Goal: Task Accomplishment & Management: Manage account settings

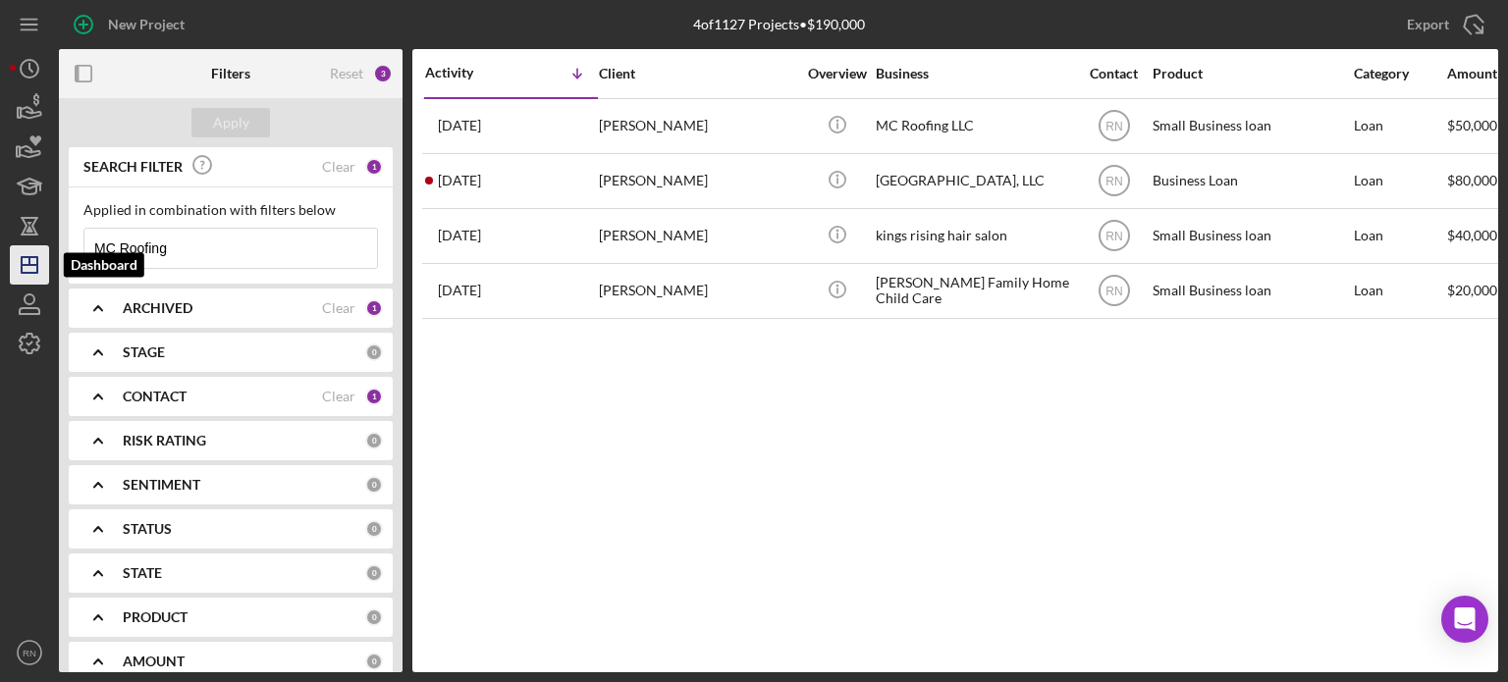
click at [25, 268] on icon "Icon/Dashboard" at bounding box center [29, 265] width 49 height 49
click at [28, 267] on icon "Icon/Dashboard" at bounding box center [29, 265] width 49 height 49
click at [186, 250] on input "MC Roofing" at bounding box center [230, 248] width 293 height 39
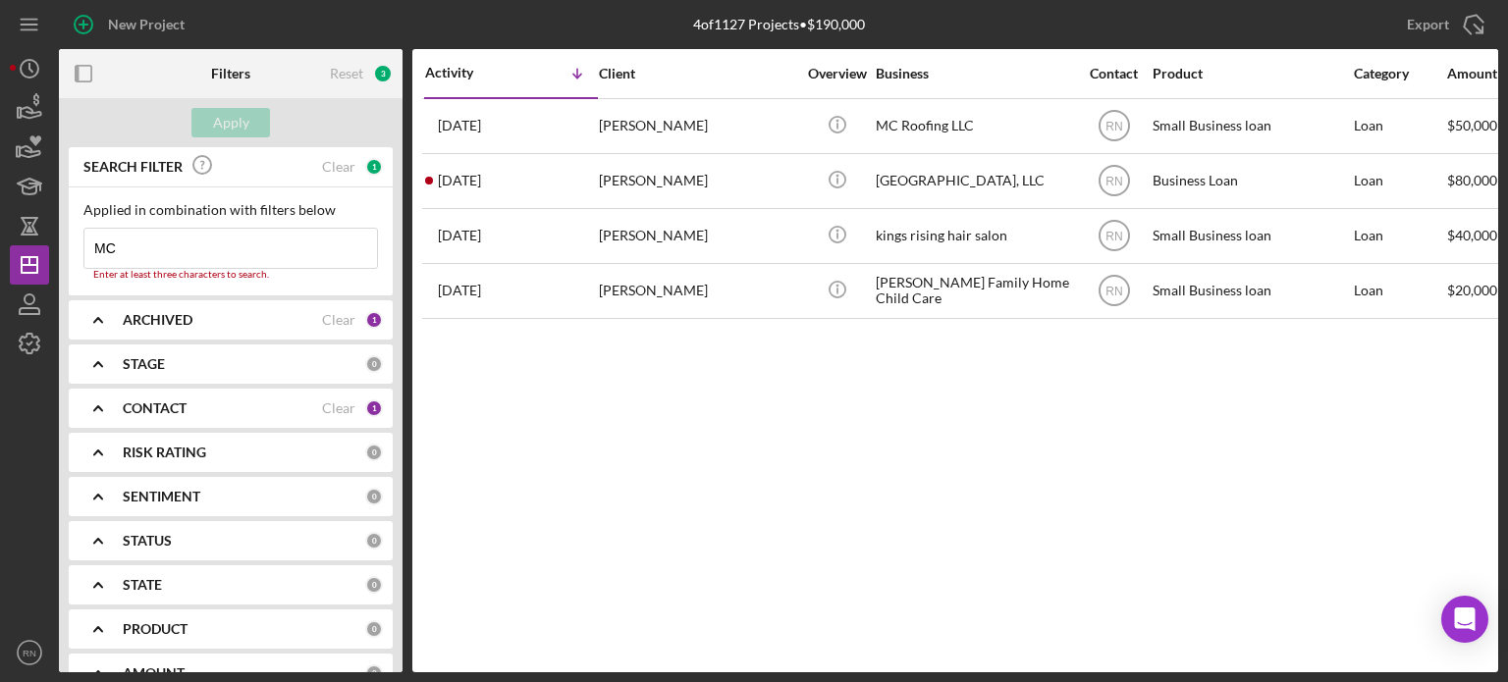
type input "M"
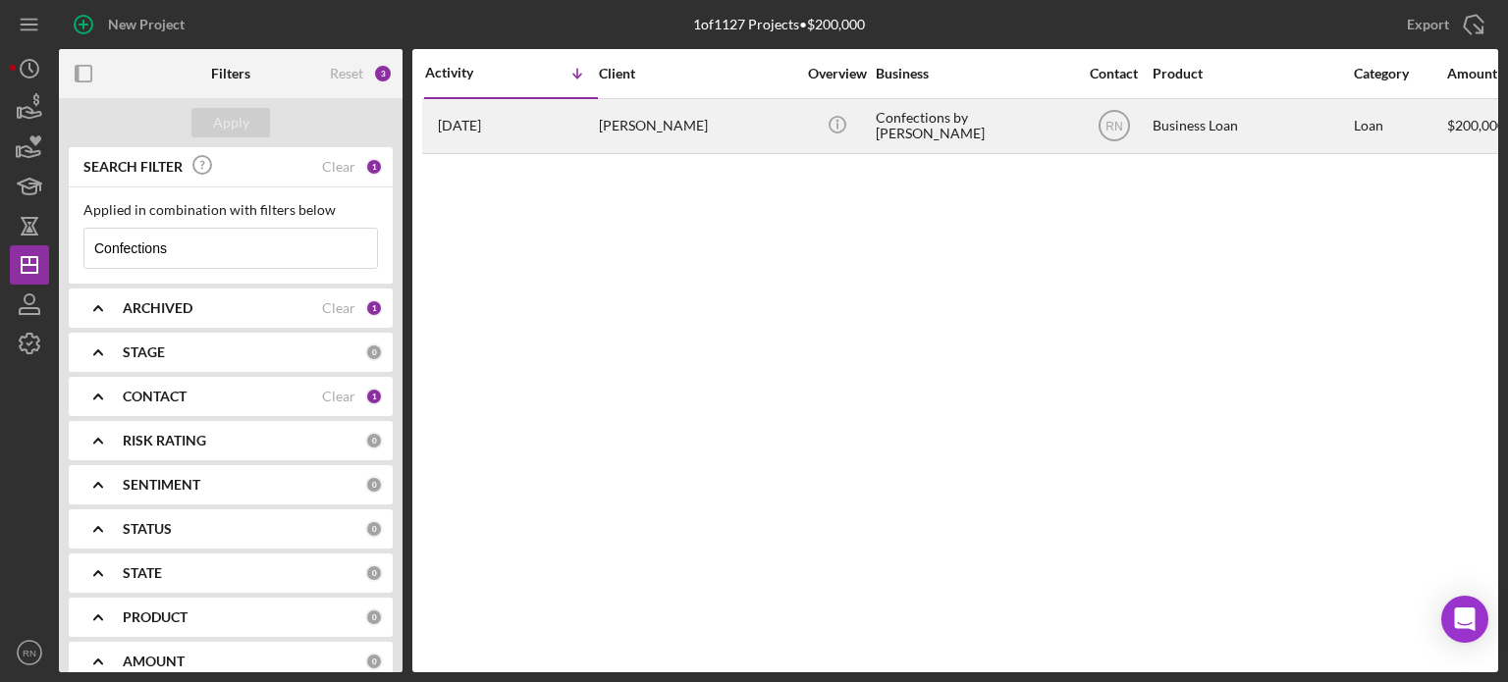
type input "Confections"
click at [937, 110] on div "Confections by [PERSON_NAME]" at bounding box center [974, 126] width 196 height 52
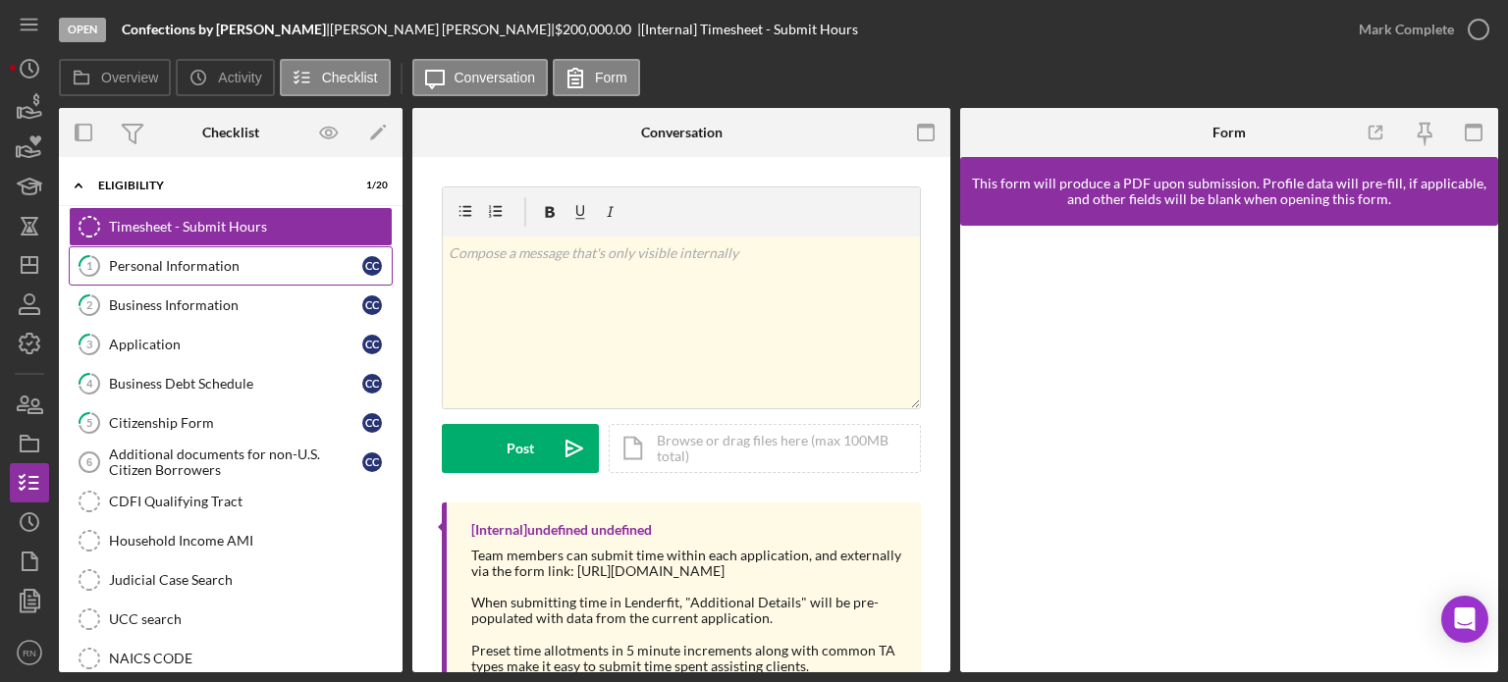
click at [207, 269] on div "Personal Information" at bounding box center [235, 266] width 253 height 16
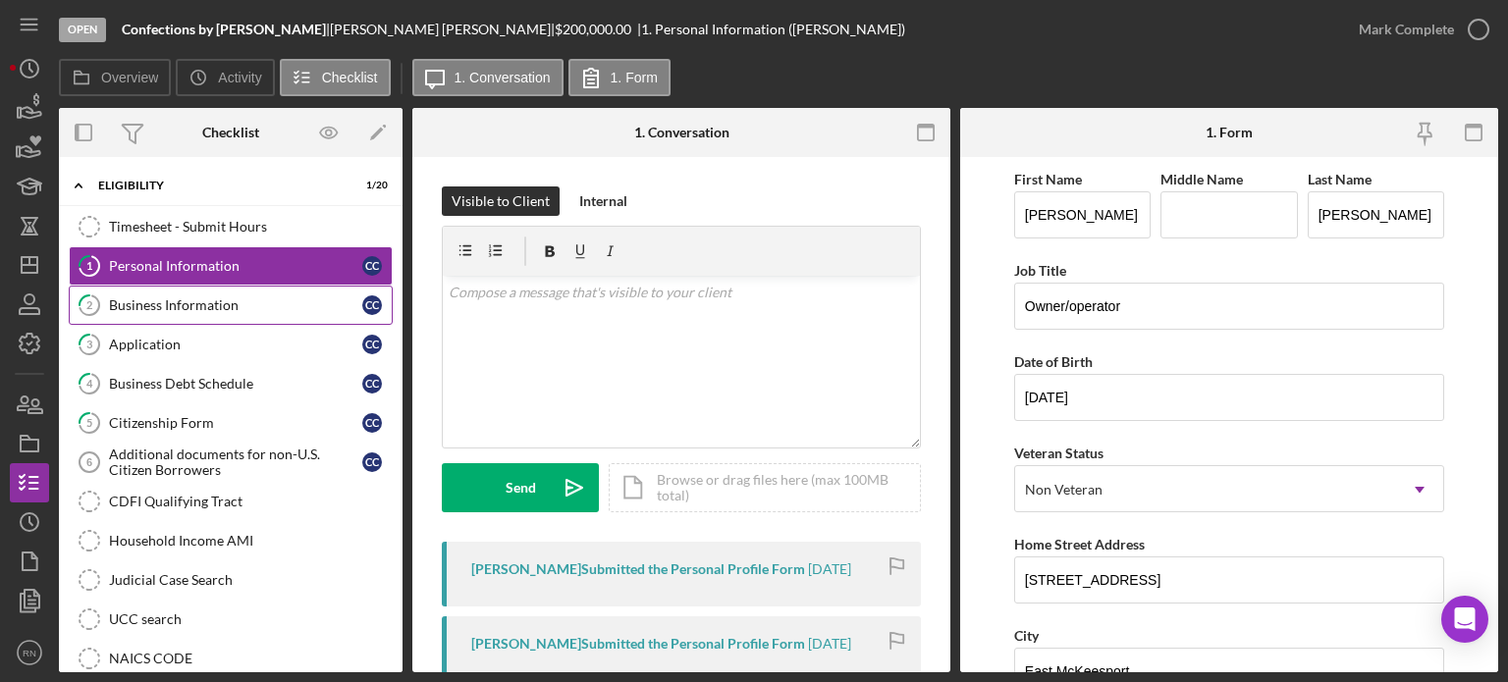
click at [176, 306] on div "Business Information" at bounding box center [235, 306] width 253 height 16
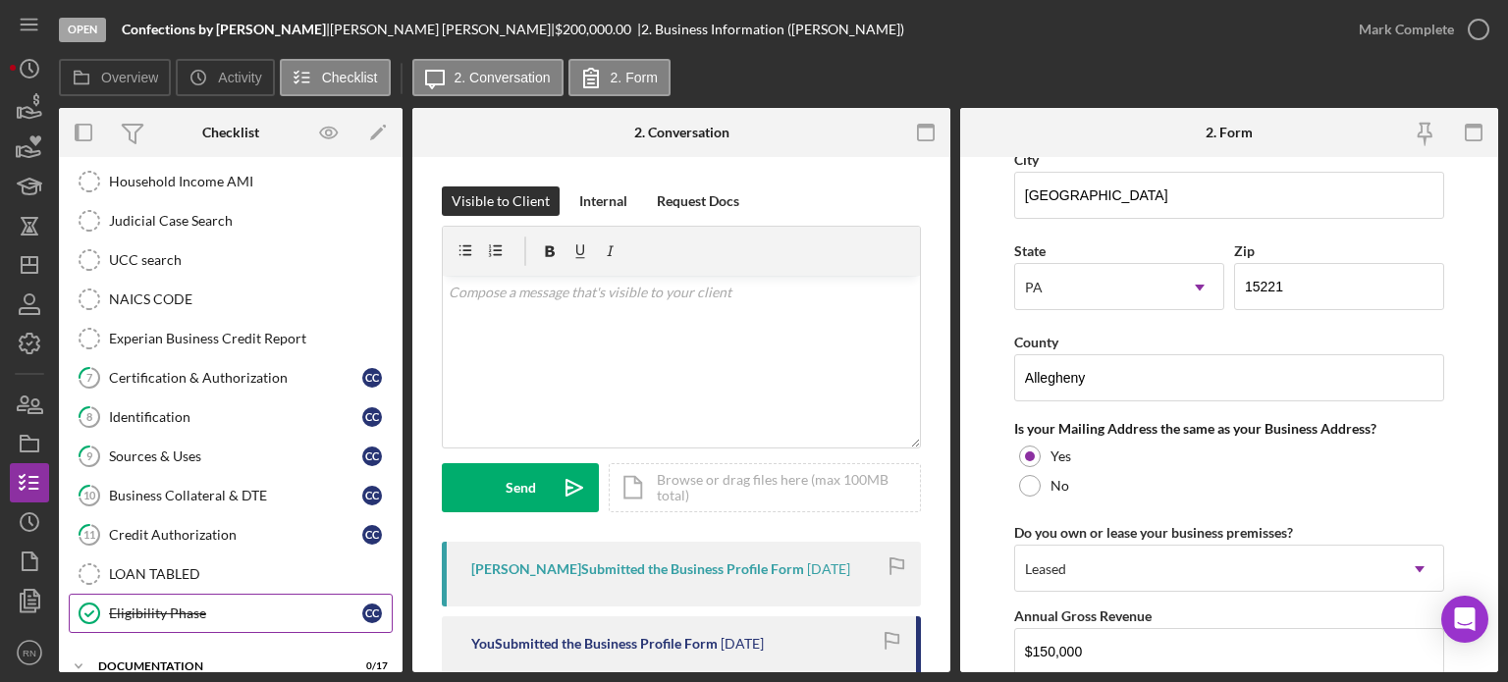
scroll to position [393, 0]
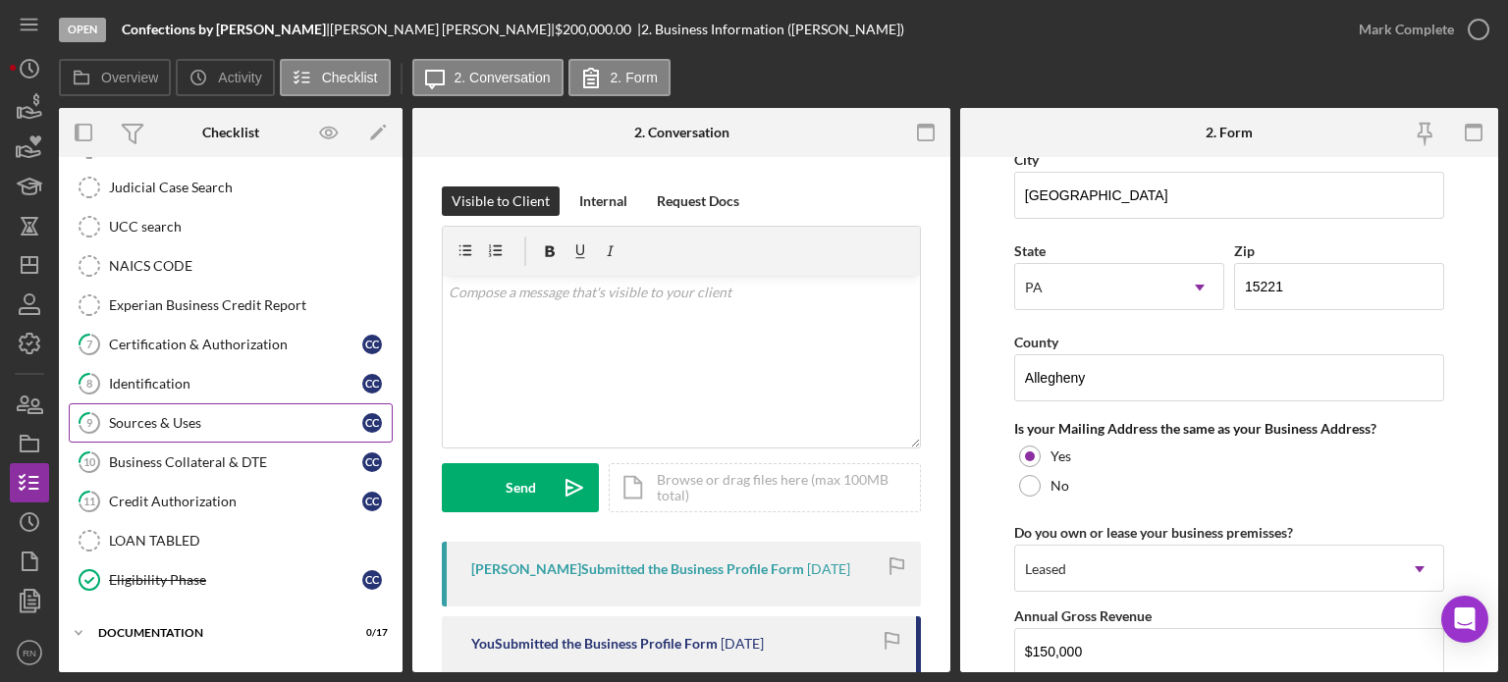
click at [184, 415] on div "Sources & Uses" at bounding box center [235, 423] width 253 height 16
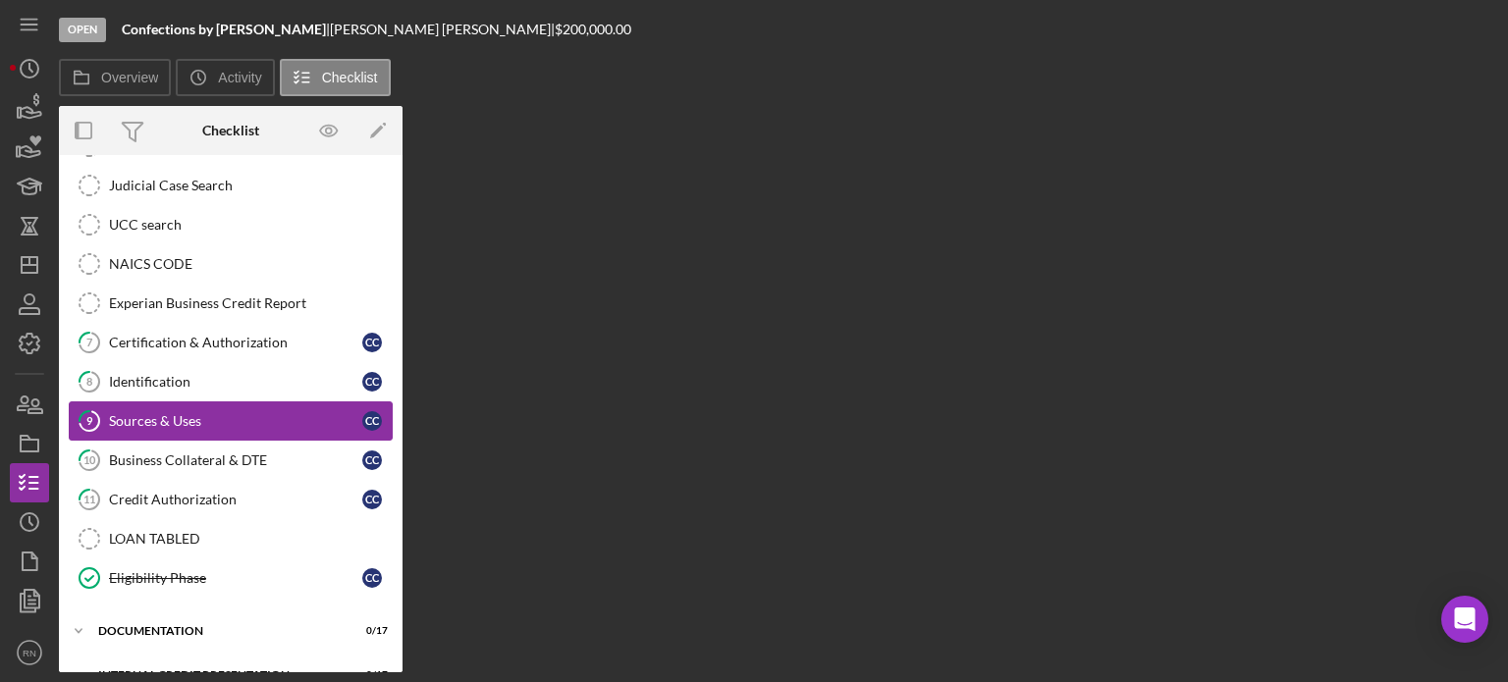
click at [184, 413] on div "Sources & Uses" at bounding box center [235, 421] width 253 height 16
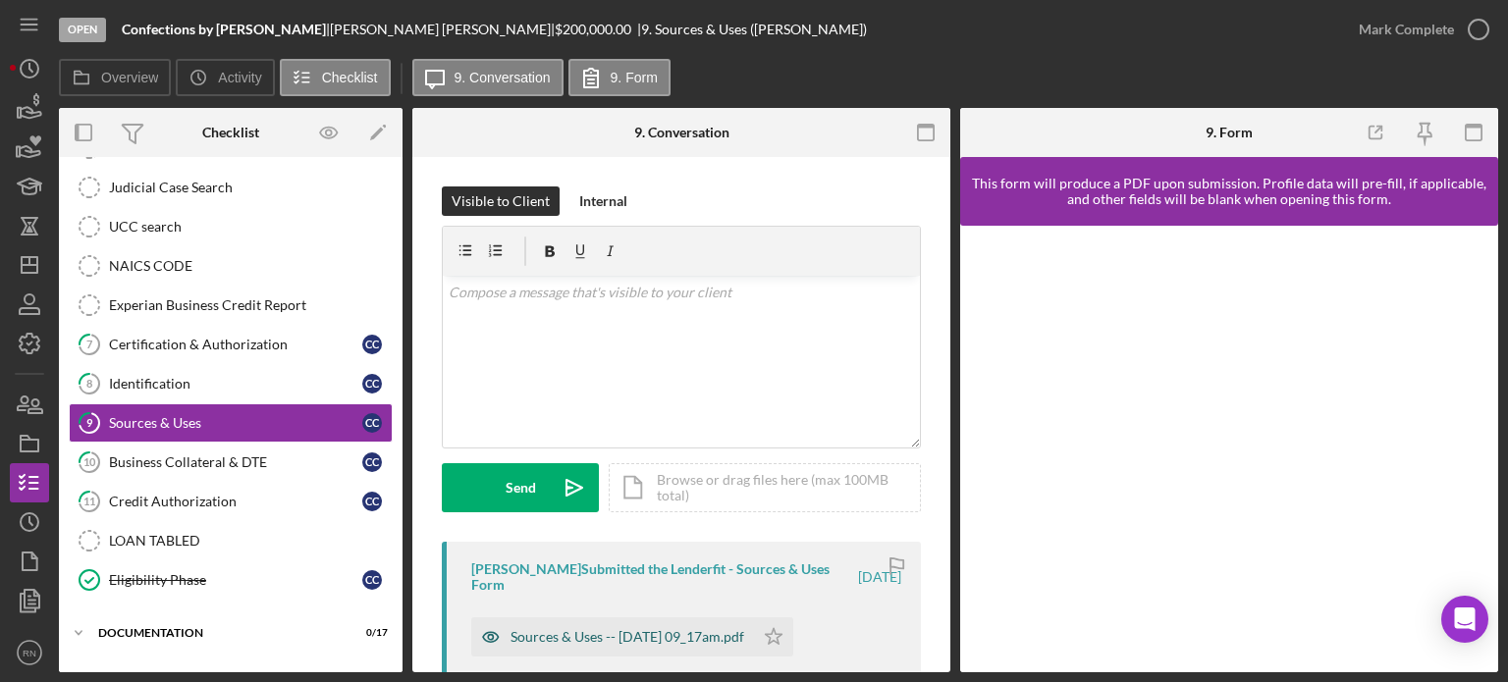
click at [642, 634] on div "Sources & Uses -- [DATE] 09_17am.pdf" at bounding box center [628, 637] width 234 height 16
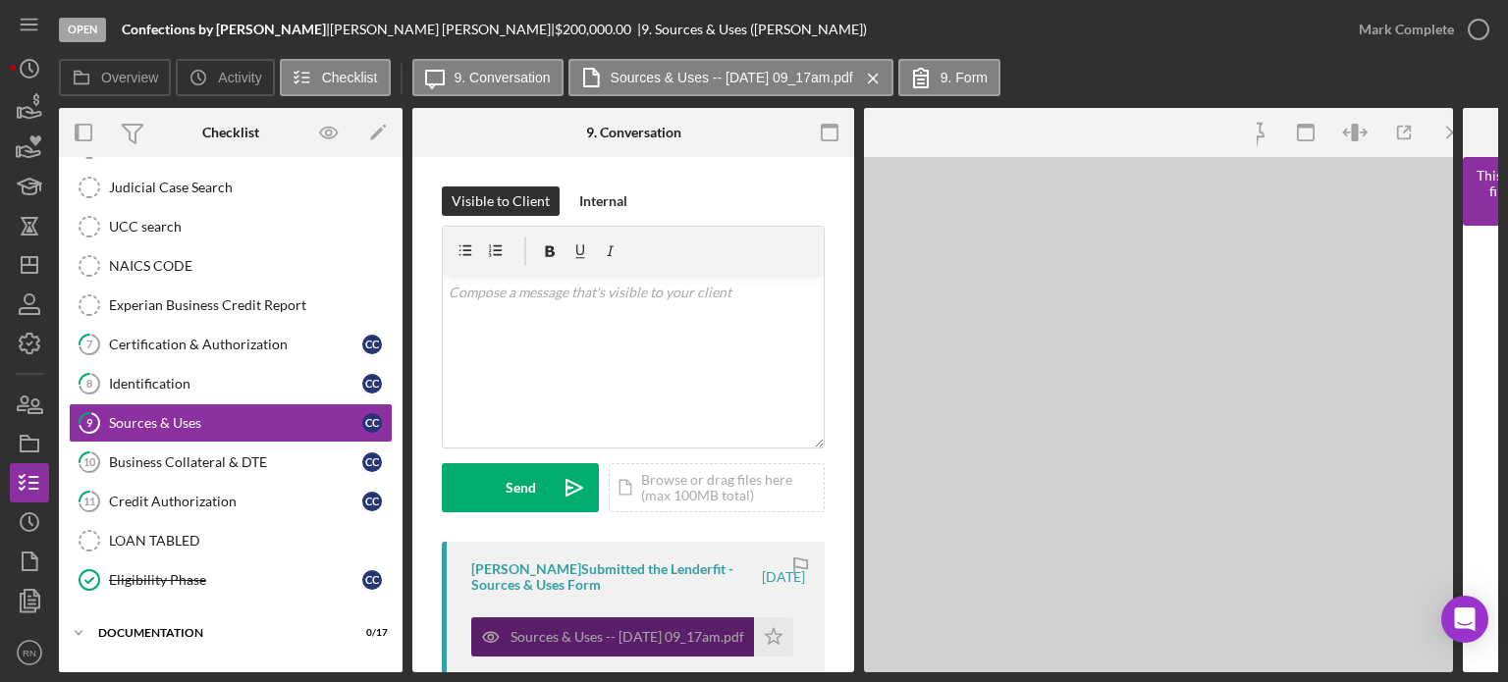
click at [642, 634] on div "Sources & Uses -- [DATE] 09_17am.pdf" at bounding box center [628, 637] width 234 height 16
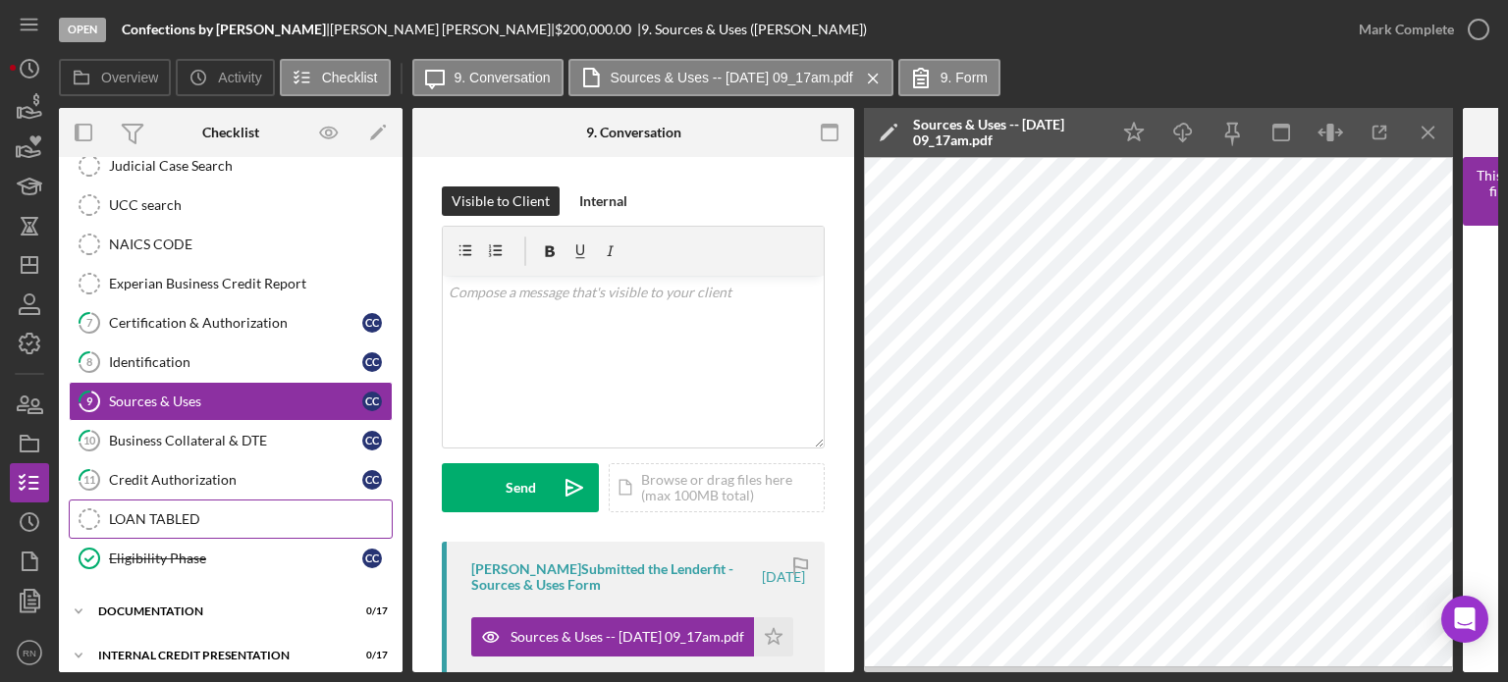
scroll to position [424, 0]
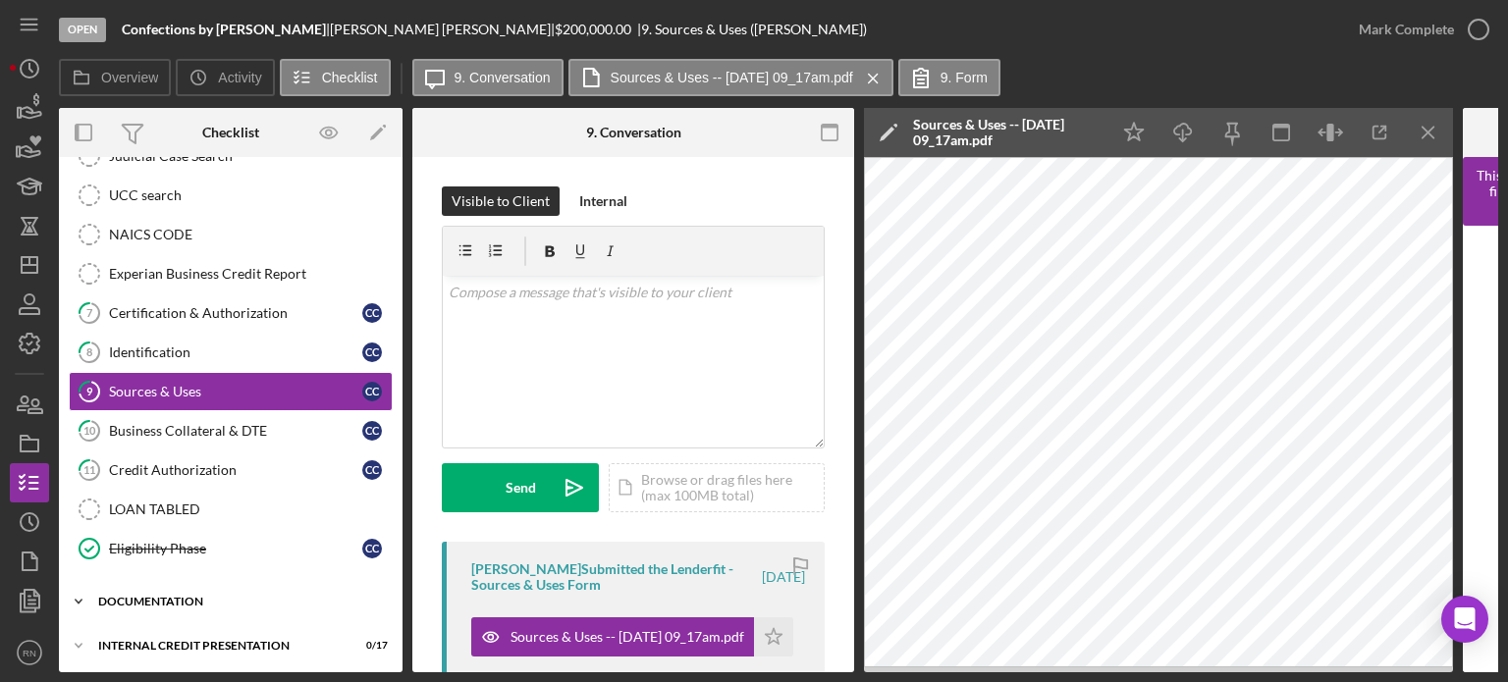
click at [185, 596] on div "documentation" at bounding box center [238, 602] width 280 height 12
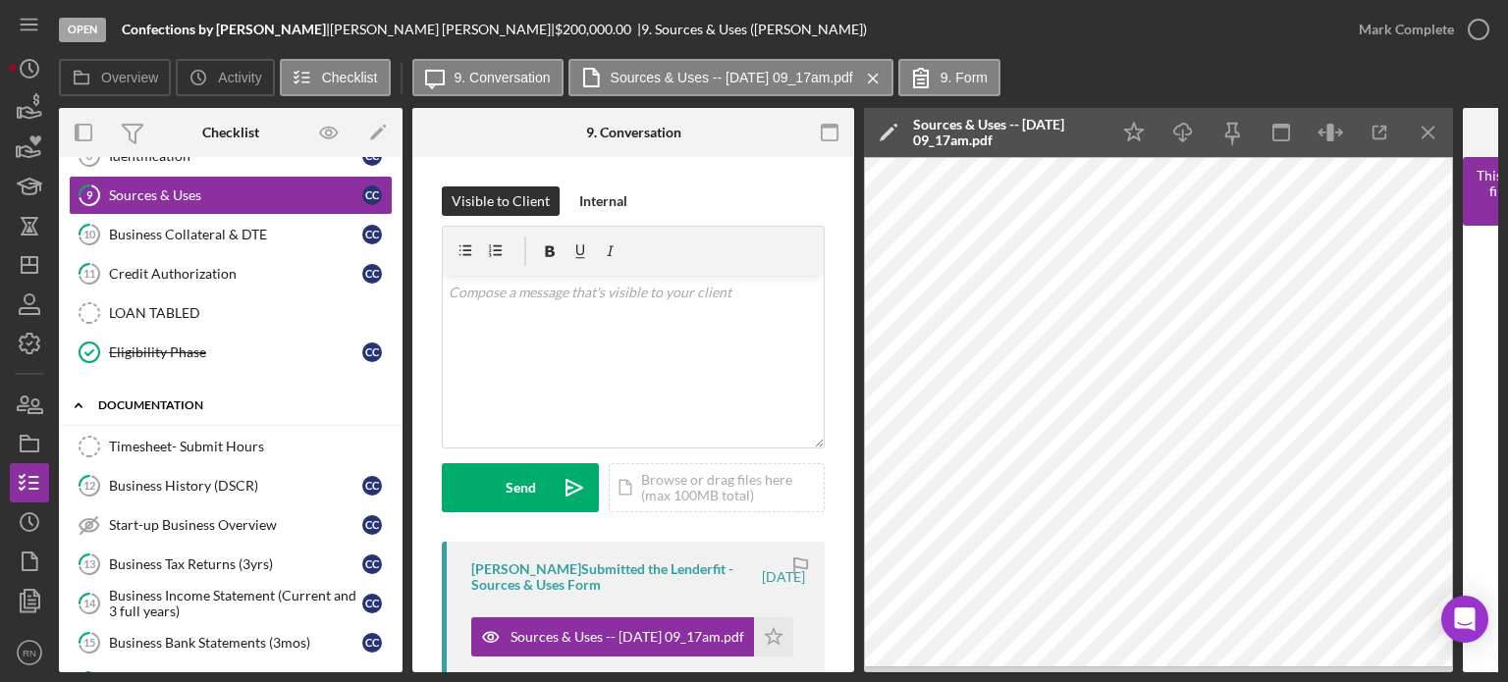
scroll to position [719, 0]
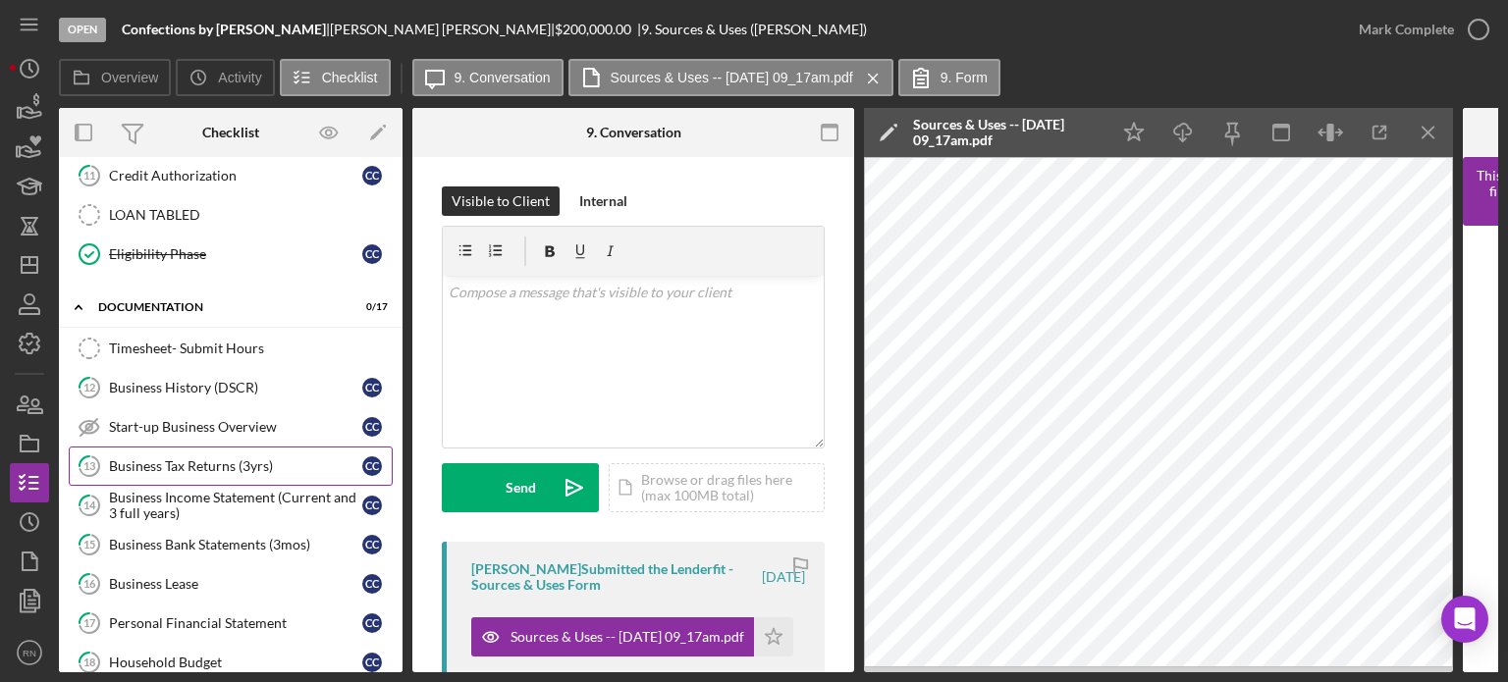
click at [267, 459] on div "Business Tax Returns (3yrs)" at bounding box center [235, 467] width 253 height 16
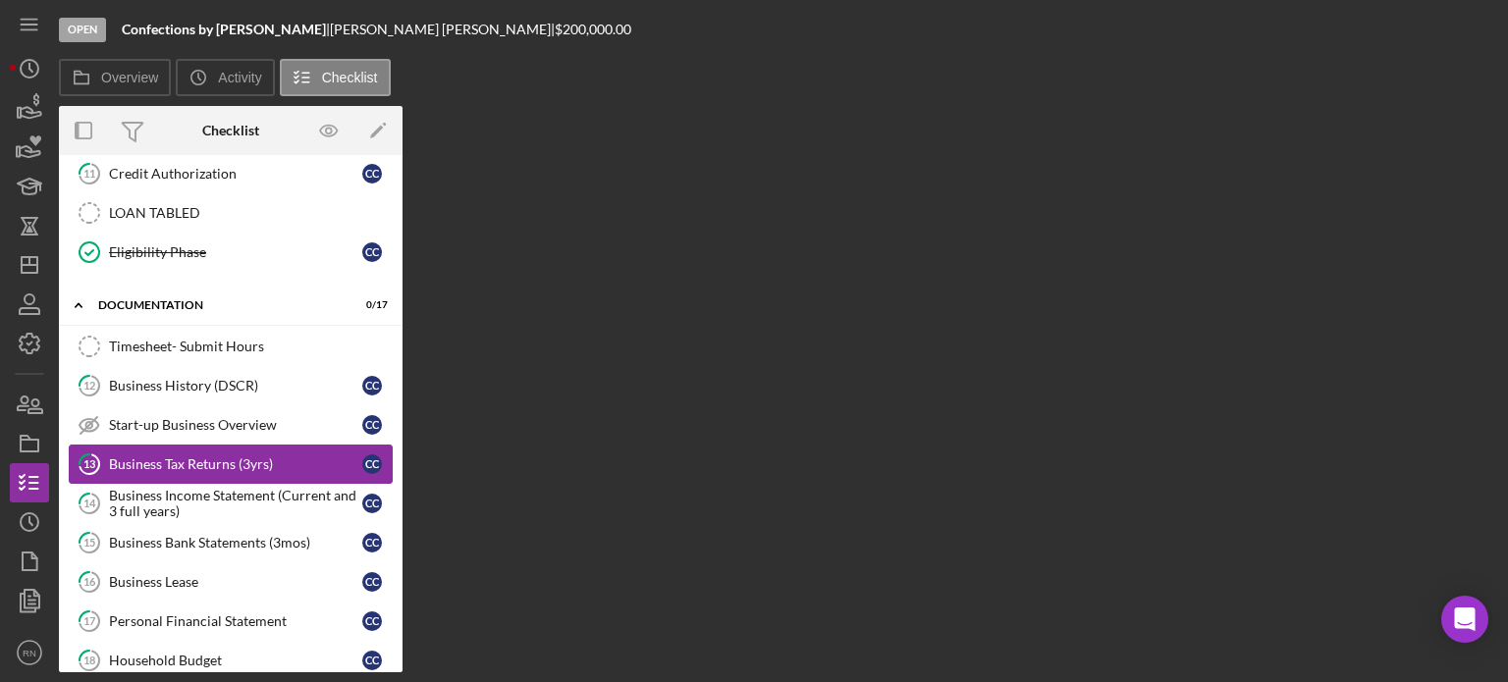
click at [267, 457] on div "Business Tax Returns (3yrs)" at bounding box center [235, 465] width 253 height 16
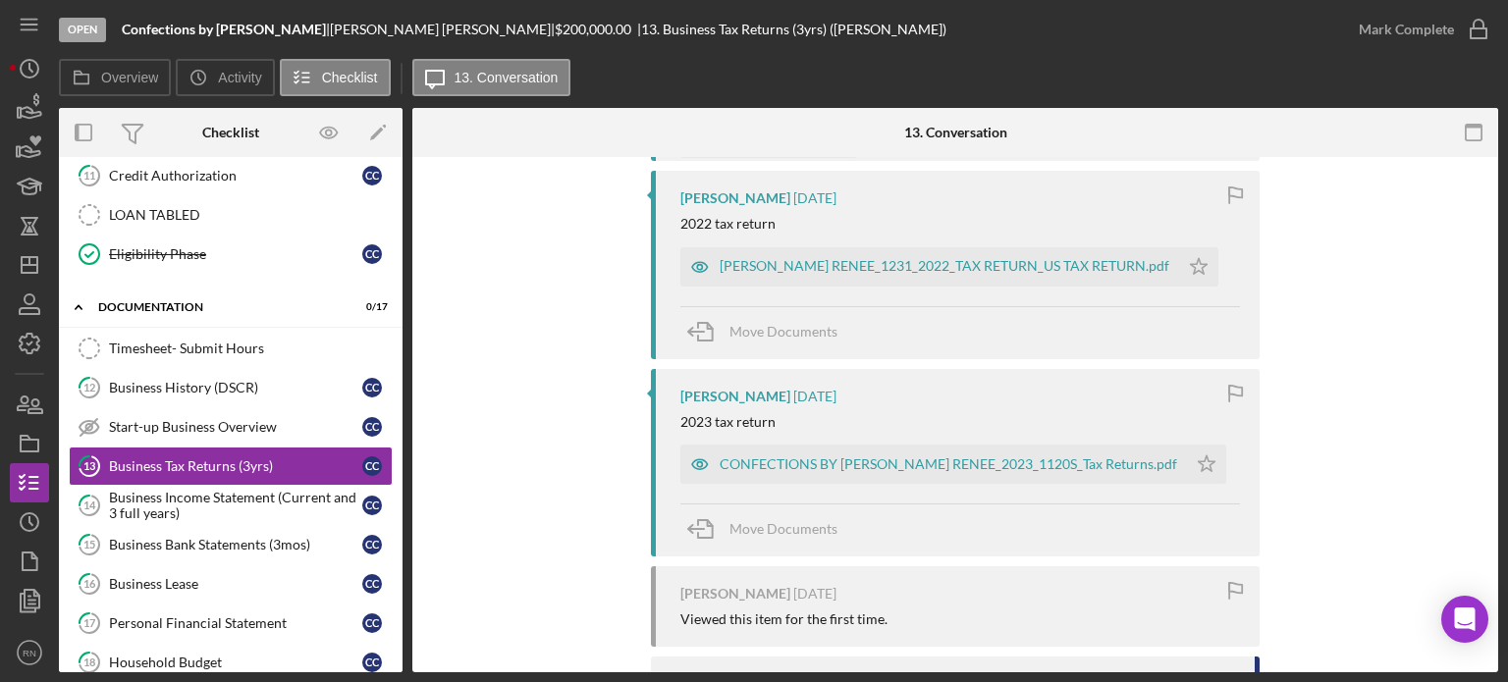
scroll to position [884, 0]
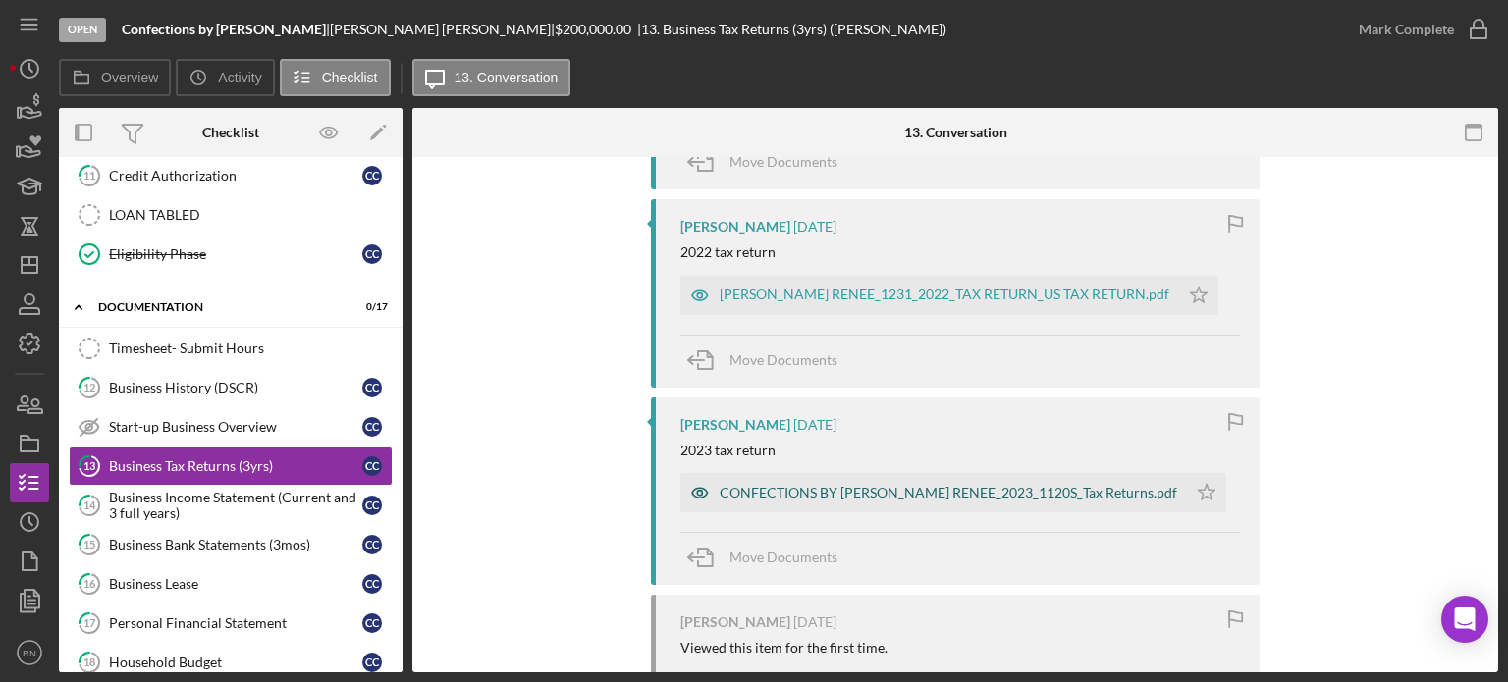
click at [765, 493] on div "CONFECTIONS BY [PERSON_NAME] RENEE_2023_1120S_Tax Returns.pdf" at bounding box center [949, 493] width 458 height 16
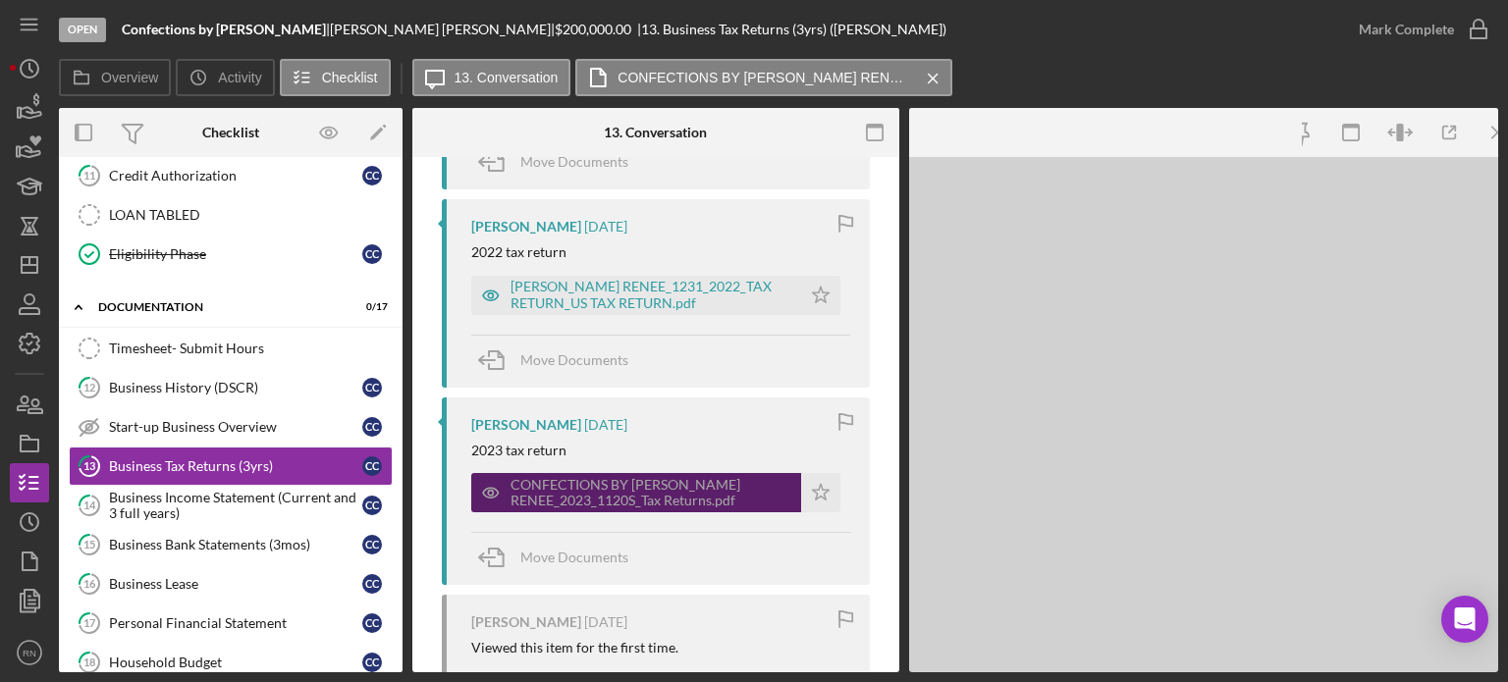
click at [765, 493] on div "CONFECTIONS BY [PERSON_NAME] RENEE_2023_1120S_Tax Returns.pdf" at bounding box center [651, 492] width 281 height 31
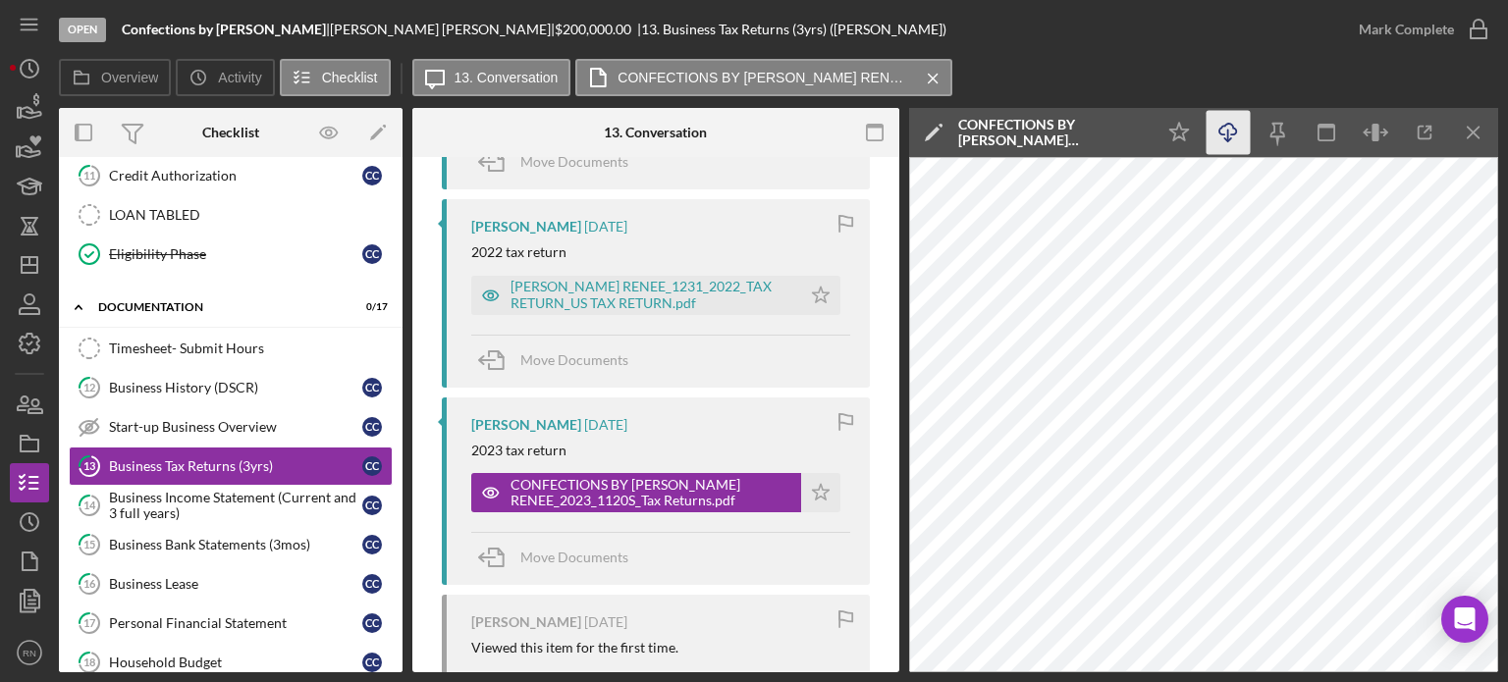
click at [1236, 133] on icon "button" at bounding box center [1228, 129] width 17 height 11
click at [626, 290] on div "[PERSON_NAME] RENEE_1231_2022_TAX RETURN_US TAX RETURN.pdf" at bounding box center [651, 294] width 281 height 31
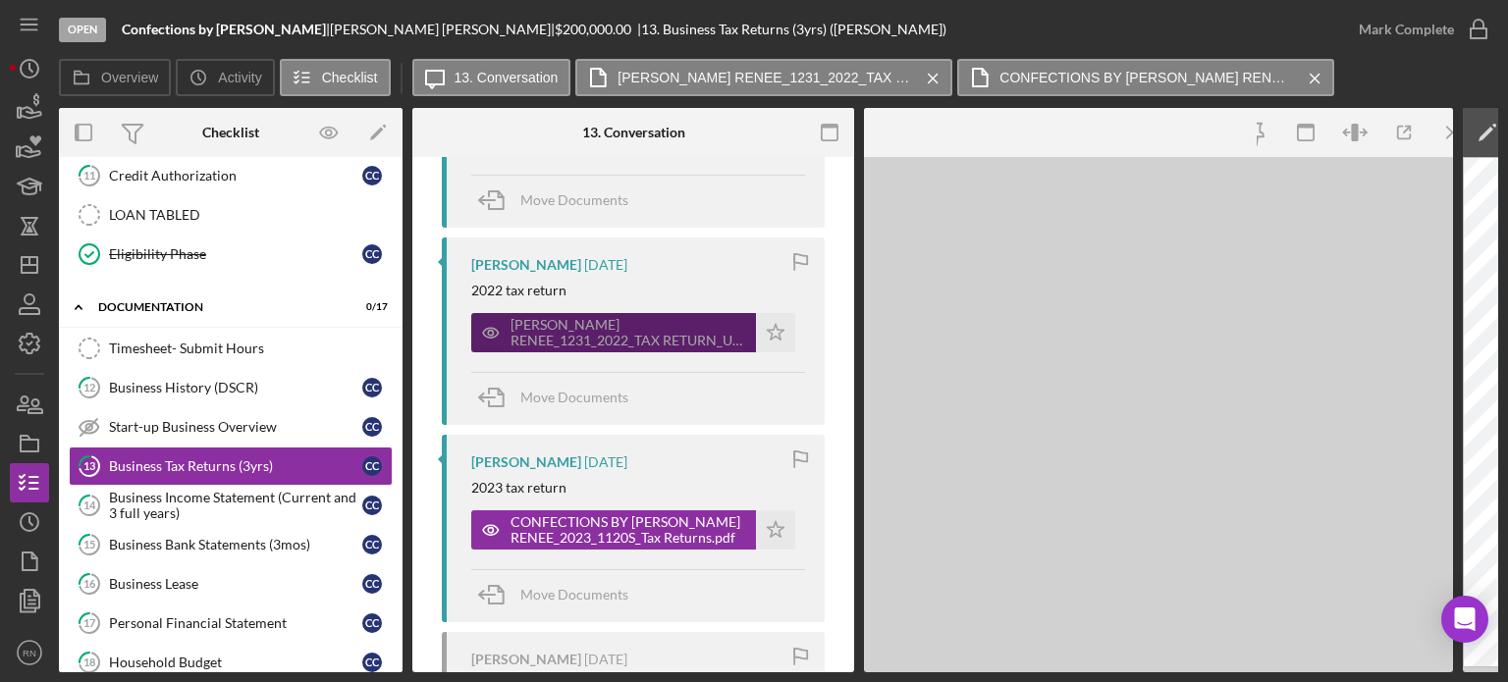
scroll to position [921, 0]
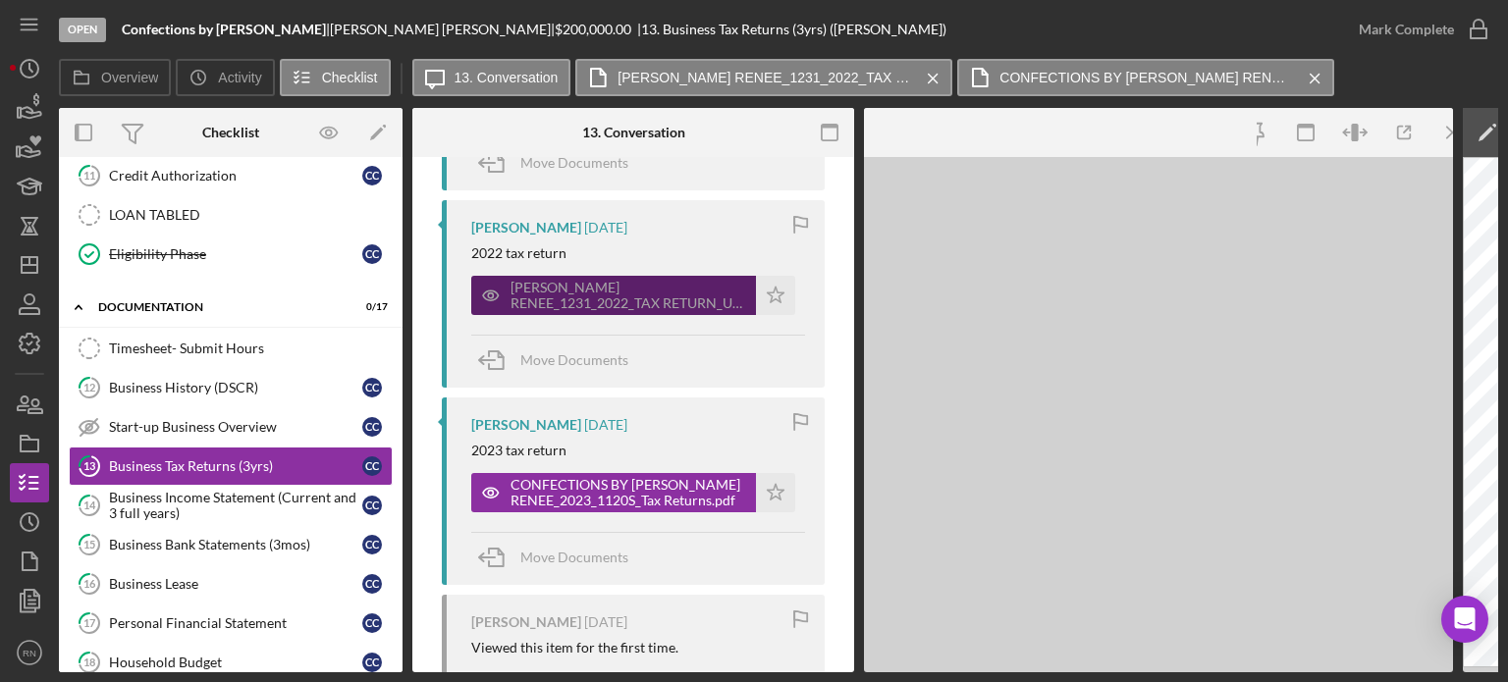
click at [626, 290] on div "[PERSON_NAME] RENEE_1231_2022_TAX RETURN_US TAX RETURN.pdf" at bounding box center [629, 295] width 236 height 31
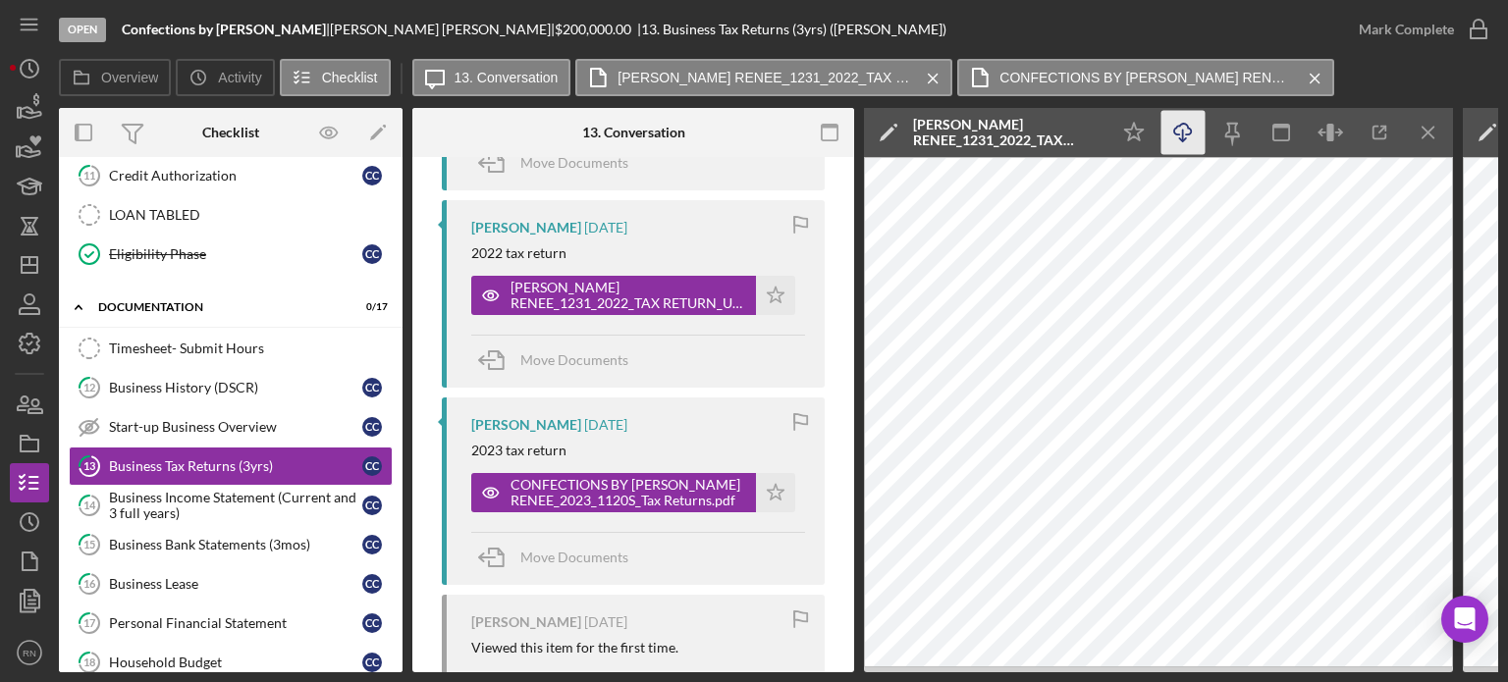
click at [1180, 124] on icon "Icon/Download" at bounding box center [1184, 133] width 44 height 44
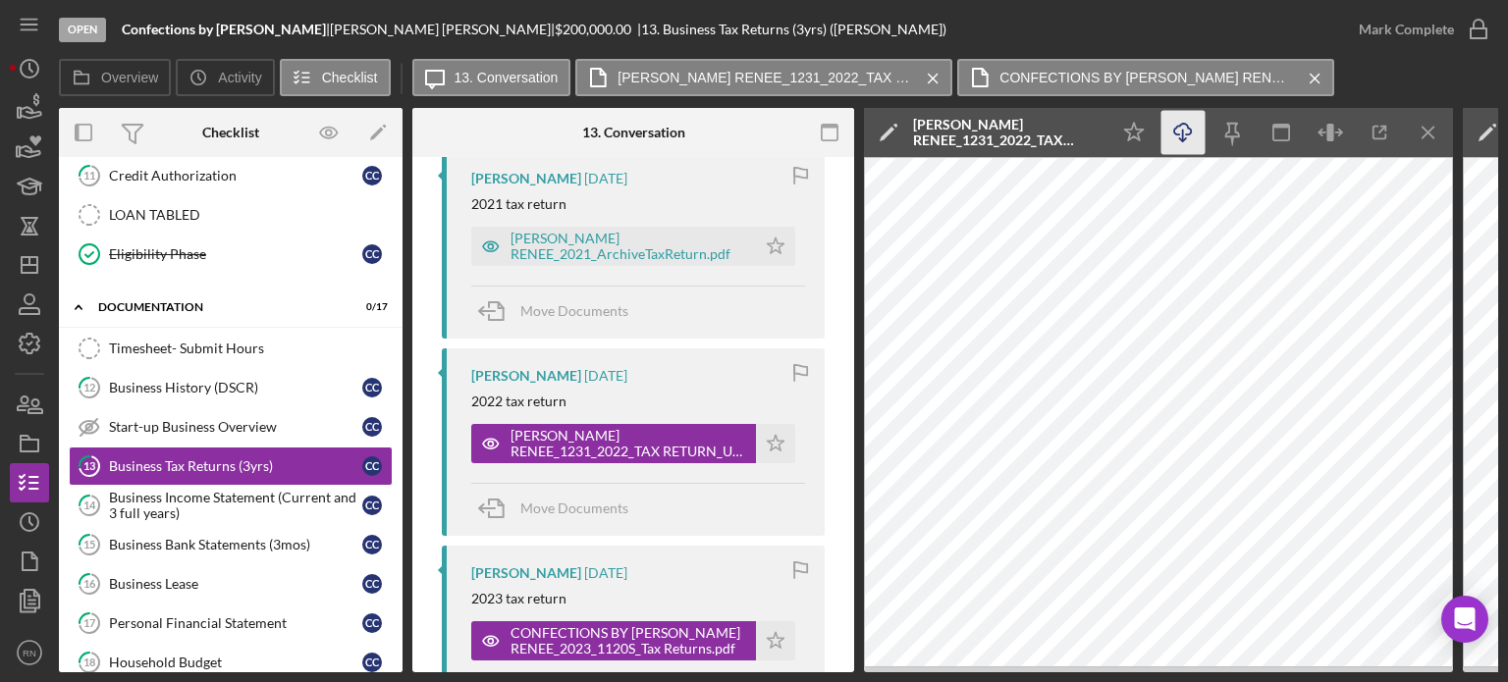
scroll to position [725, 0]
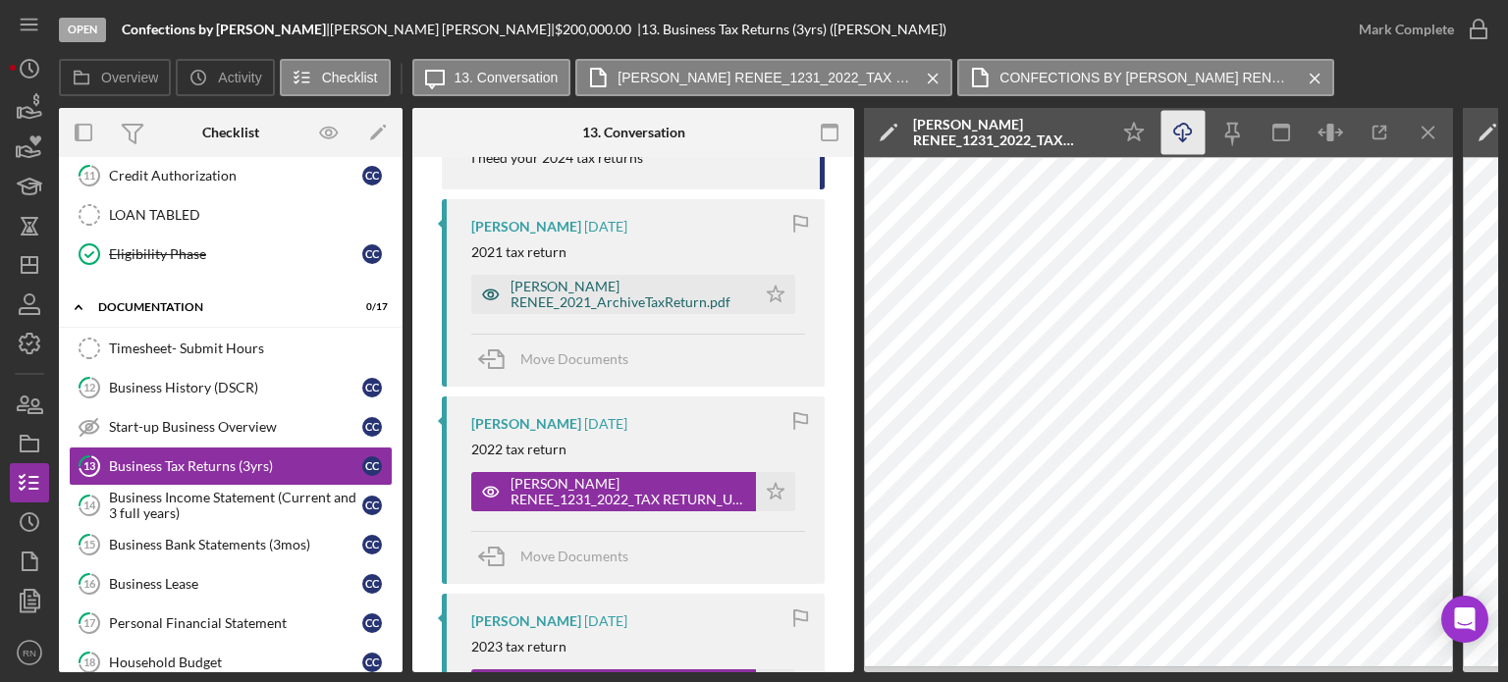
click at [598, 290] on div "[PERSON_NAME] RENEE_2021_ArchiveTaxReturn.pdf" at bounding box center [629, 294] width 236 height 31
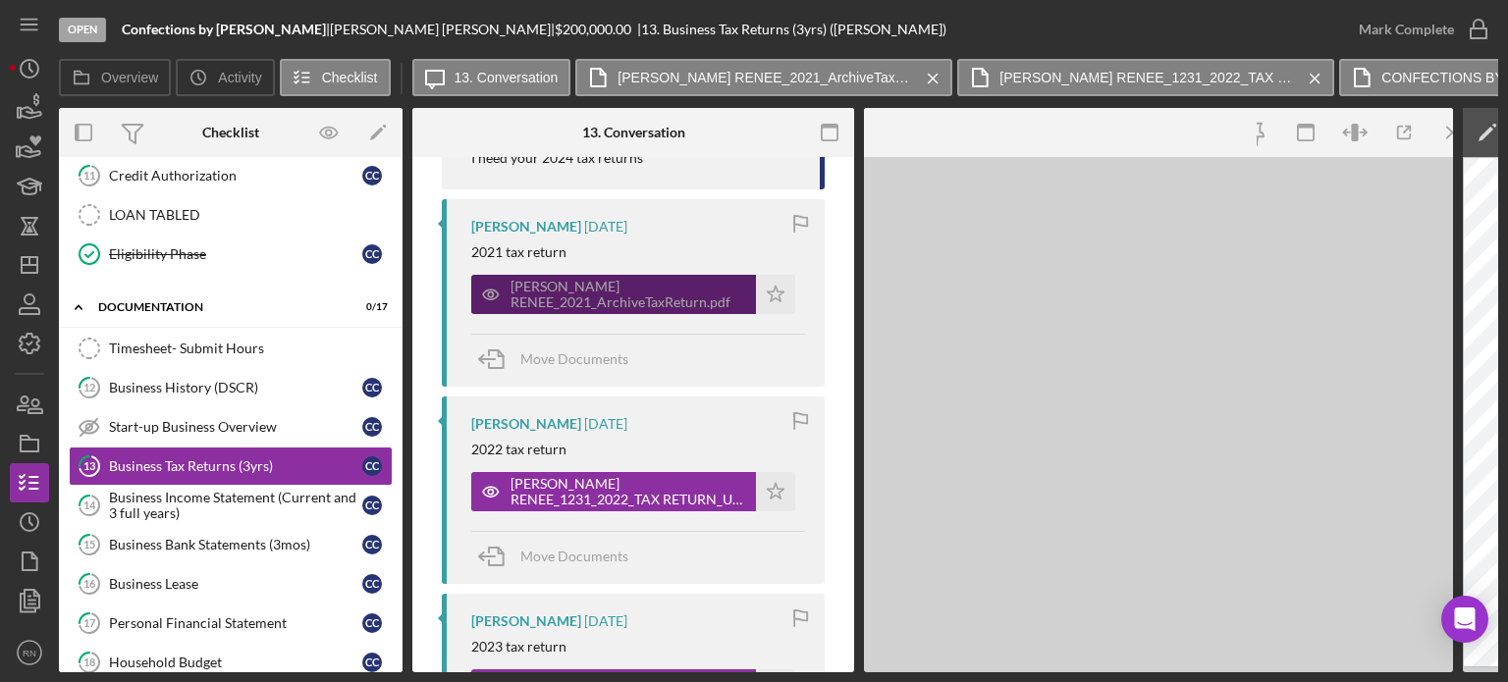
click at [598, 290] on div "[PERSON_NAME] RENEE_2021_ArchiveTaxReturn.pdf" at bounding box center [629, 294] width 236 height 31
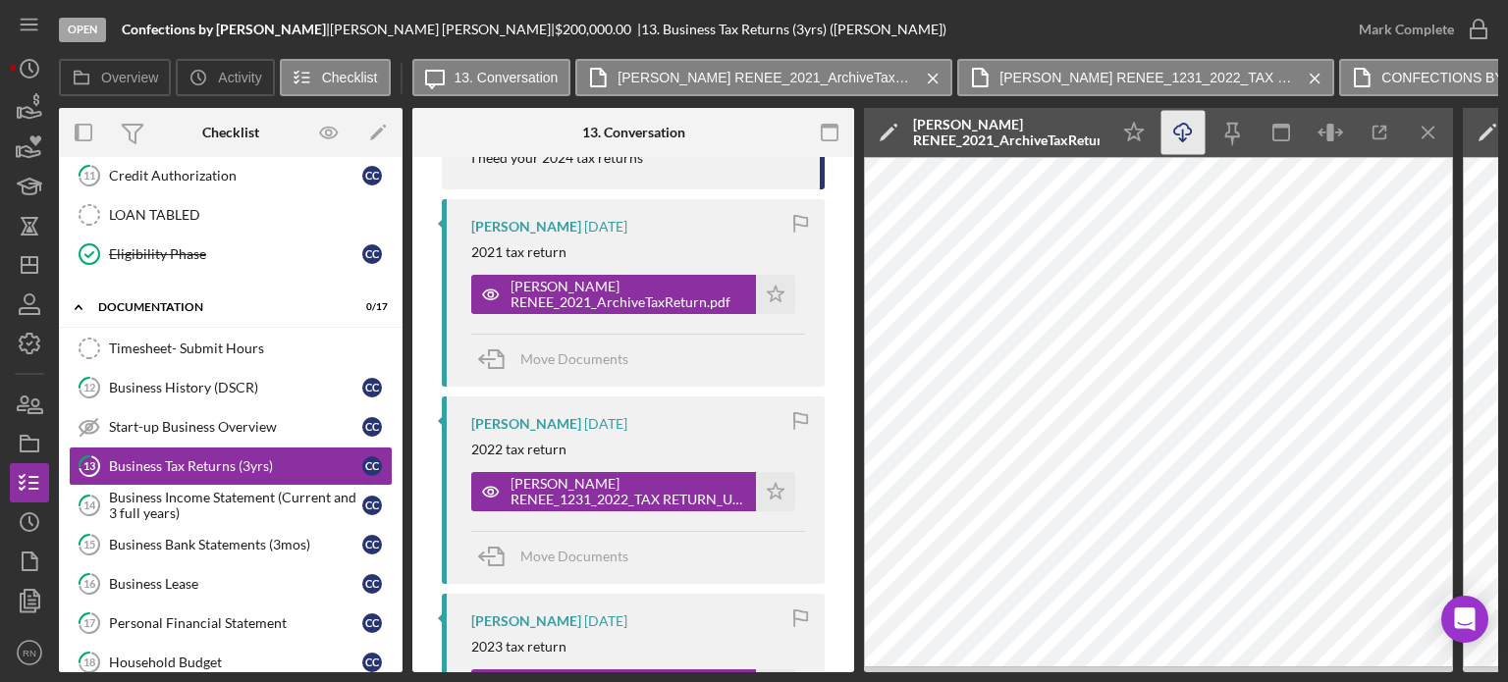
click at [1176, 129] on icon "Icon/Download" at bounding box center [1184, 133] width 44 height 44
click at [282, 494] on div "Business Income Statement (Current and 3 full years)" at bounding box center [235, 505] width 253 height 31
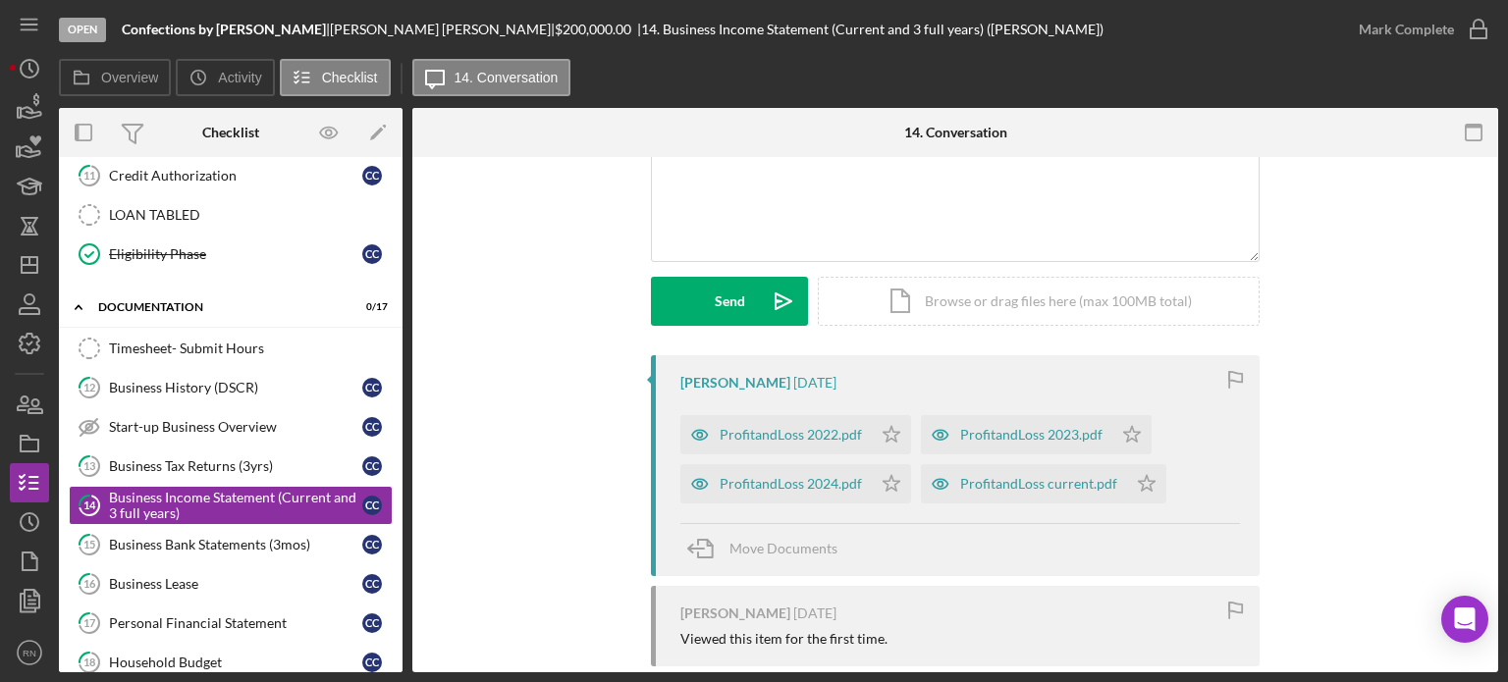
scroll to position [196, 0]
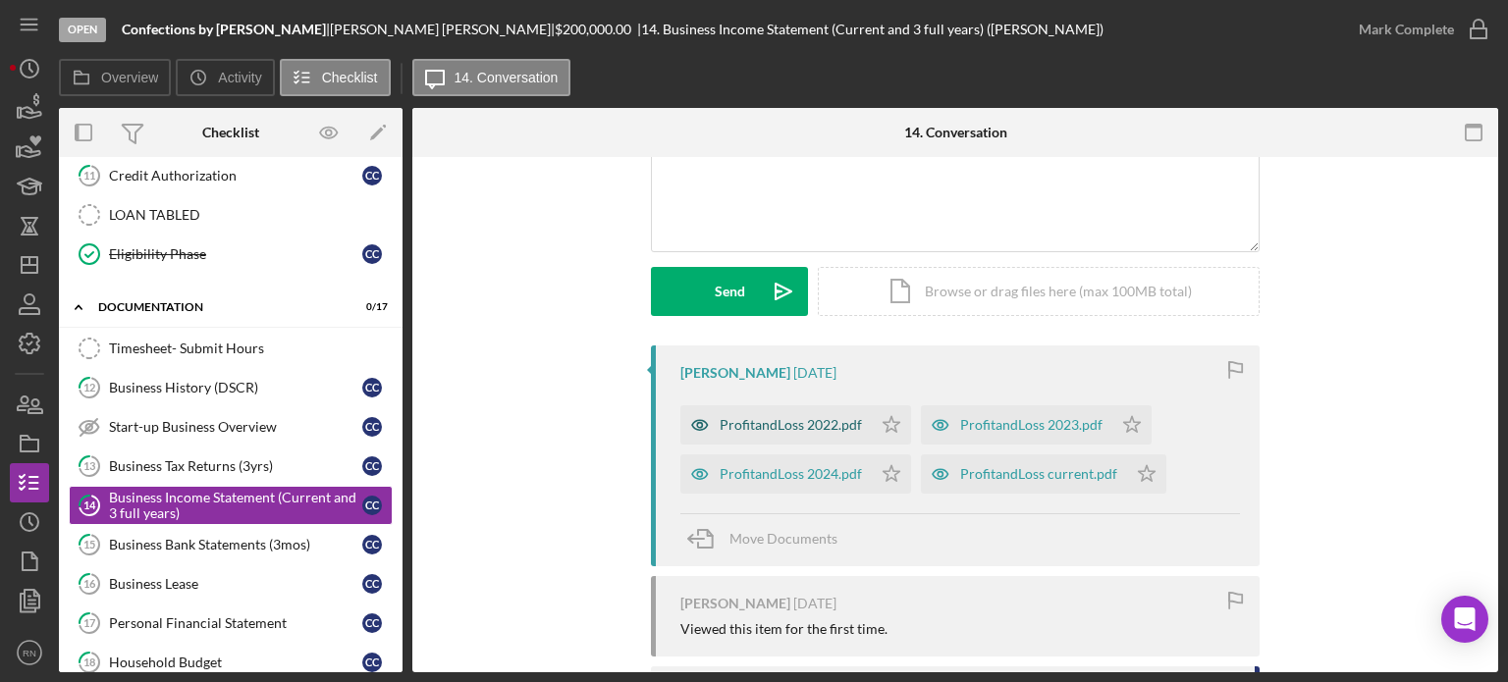
click at [781, 425] on div "ProfitandLoss 2022.pdf" at bounding box center [791, 425] width 142 height 16
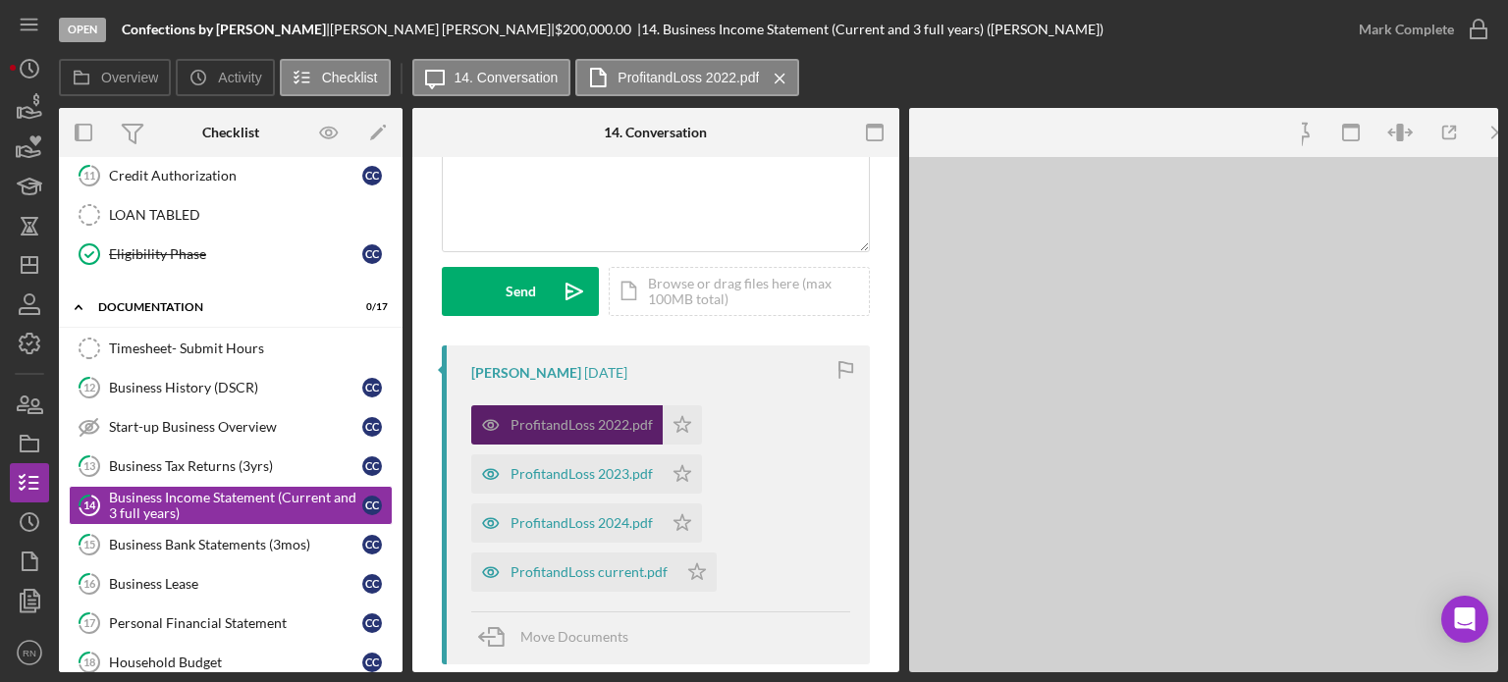
click at [781, 425] on div "ProfitandLoss 2022.pdf Icon/Star ProfitandLoss 2023.pdf Icon/Star ProfitandLoss…" at bounding box center [660, 494] width 379 height 196
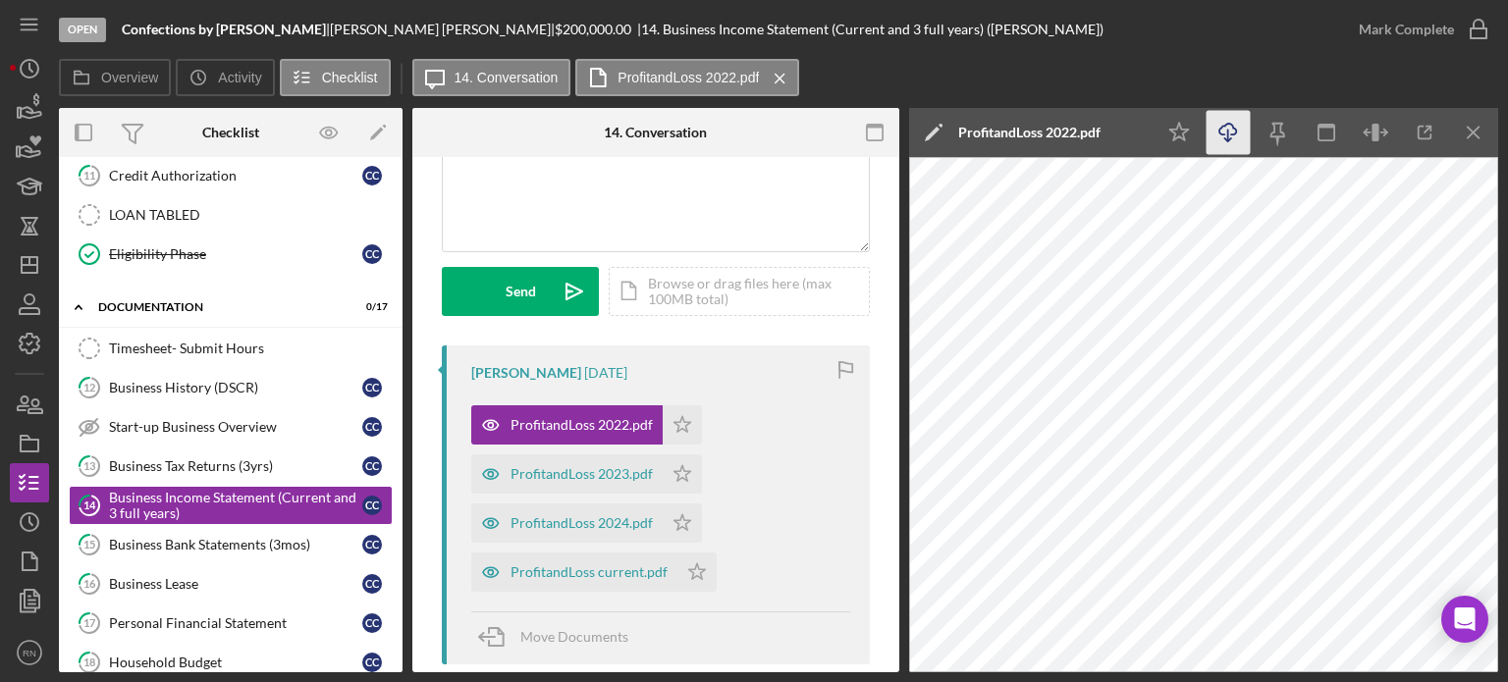
click at [1232, 135] on icon "button" at bounding box center [1228, 129] width 17 height 11
click at [570, 474] on div "ProfitandLoss 2023.pdf" at bounding box center [582, 474] width 142 height 16
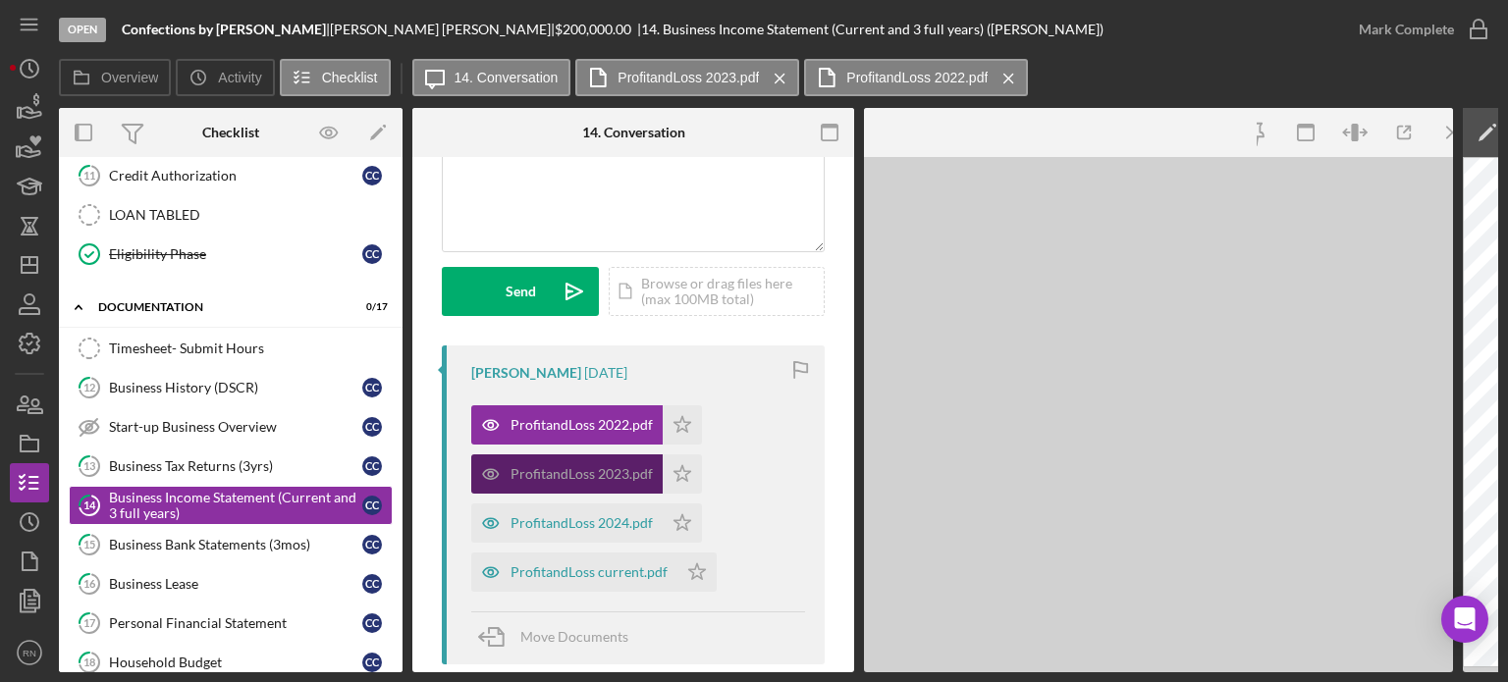
click at [569, 473] on div "ProfitandLoss 2023.pdf" at bounding box center [582, 474] width 142 height 16
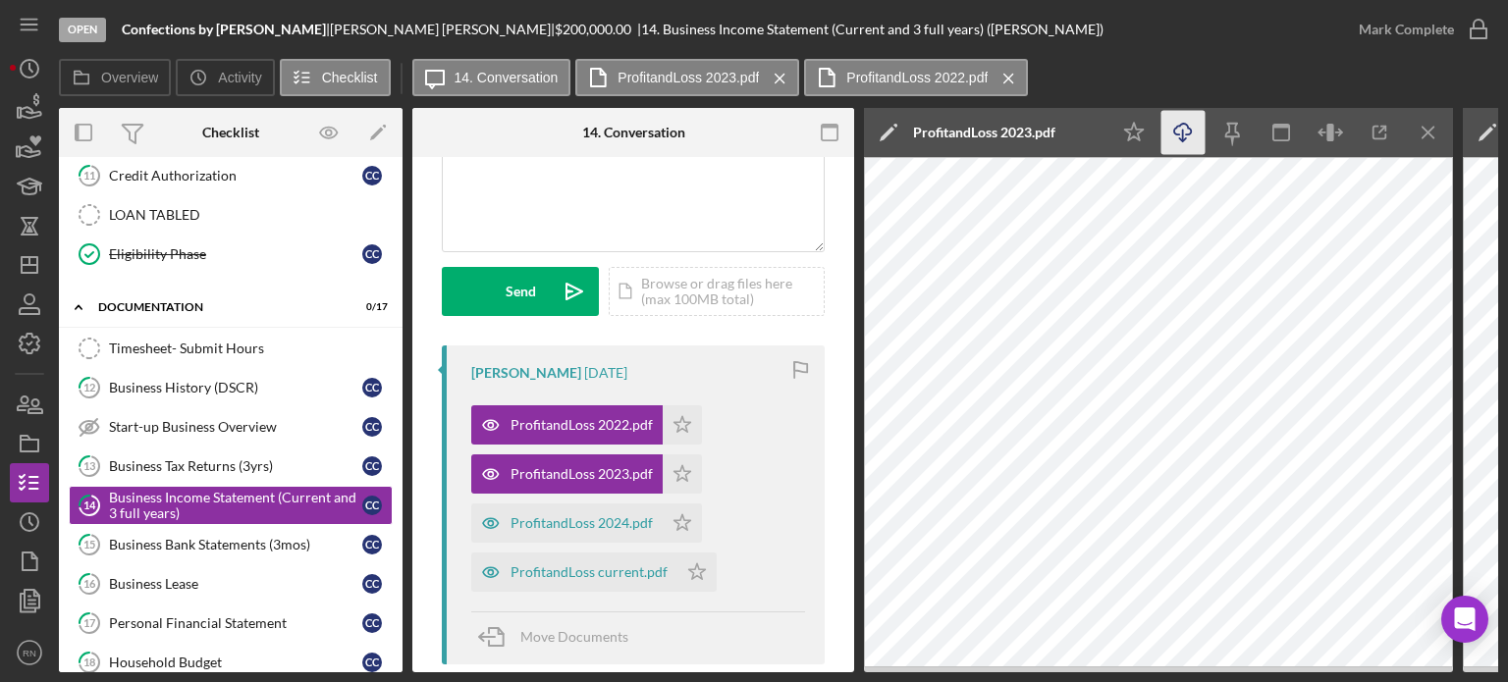
click at [1193, 136] on icon "Icon/Download" at bounding box center [1184, 133] width 44 height 44
click at [575, 525] on div "ProfitandLoss 2024.pdf" at bounding box center [582, 524] width 142 height 16
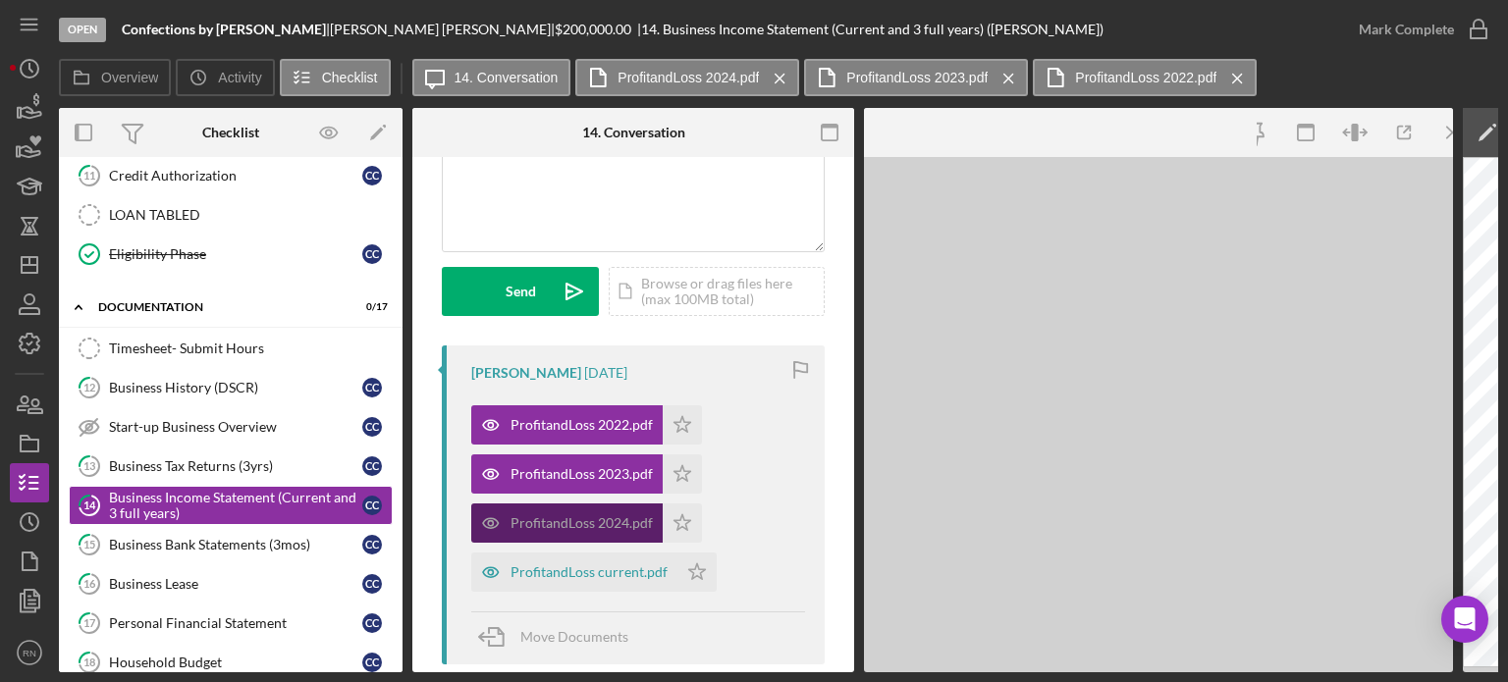
click at [575, 525] on div "ProfitandLoss 2024.pdf" at bounding box center [582, 524] width 142 height 16
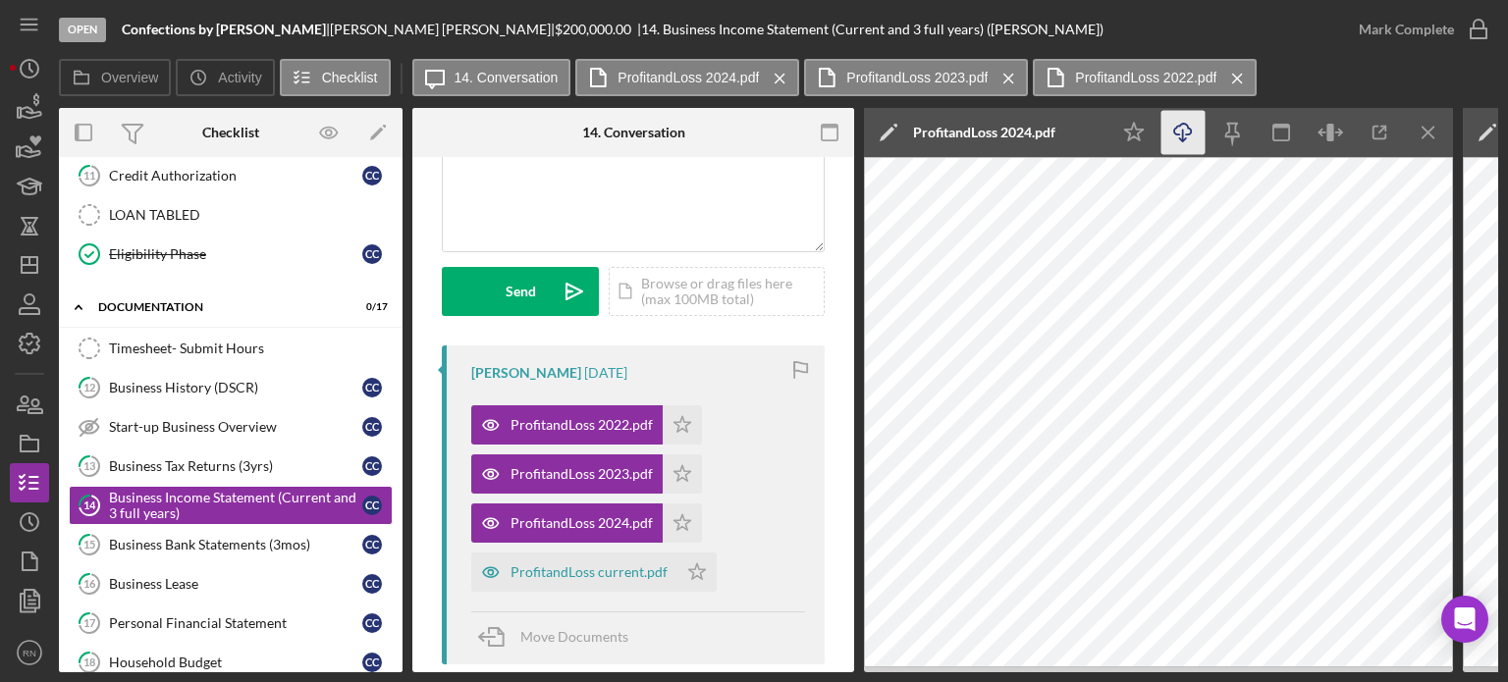
click at [1190, 129] on icon "button" at bounding box center [1182, 129] width 17 height 11
click at [597, 574] on div "ProfitandLoss current.pdf" at bounding box center [589, 573] width 157 height 16
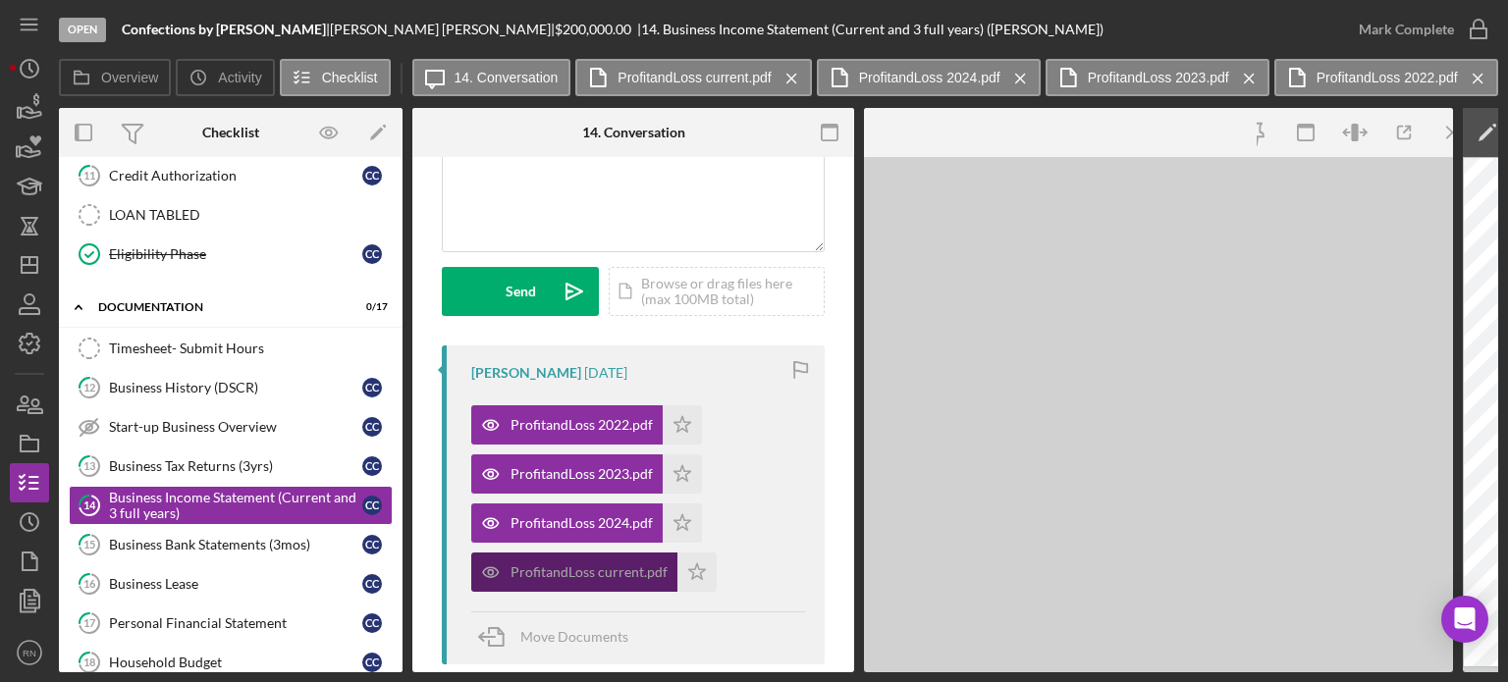
click at [597, 573] on div "ProfitandLoss current.pdf" at bounding box center [589, 573] width 157 height 16
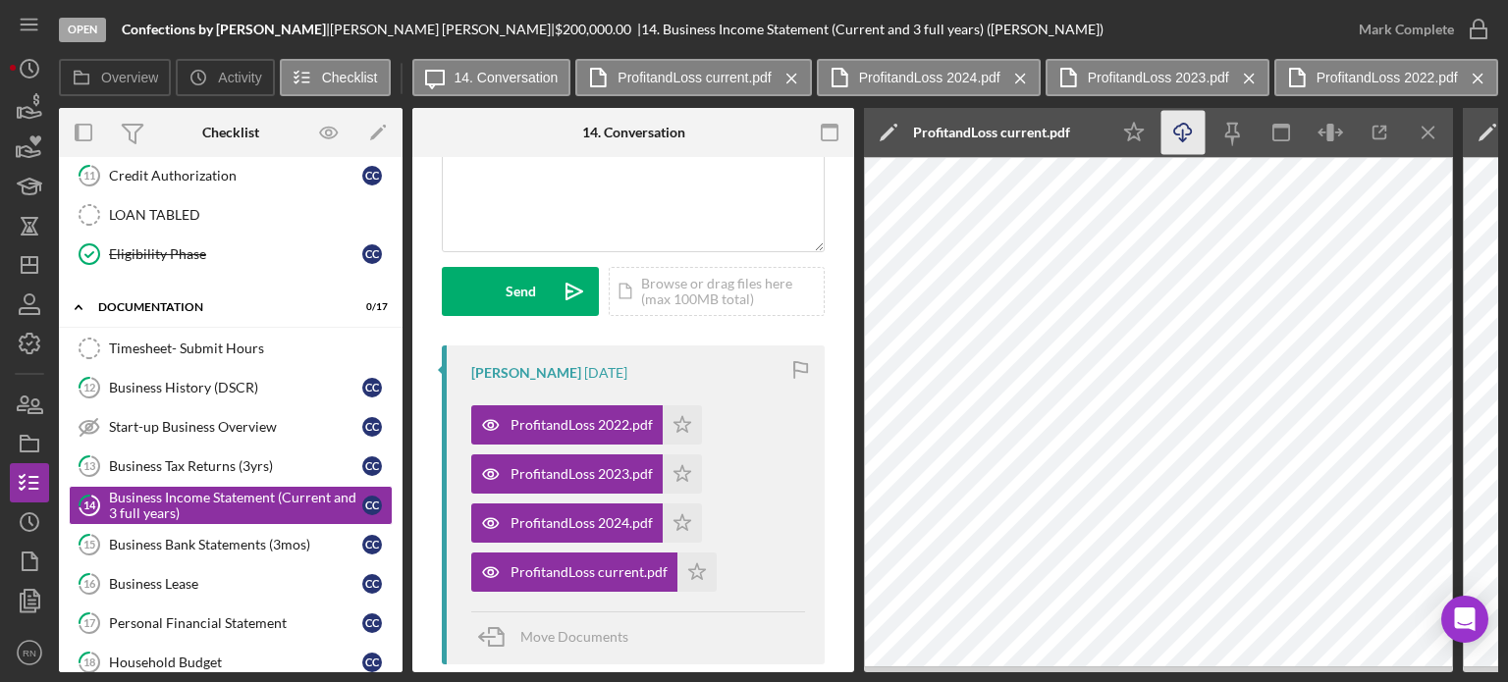
click at [1176, 133] on icon "Icon/Download" at bounding box center [1184, 133] width 44 height 44
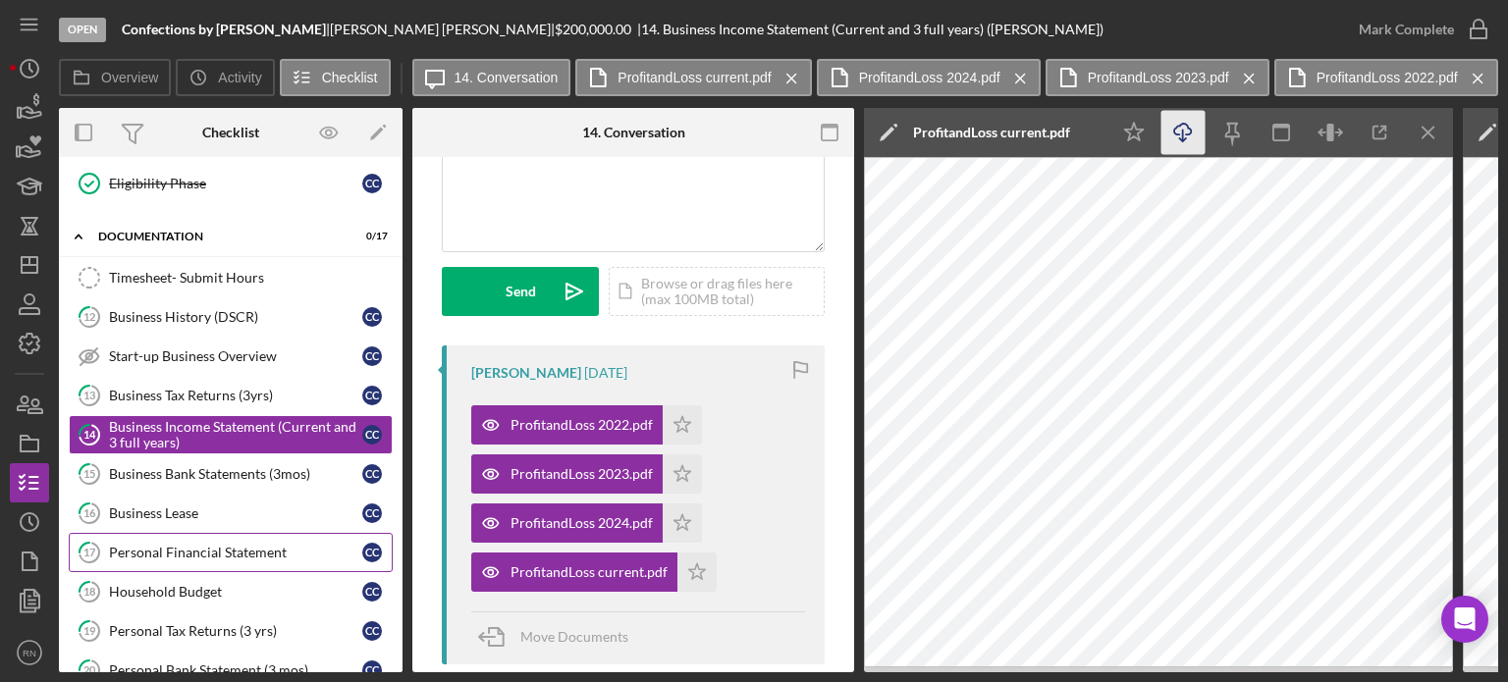
scroll to position [817, 0]
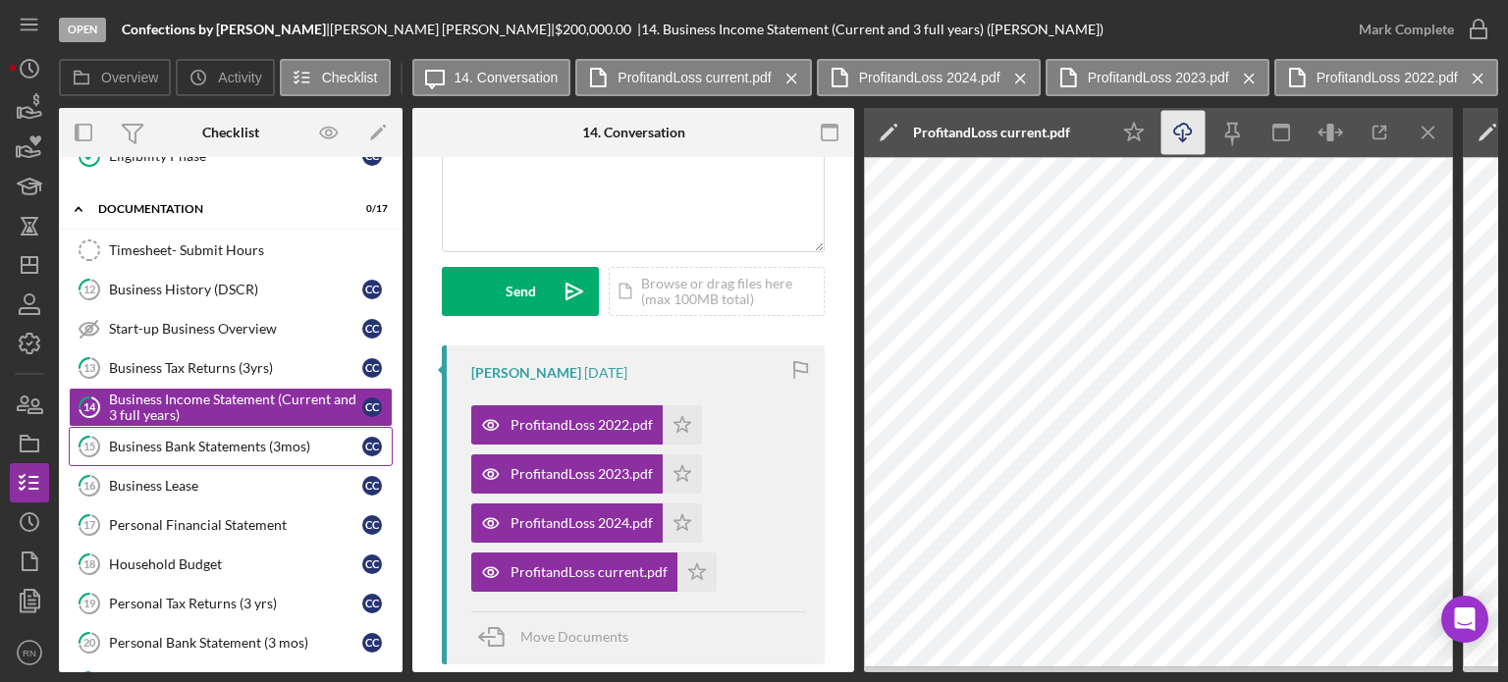
click at [241, 442] on div "Business Bank Statements (3mos)" at bounding box center [235, 447] width 253 height 16
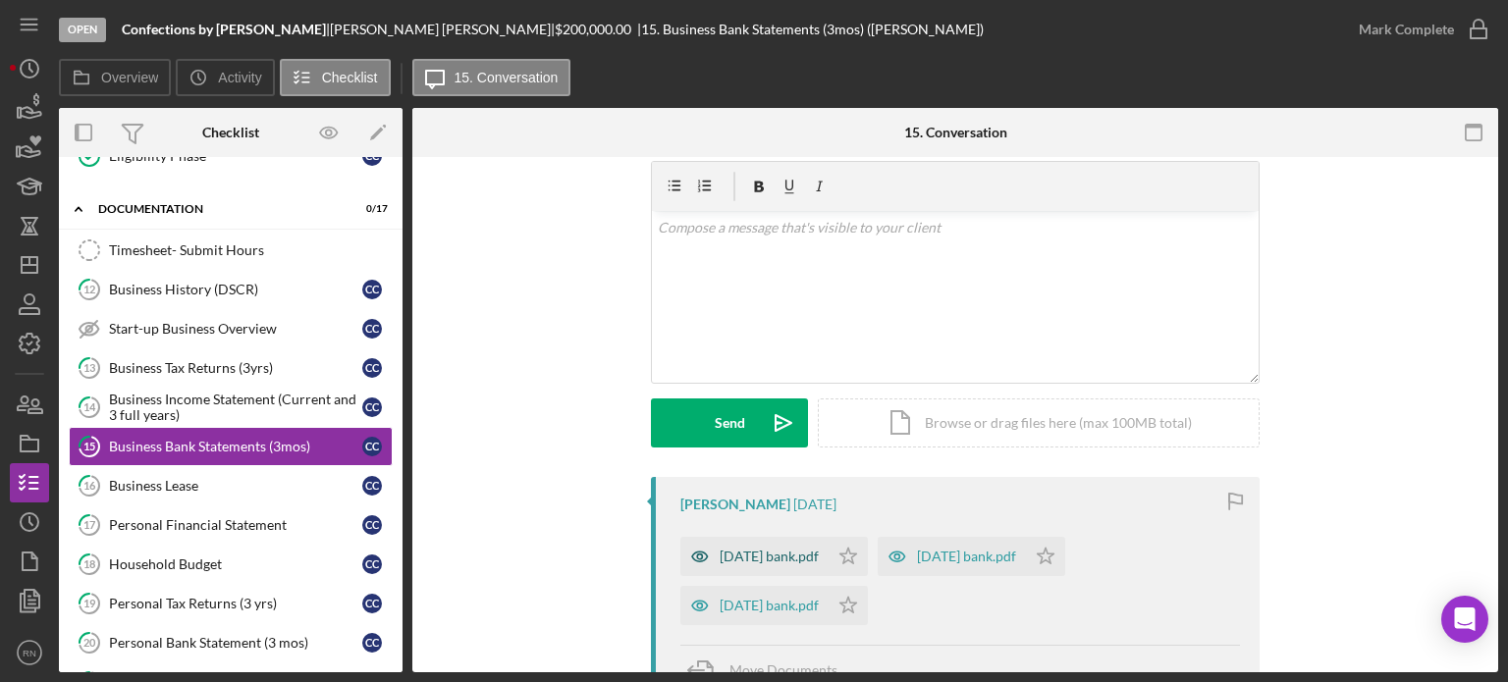
scroll to position [98, 0]
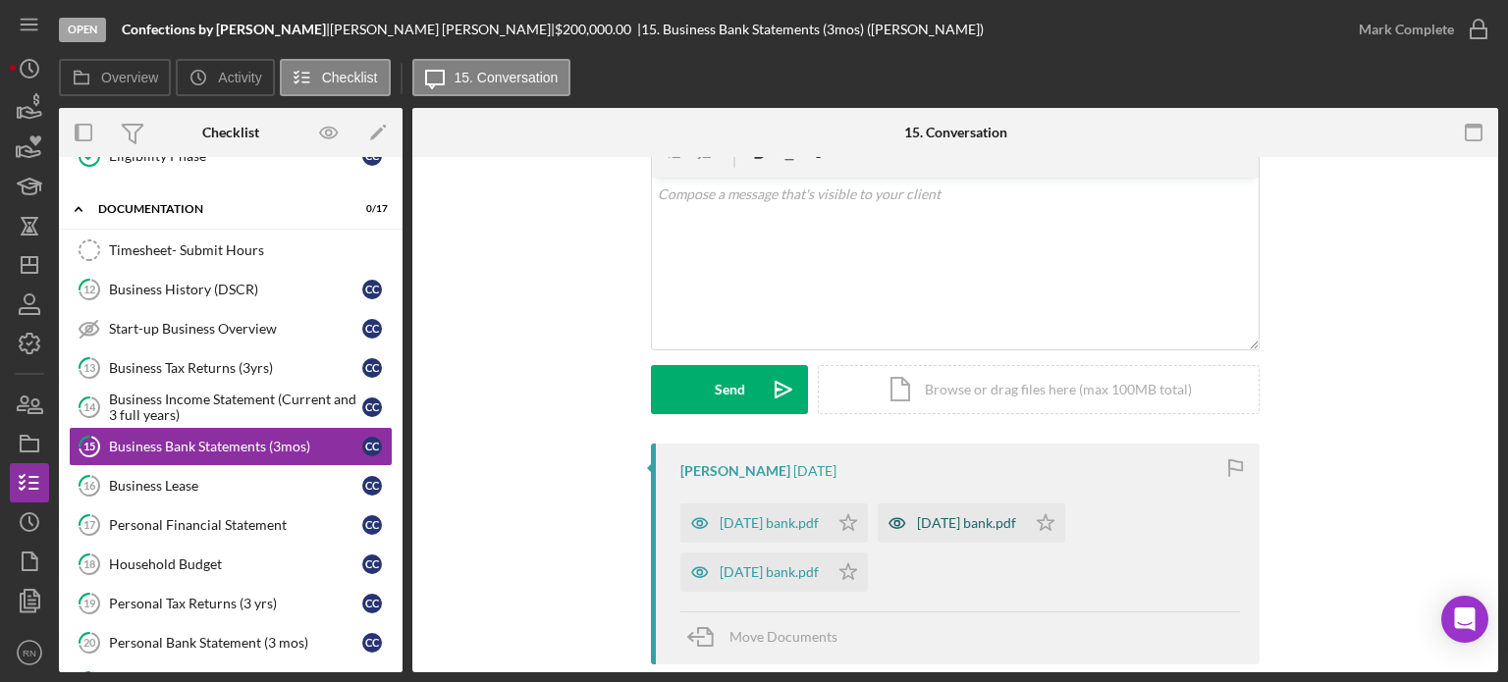
click at [947, 521] on div "[DATE] bank.pdf" at bounding box center [966, 524] width 99 height 16
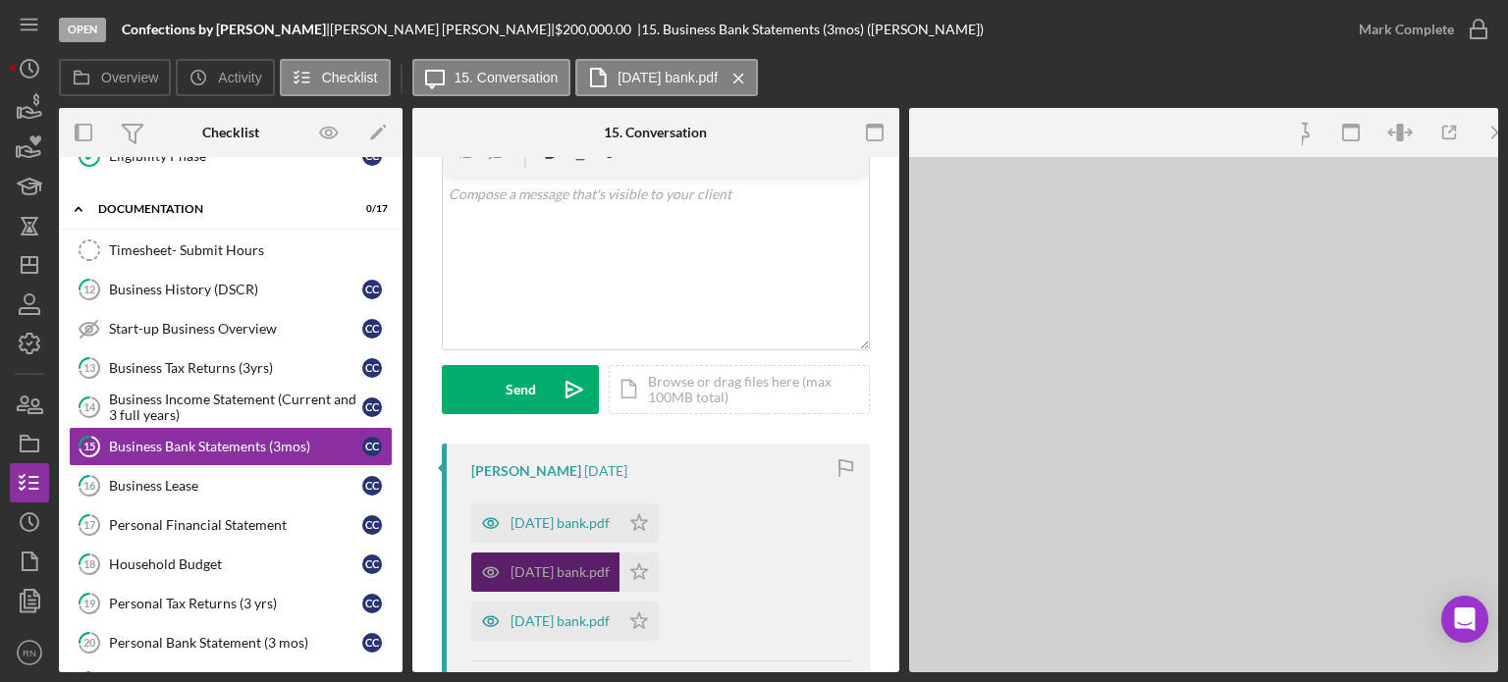
click at [947, 521] on div at bounding box center [1203, 415] width 589 height 516
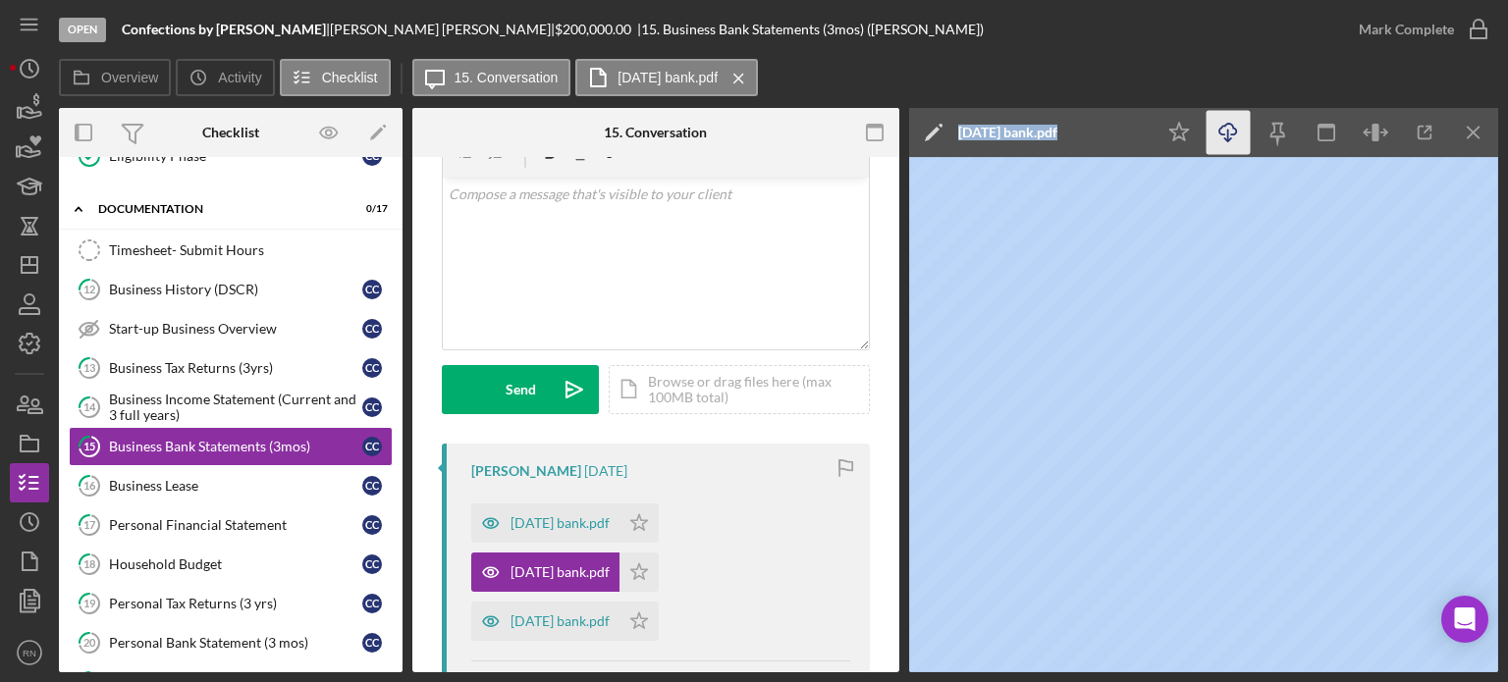
click at [1226, 135] on icon "button" at bounding box center [1228, 129] width 17 height 11
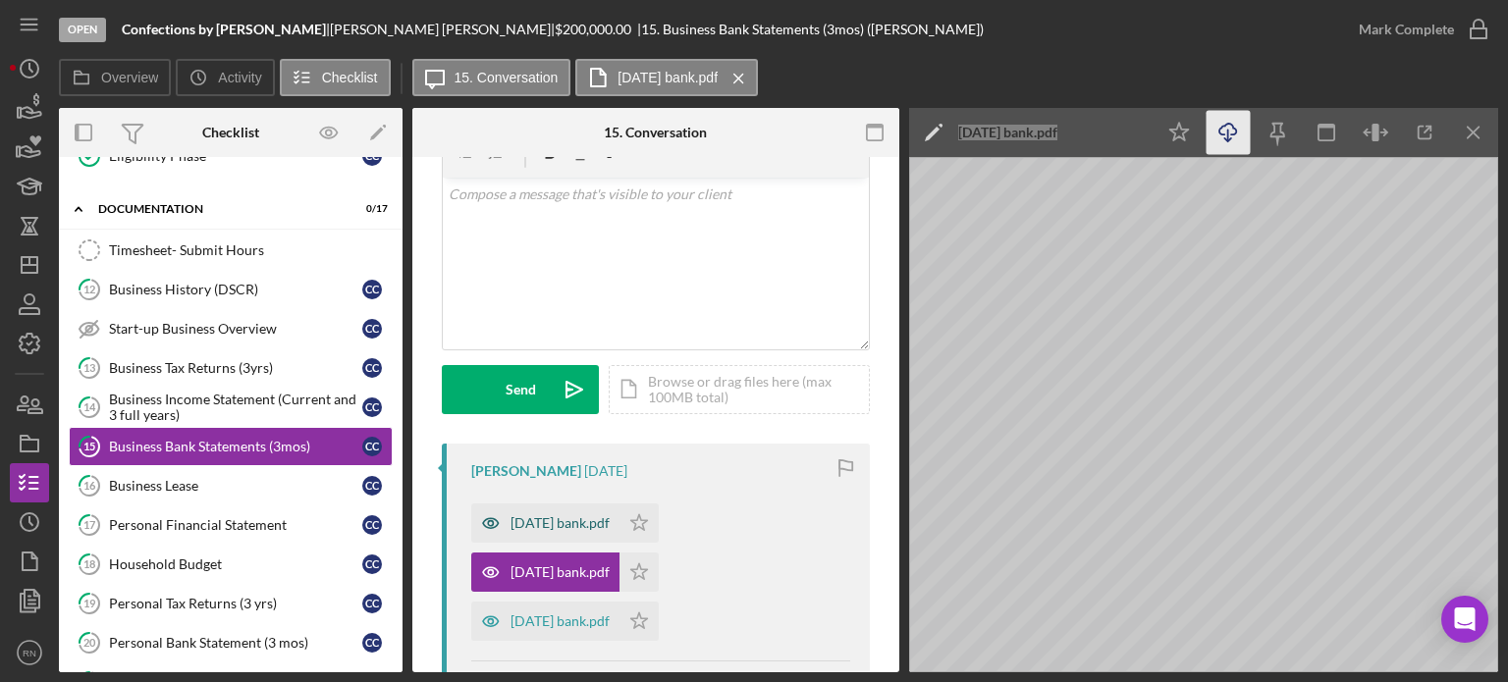
click at [563, 519] on div "[DATE] bank.pdf" at bounding box center [560, 524] width 99 height 16
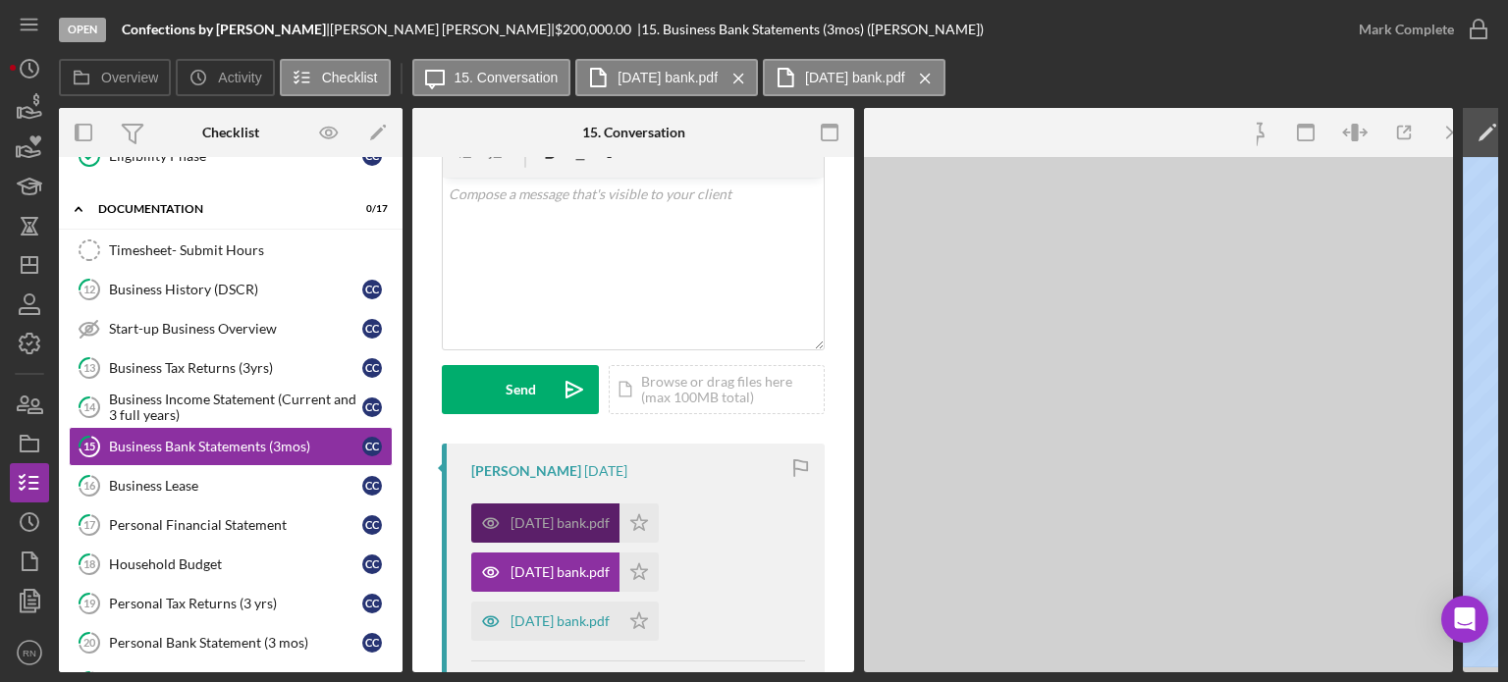
click at [561, 518] on div "[DATE] bank.pdf" at bounding box center [560, 524] width 99 height 16
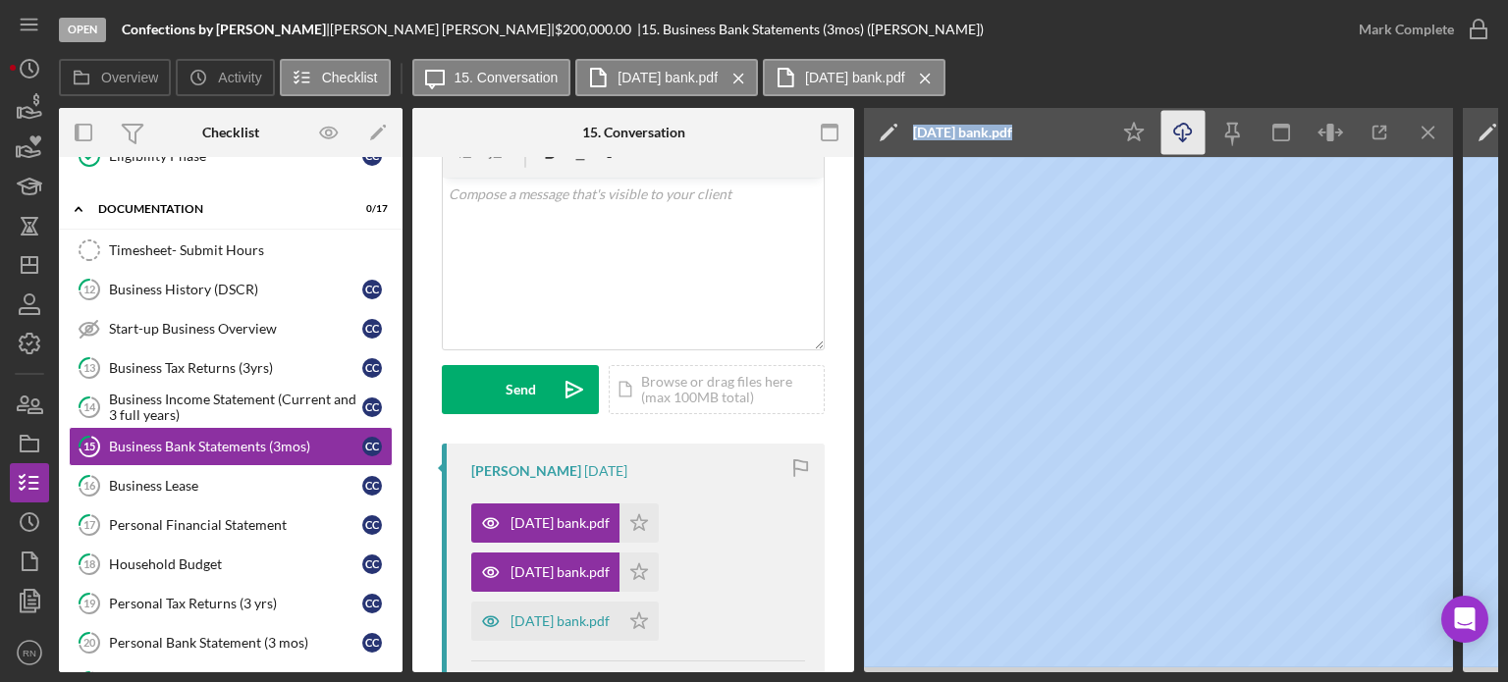
click at [1178, 129] on icon "Icon/Download" at bounding box center [1184, 133] width 44 height 44
click at [526, 627] on div "[DATE] bank.pdf" at bounding box center [560, 622] width 99 height 16
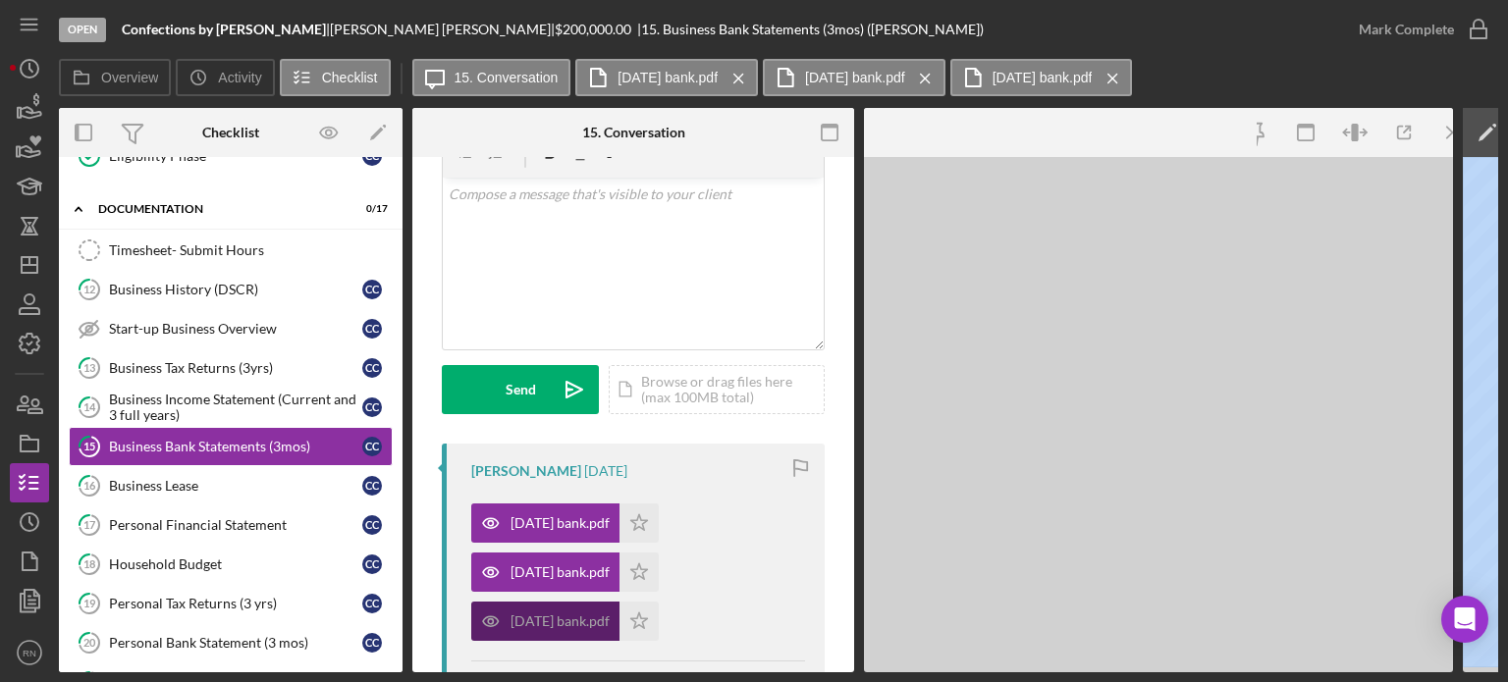
click at [526, 626] on div "[DATE] bank.pdf" at bounding box center [560, 622] width 99 height 16
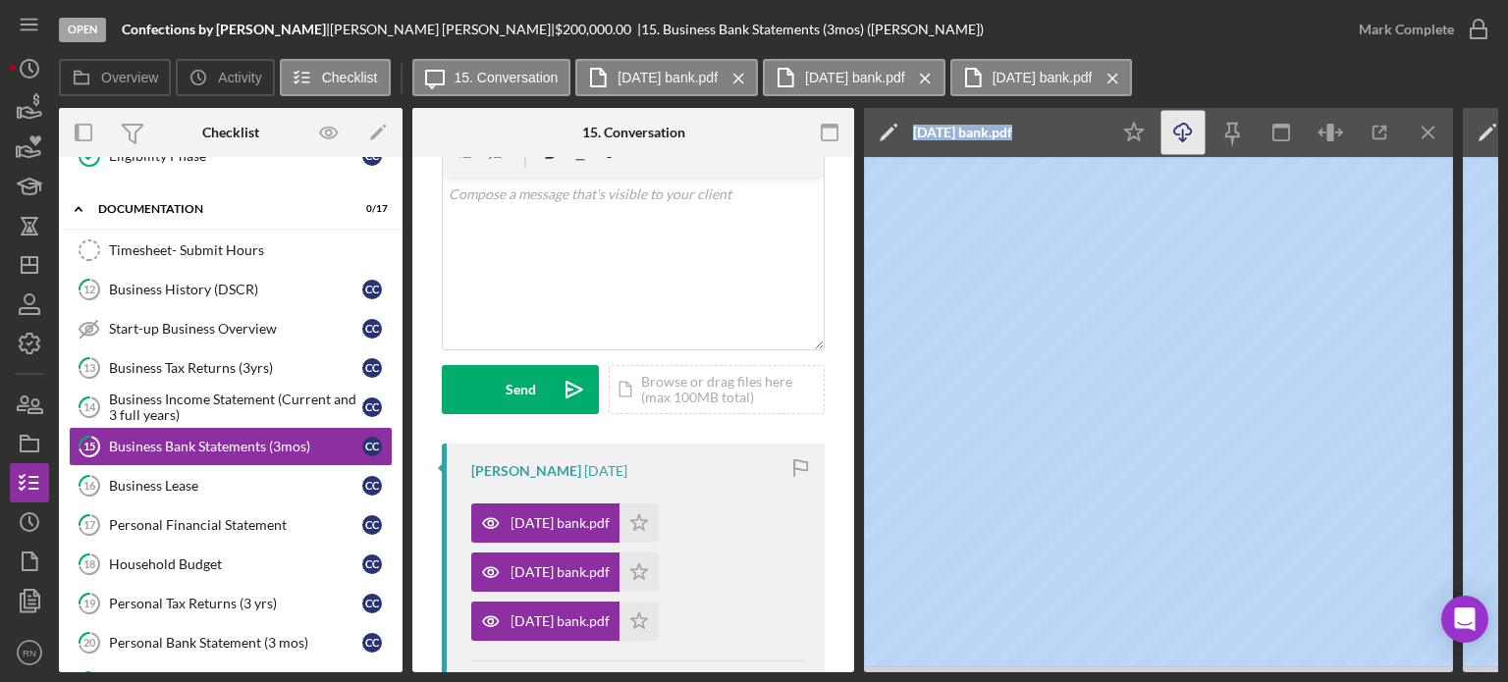
click at [1179, 135] on icon "button" at bounding box center [1182, 129] width 17 height 11
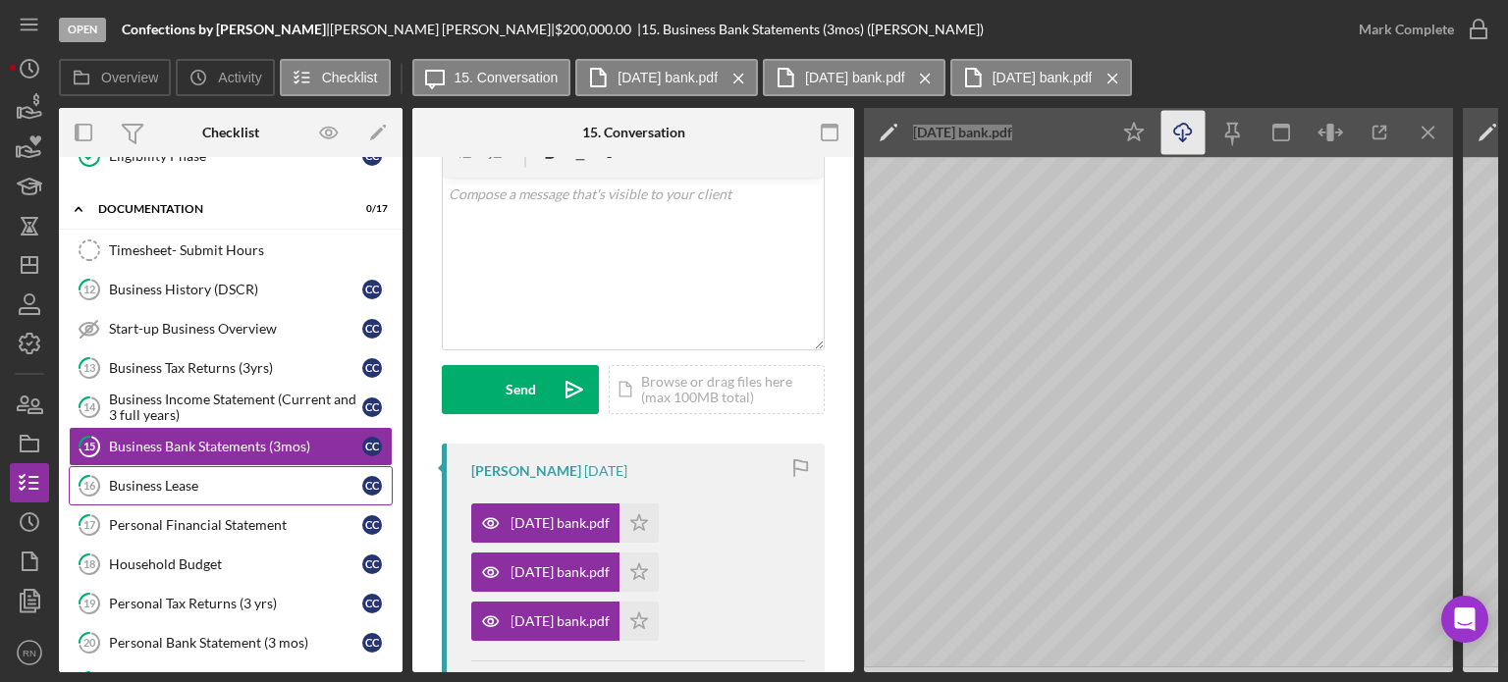
click at [125, 486] on link "16 Business Lease C C" at bounding box center [231, 485] width 324 height 39
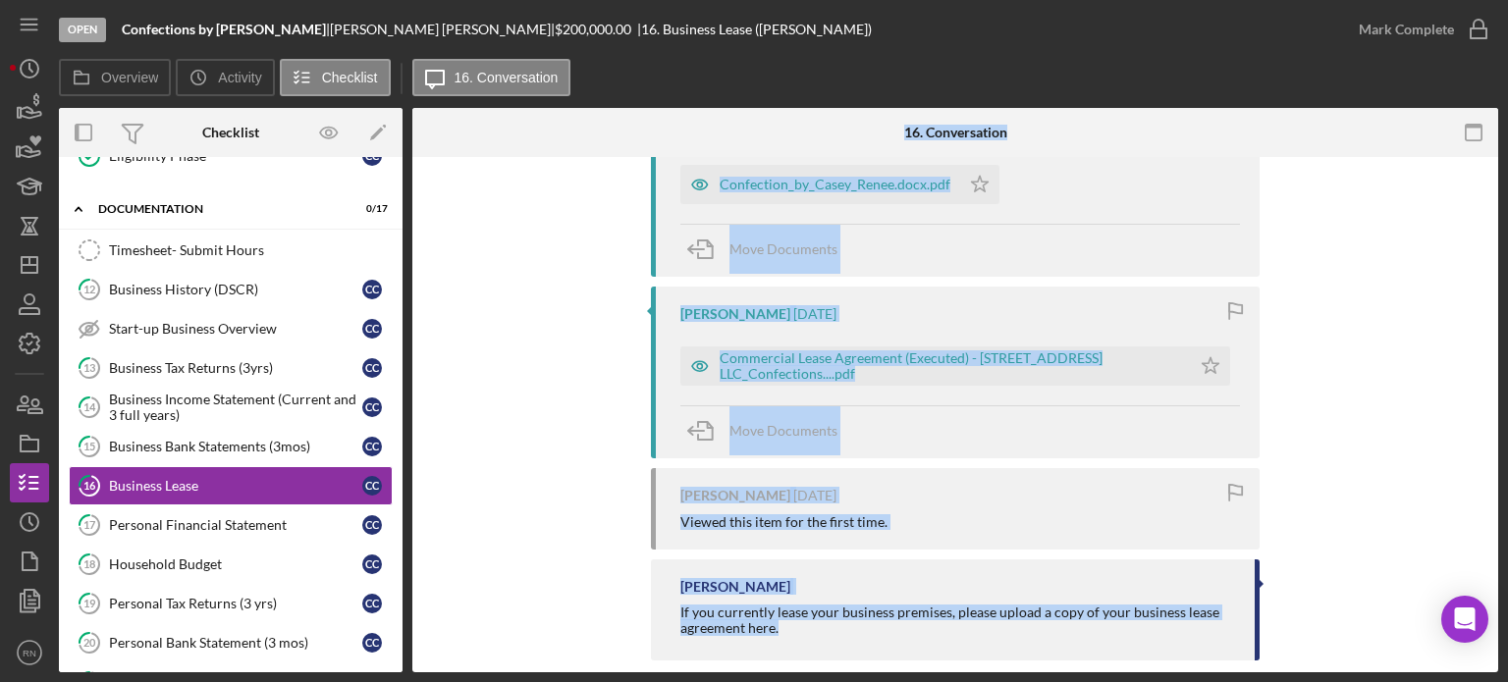
scroll to position [479, 0]
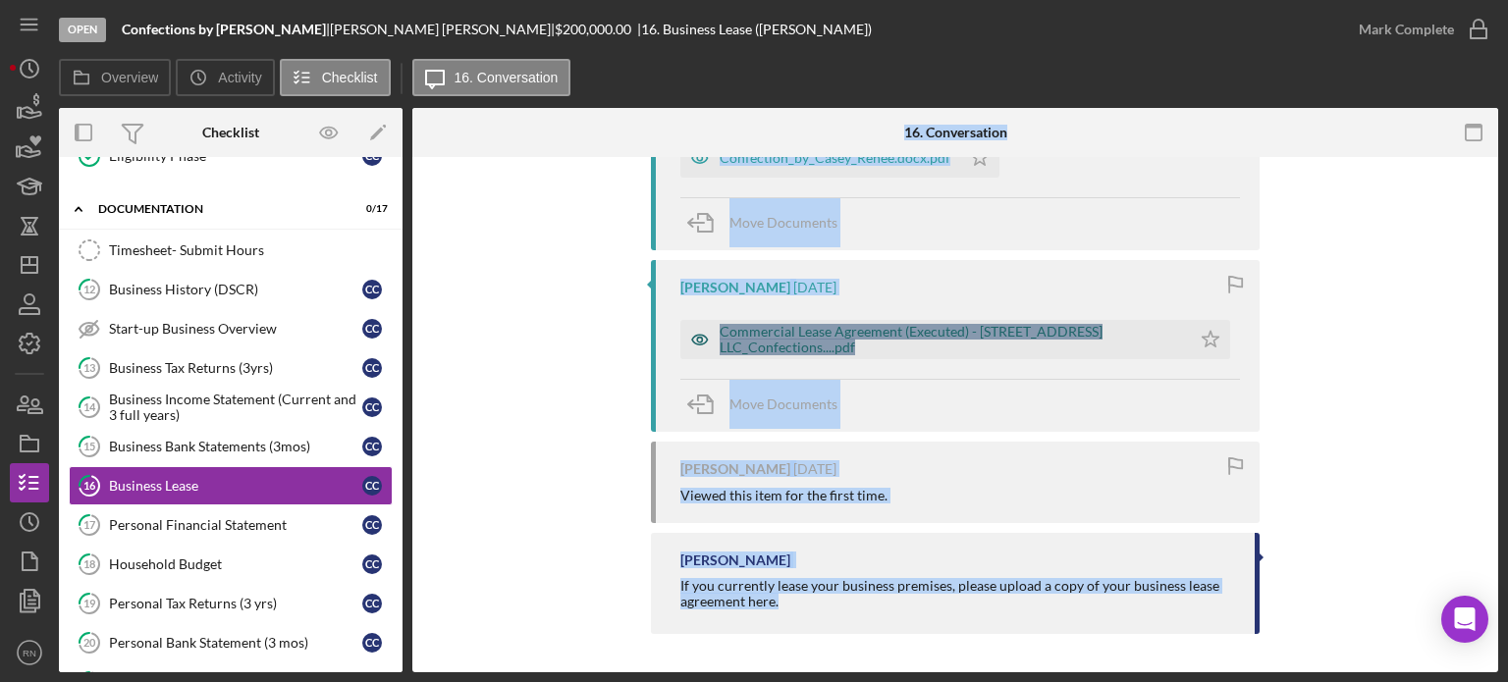
click at [884, 322] on div "Commercial Lease Agreement (Executed) - [STREET_ADDRESS] LLC_Confections....pdf" at bounding box center [936, 339] width 511 height 39
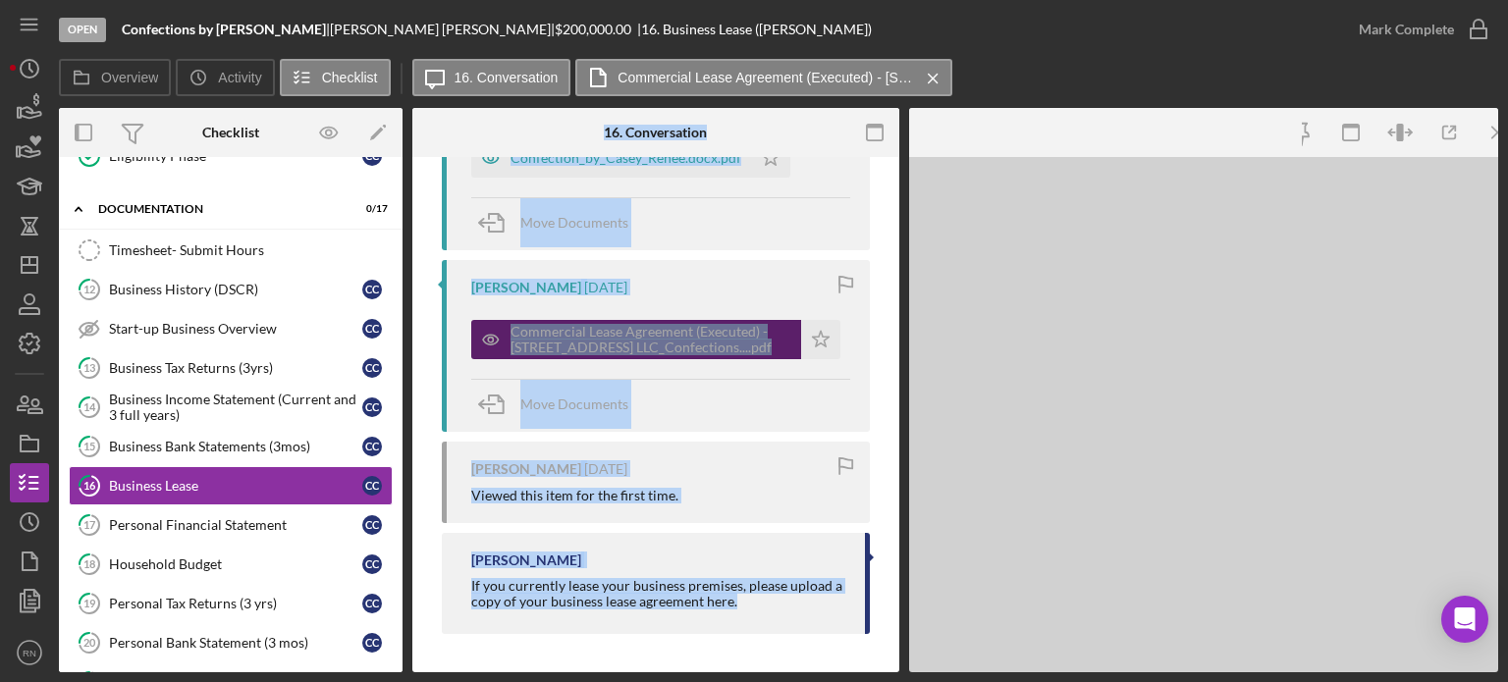
click at [884, 322] on div "Visible to Client Internal Request Docs v Color teal Color pink Remove color Ad…" at bounding box center [655, 176] width 487 height 996
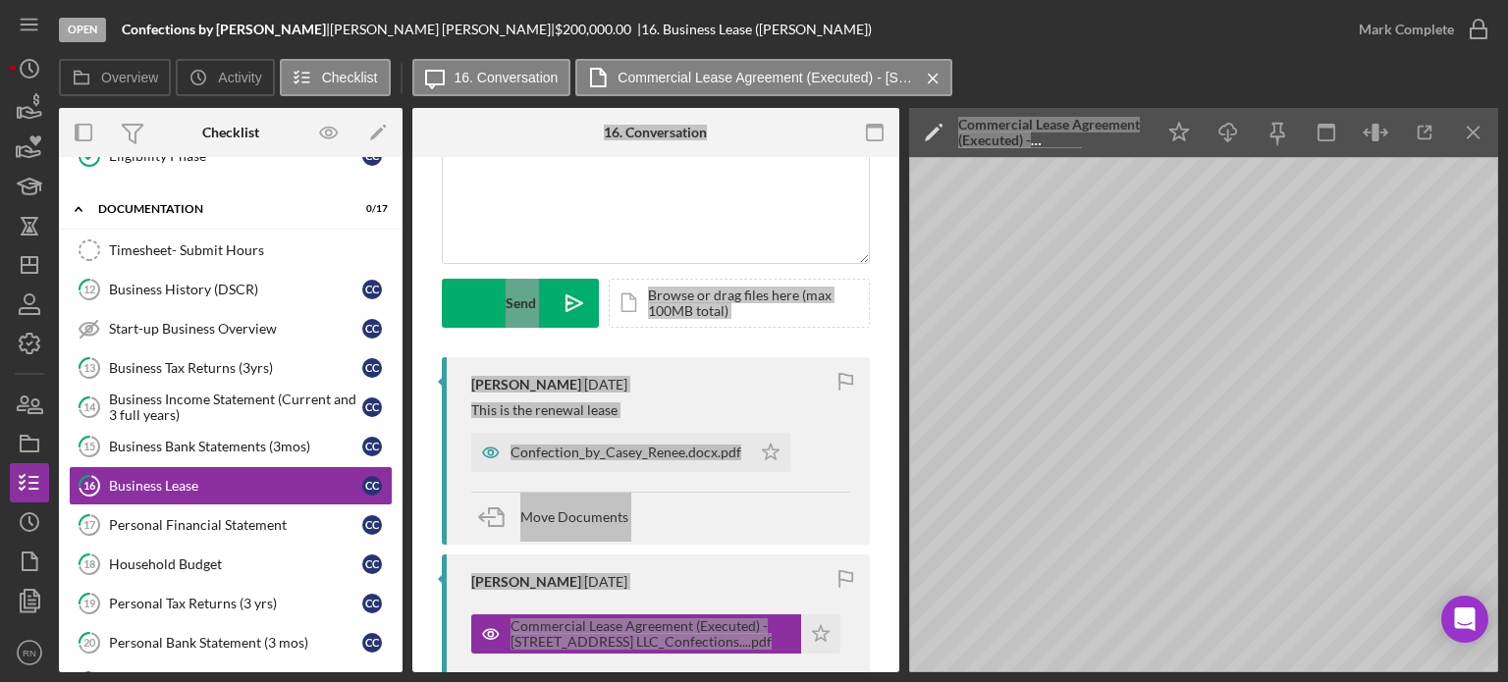
scroll to position [185, 0]
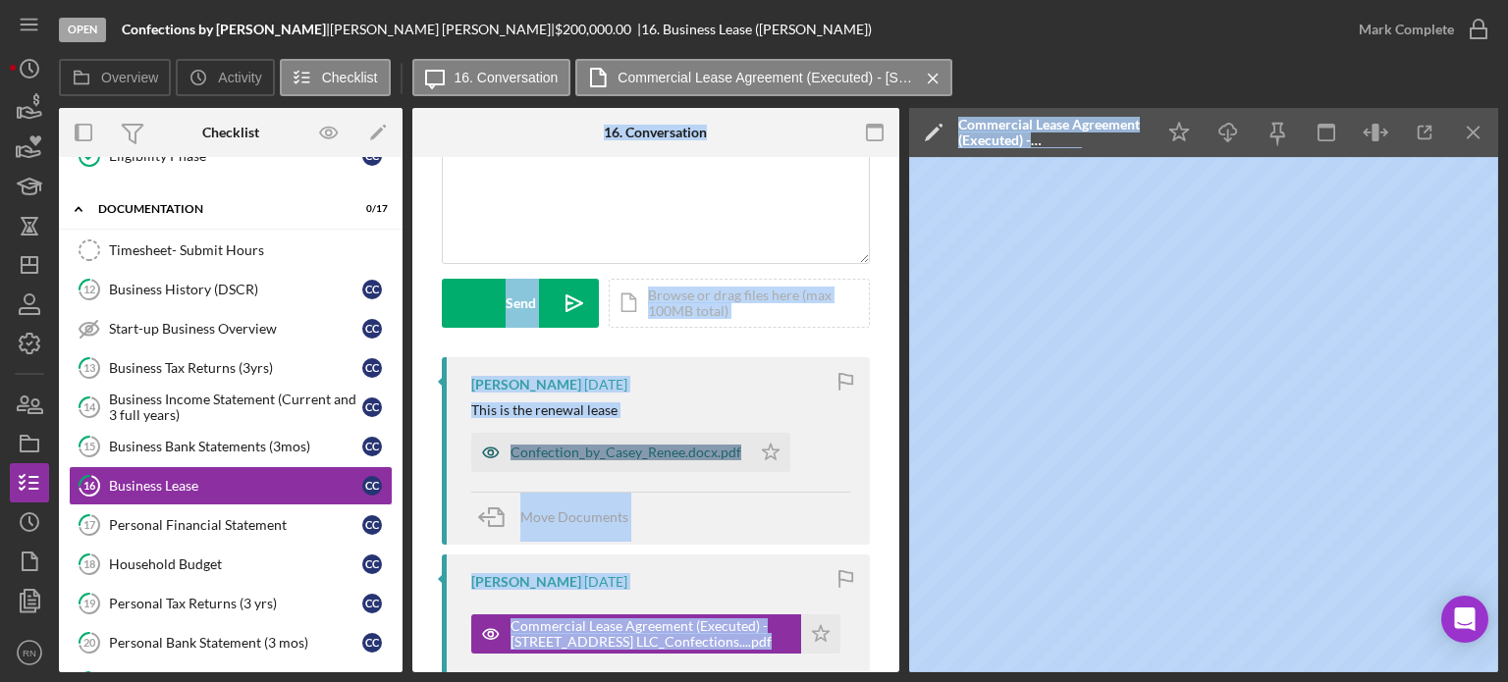
click at [630, 447] on div "Confection_by_Casey_Renee.docx.pdf" at bounding box center [626, 453] width 231 height 16
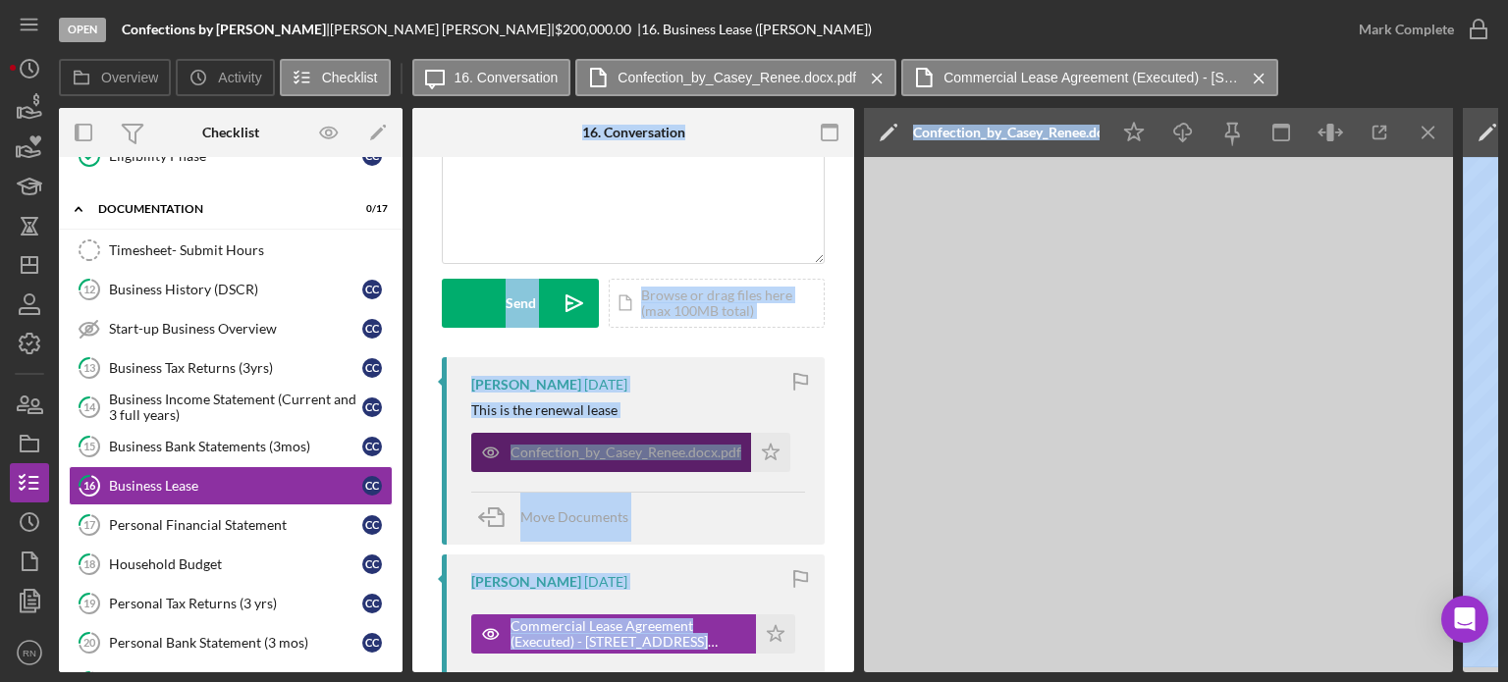
click at [630, 447] on div "Confection_by_Casey_Renee.docx.pdf" at bounding box center [626, 453] width 231 height 16
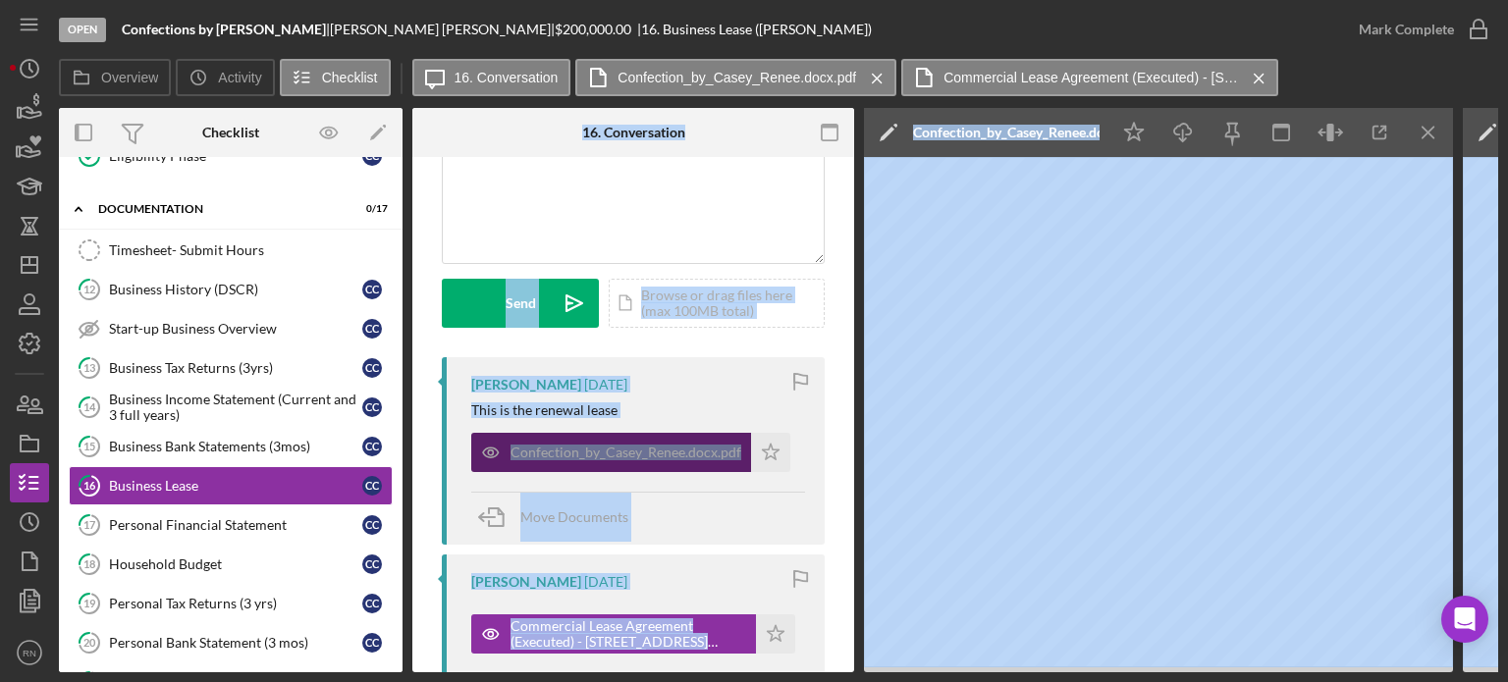
click at [652, 455] on div "Confection_by_Casey_Renee.docx.pdf" at bounding box center [626, 453] width 231 height 16
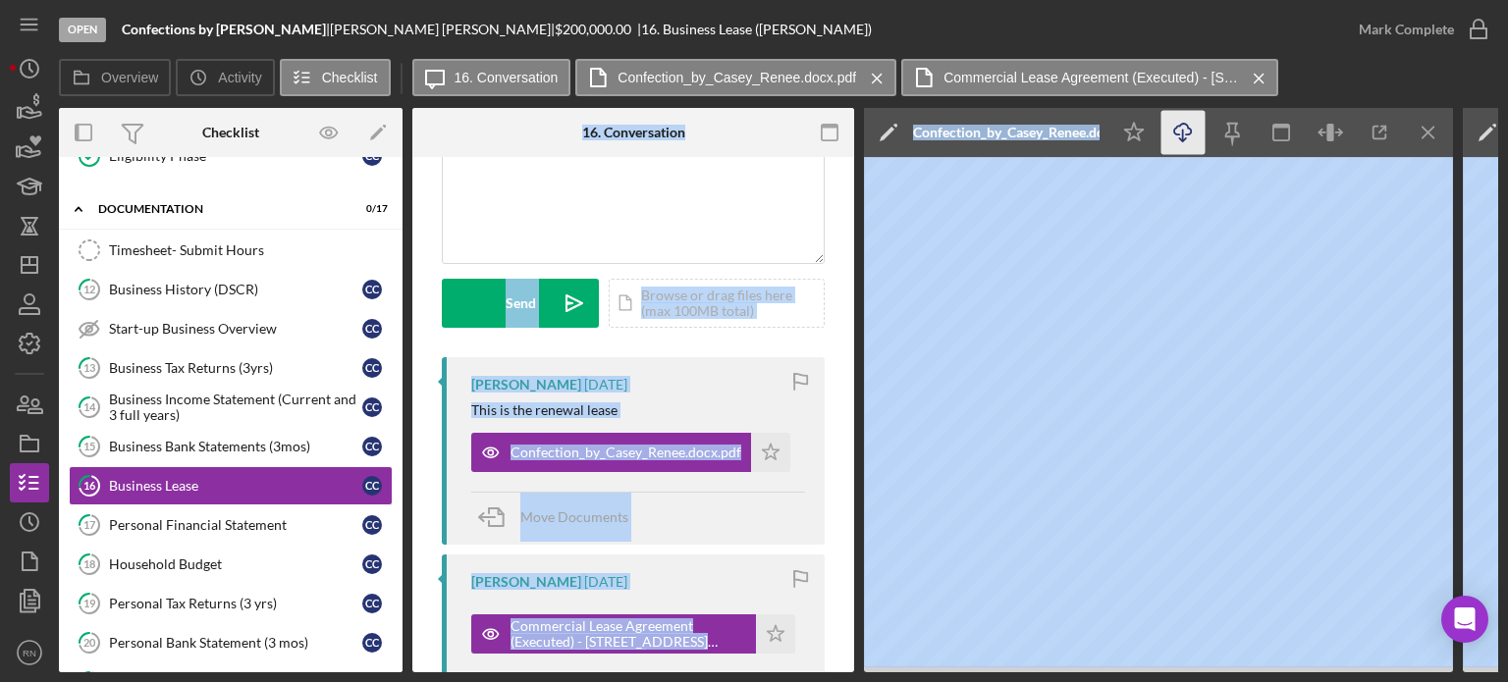
click at [1177, 125] on icon "Icon/Download" at bounding box center [1184, 133] width 44 height 44
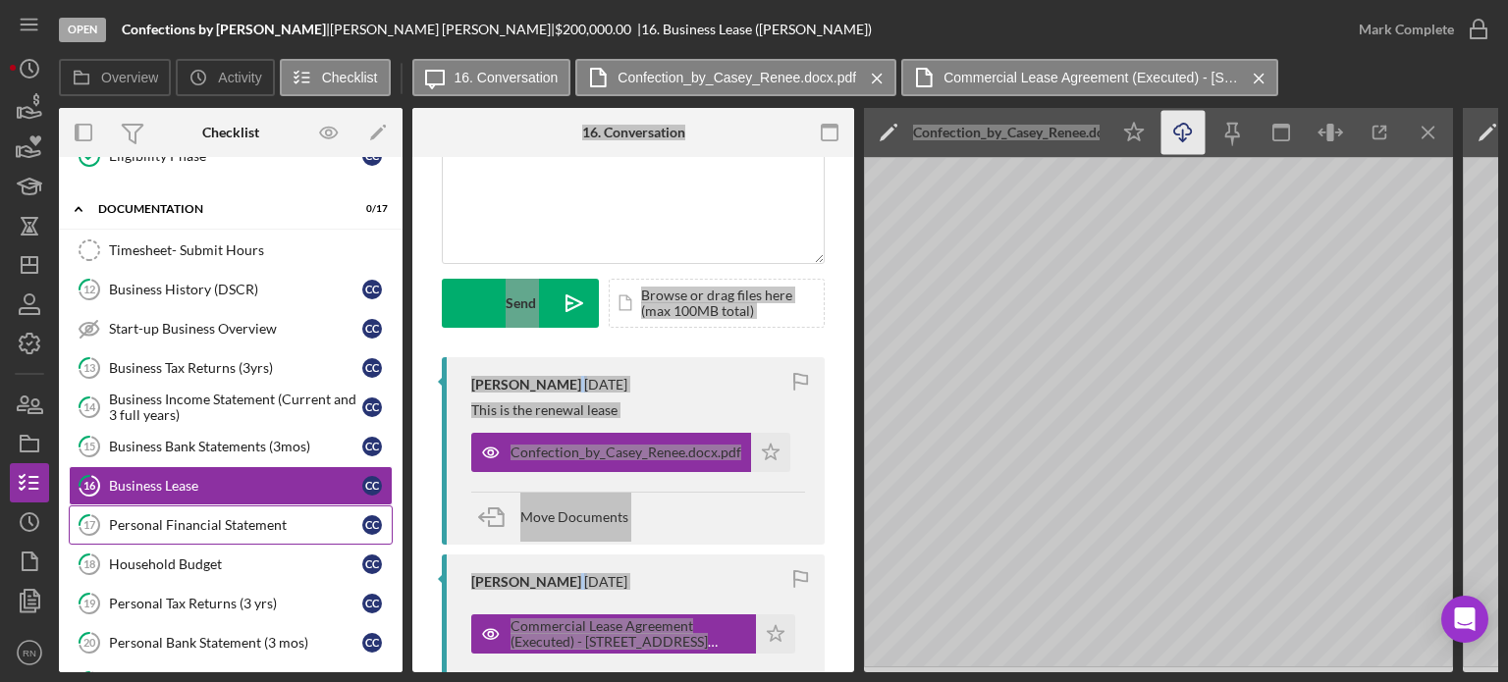
click at [232, 518] on div "Personal Financial Statement" at bounding box center [235, 526] width 253 height 16
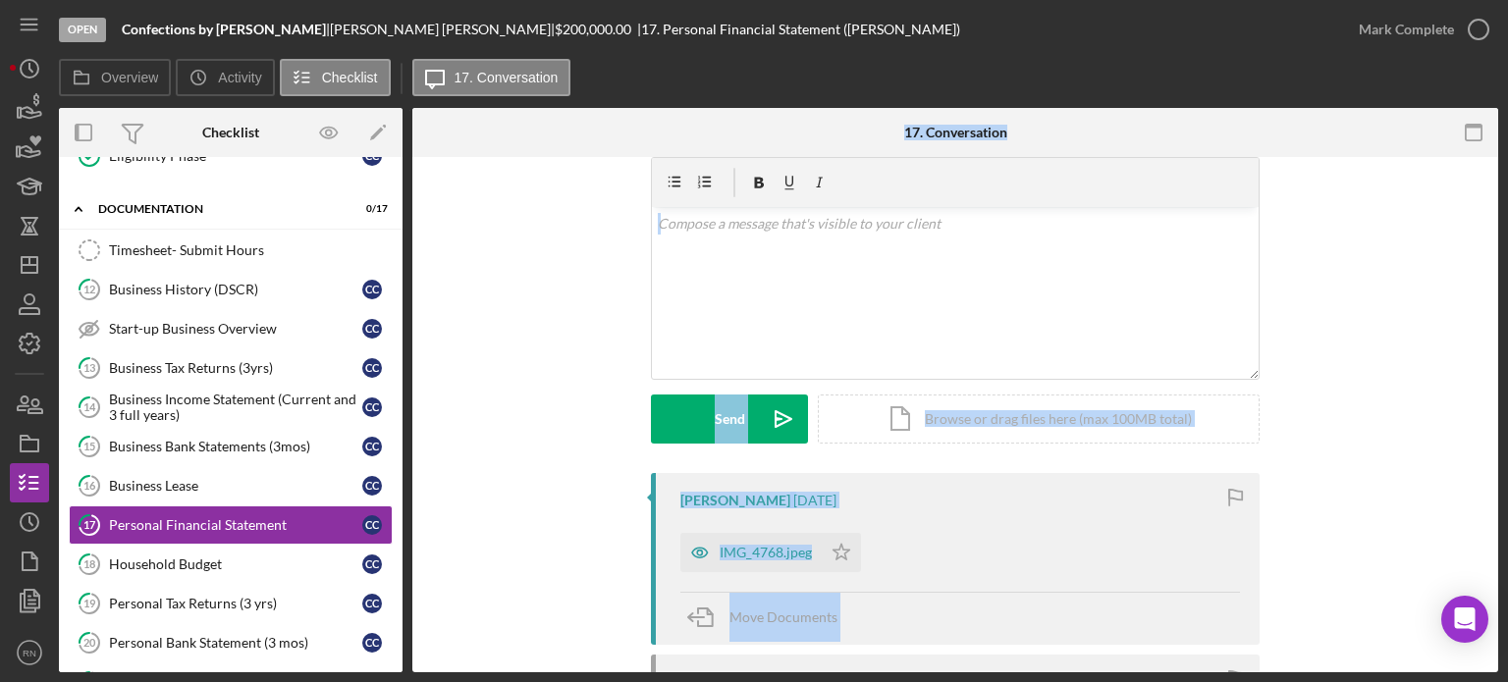
scroll to position [98, 0]
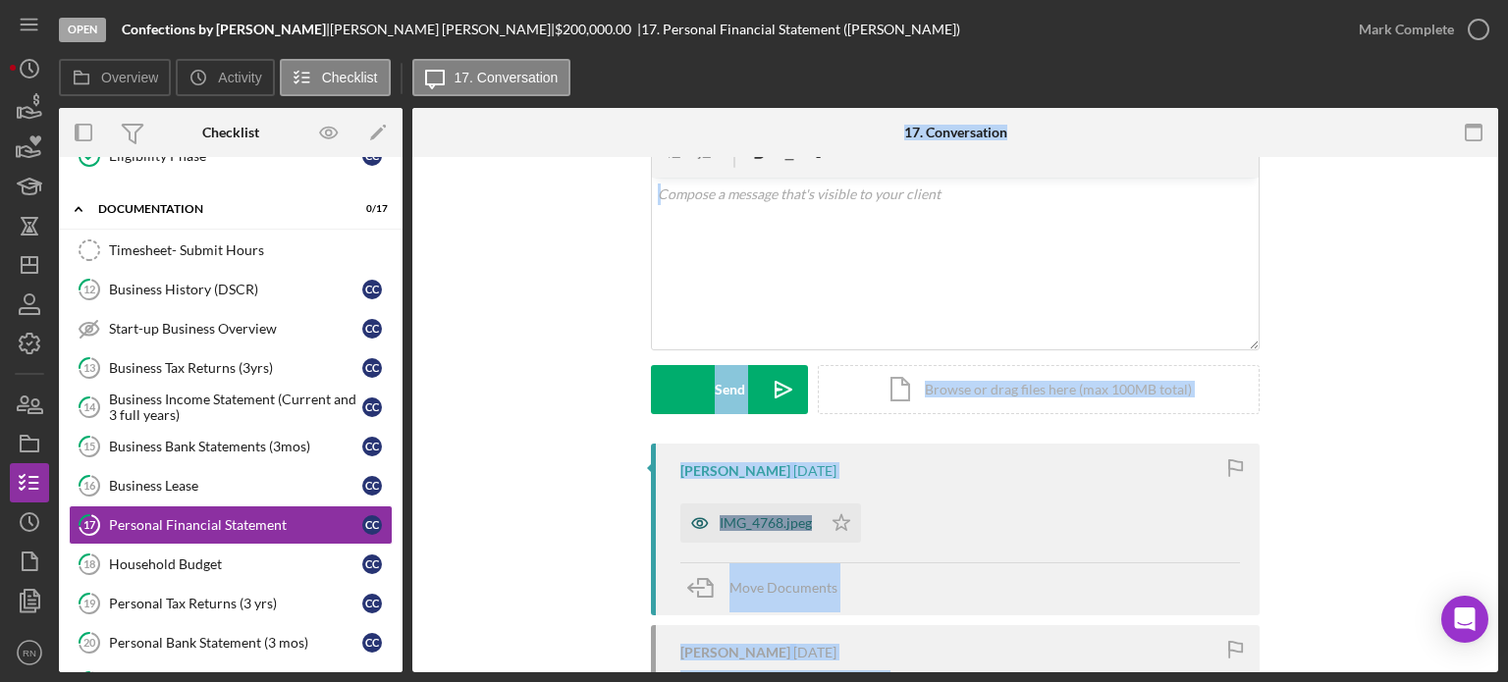
click at [758, 506] on div "IMG_4768.jpeg" at bounding box center [751, 523] width 141 height 39
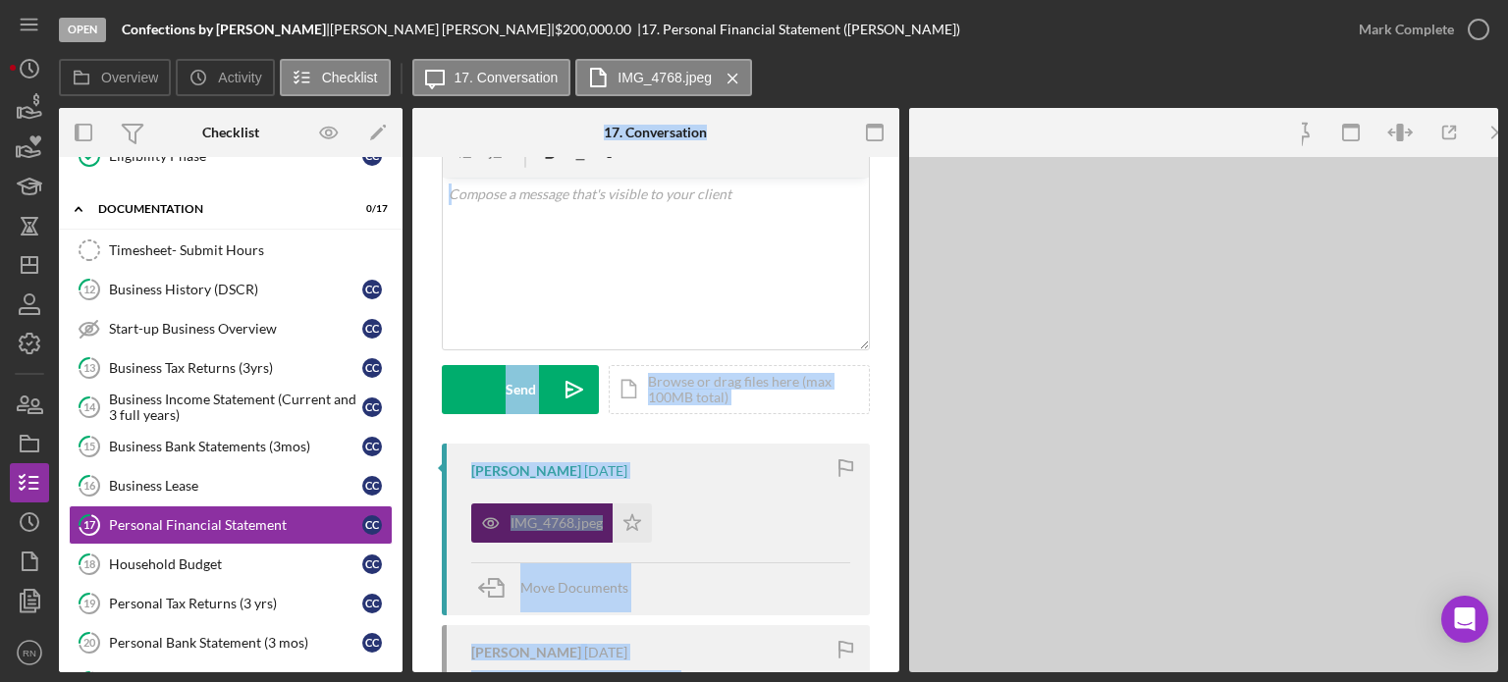
click at [758, 506] on div "IMG_4768.jpeg Icon/Star" at bounding box center [660, 518] width 379 height 49
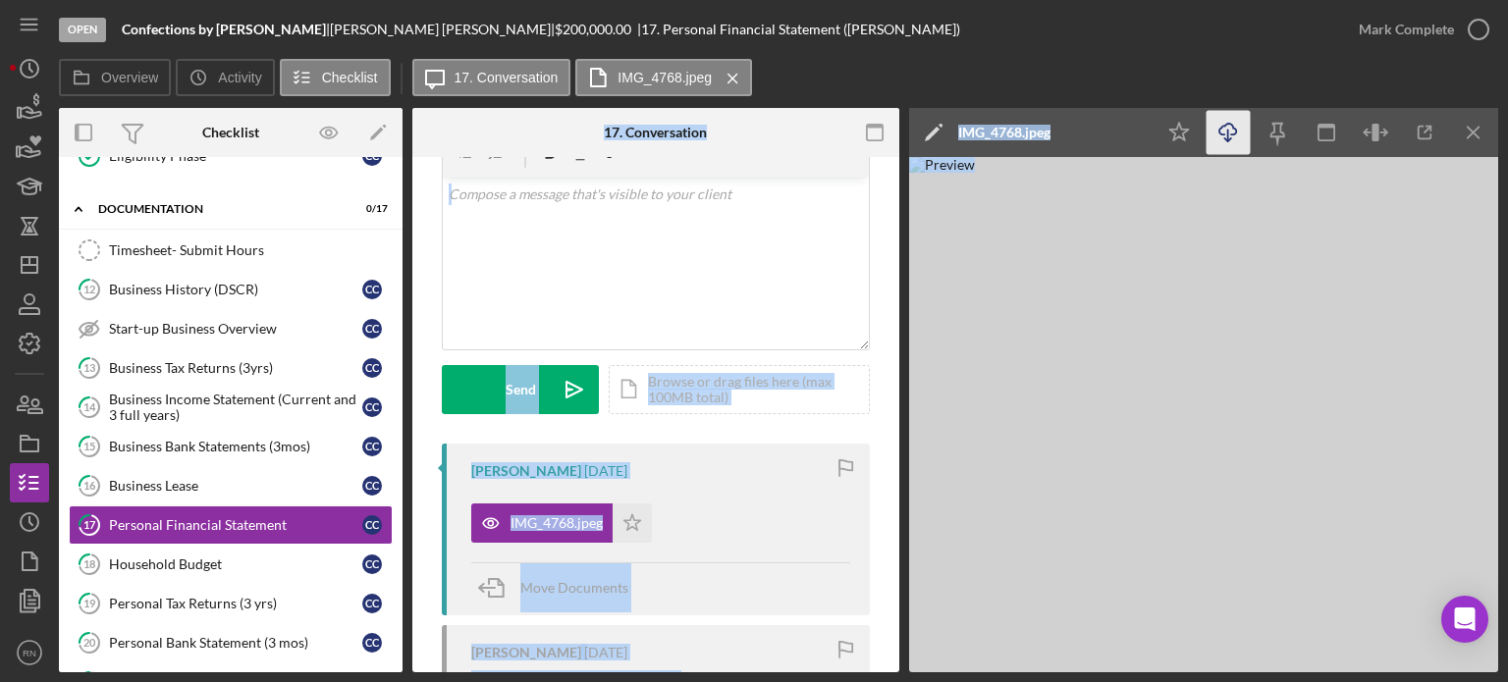
click at [1228, 133] on line "button" at bounding box center [1228, 135] width 0 height 11
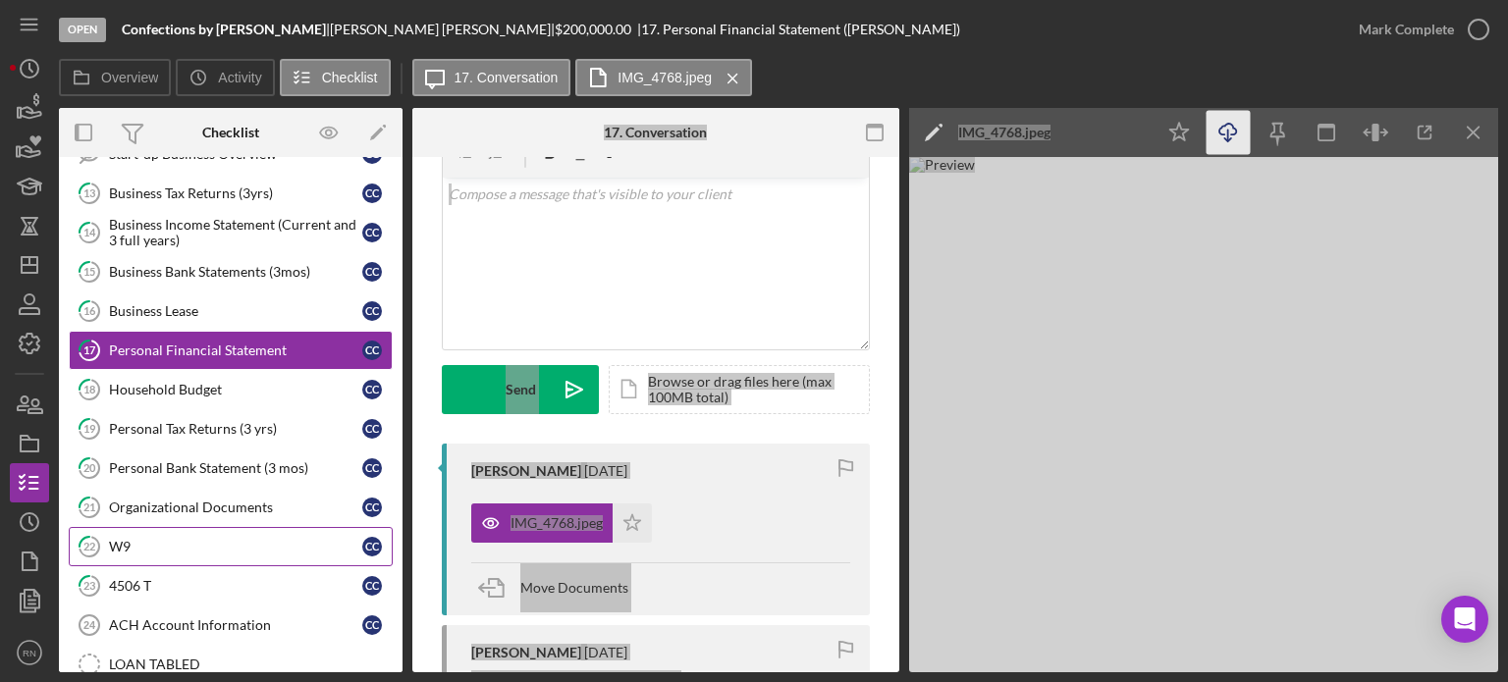
scroll to position [1013, 0]
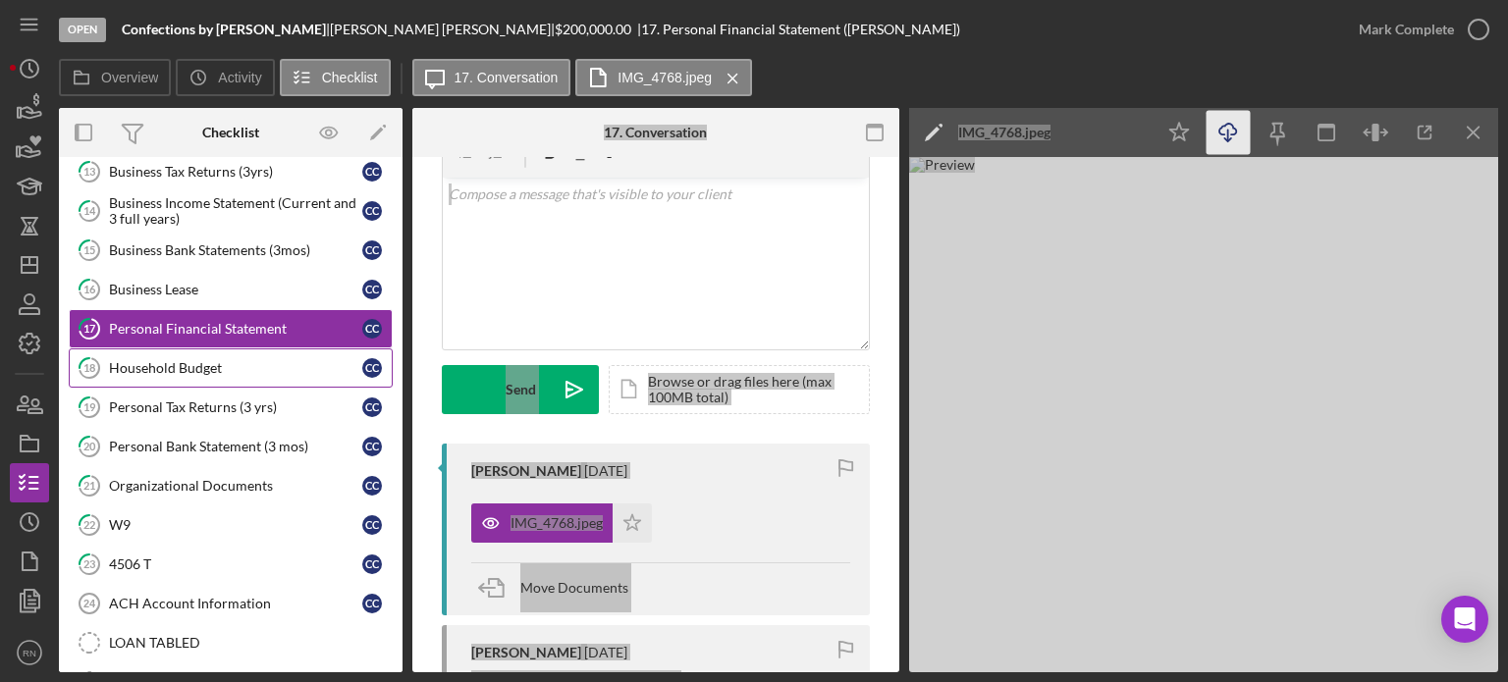
click at [226, 360] on div "Household Budget" at bounding box center [235, 368] width 253 height 16
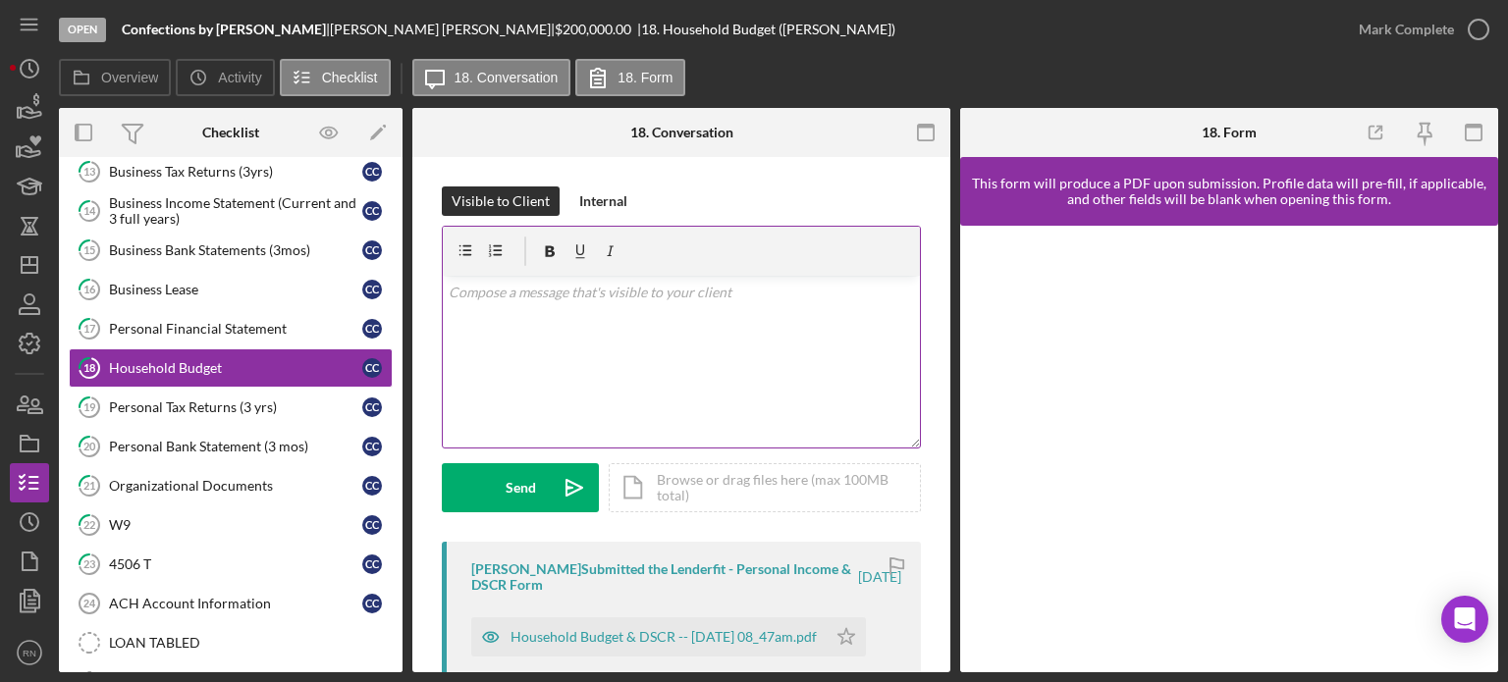
click at [703, 369] on div "v Color teal Color pink Remove color Add row above Add row below Add column bef…" at bounding box center [681, 362] width 477 height 172
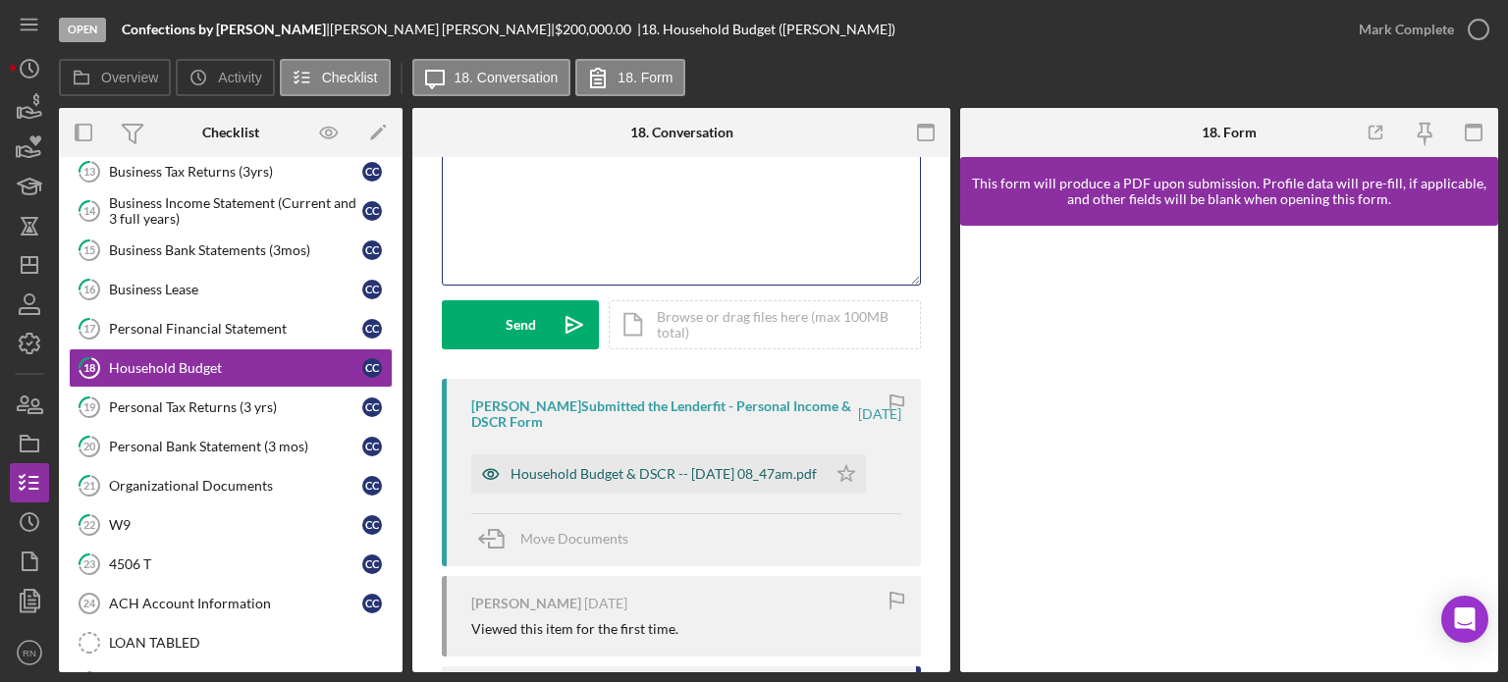
scroll to position [196, 0]
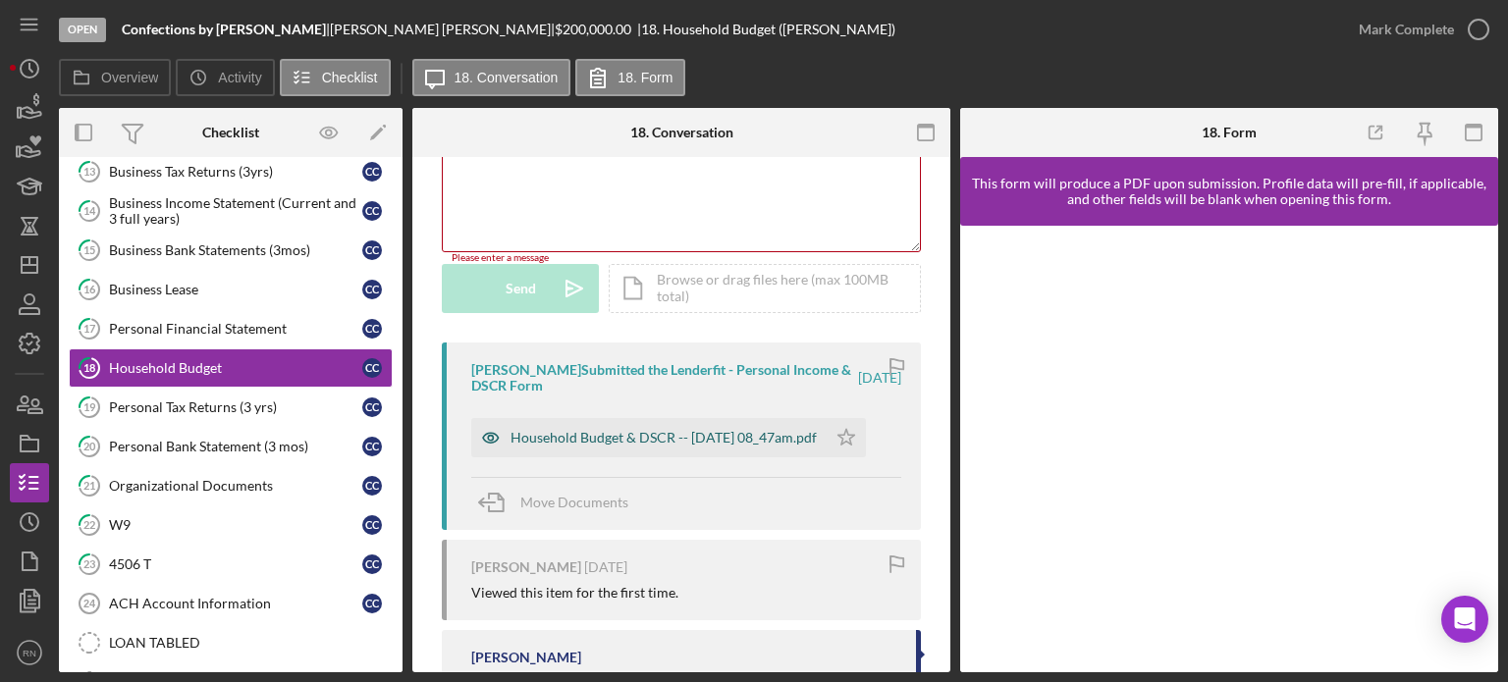
click at [610, 433] on div "Household Budget & DSCR -- [DATE] 08_47am.pdf" at bounding box center [664, 438] width 306 height 16
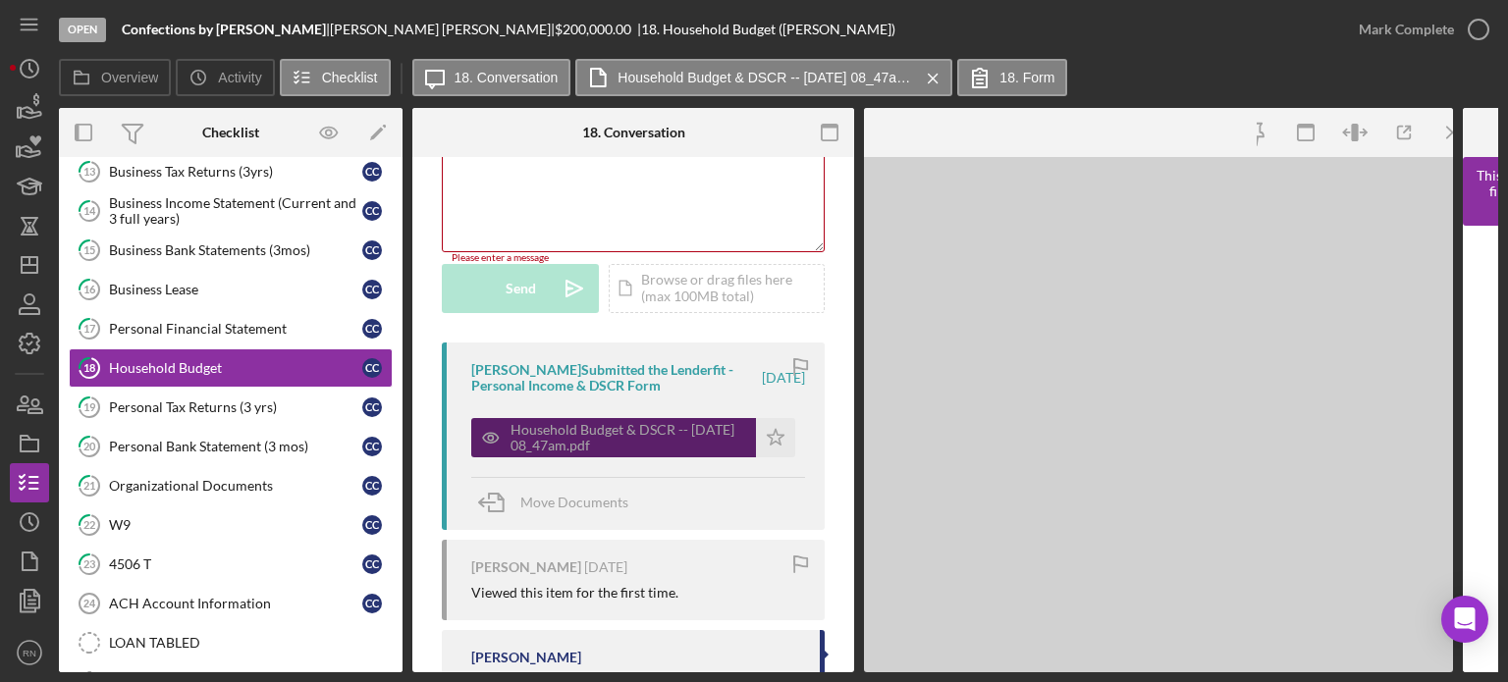
click at [610, 433] on div "Household Budget & DSCR -- [DATE] 08_47am.pdf" at bounding box center [629, 437] width 236 height 31
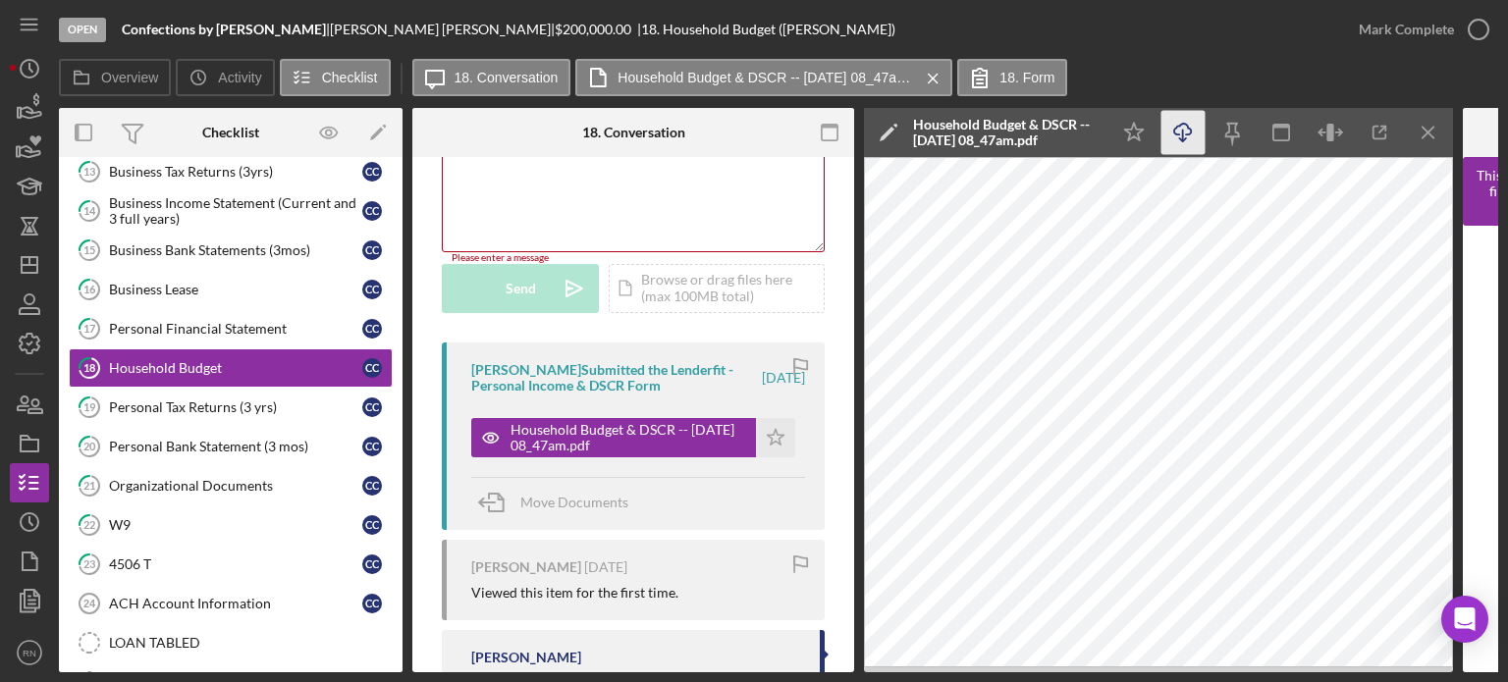
click at [1186, 135] on icon "button" at bounding box center [1182, 129] width 17 height 11
click at [226, 400] on div "Personal Tax Returns (3 yrs)" at bounding box center [235, 408] width 253 height 16
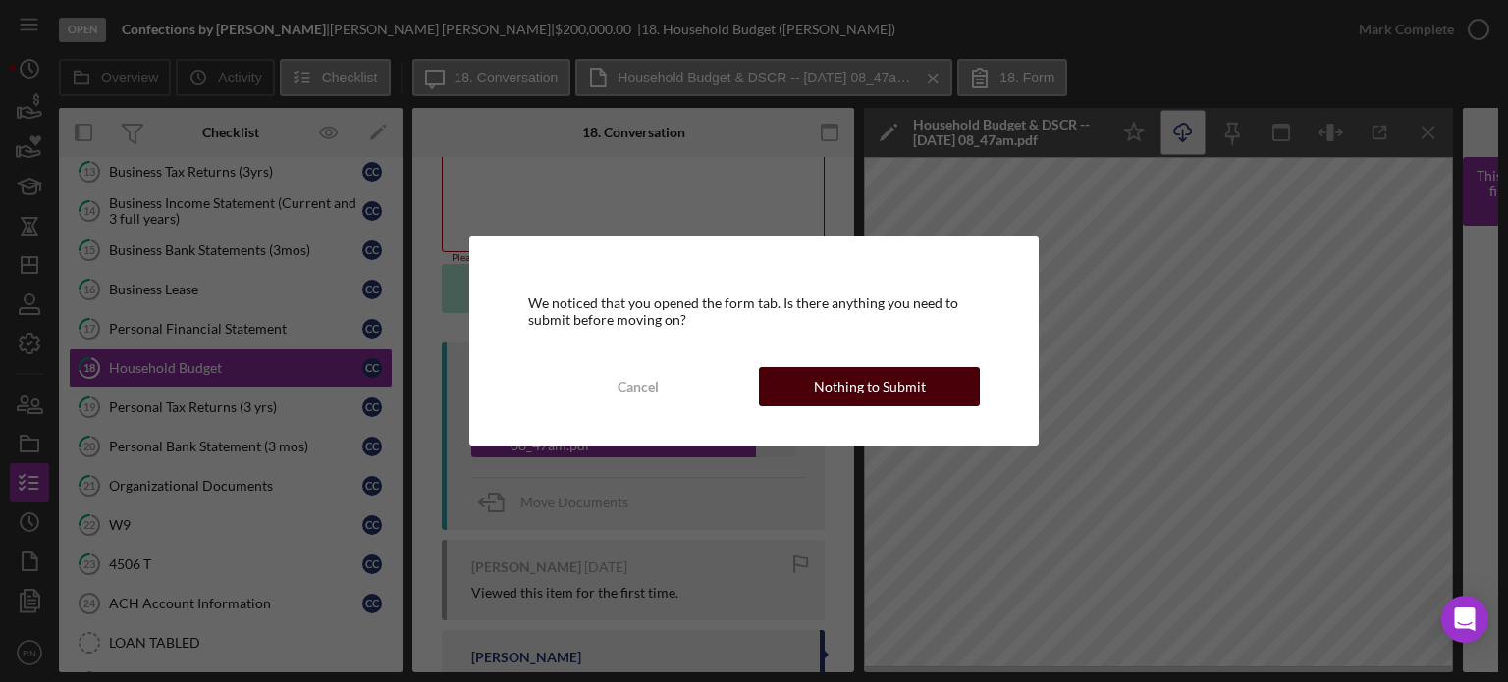
click at [843, 387] on div "Nothing to Submit" at bounding box center [870, 386] width 112 height 39
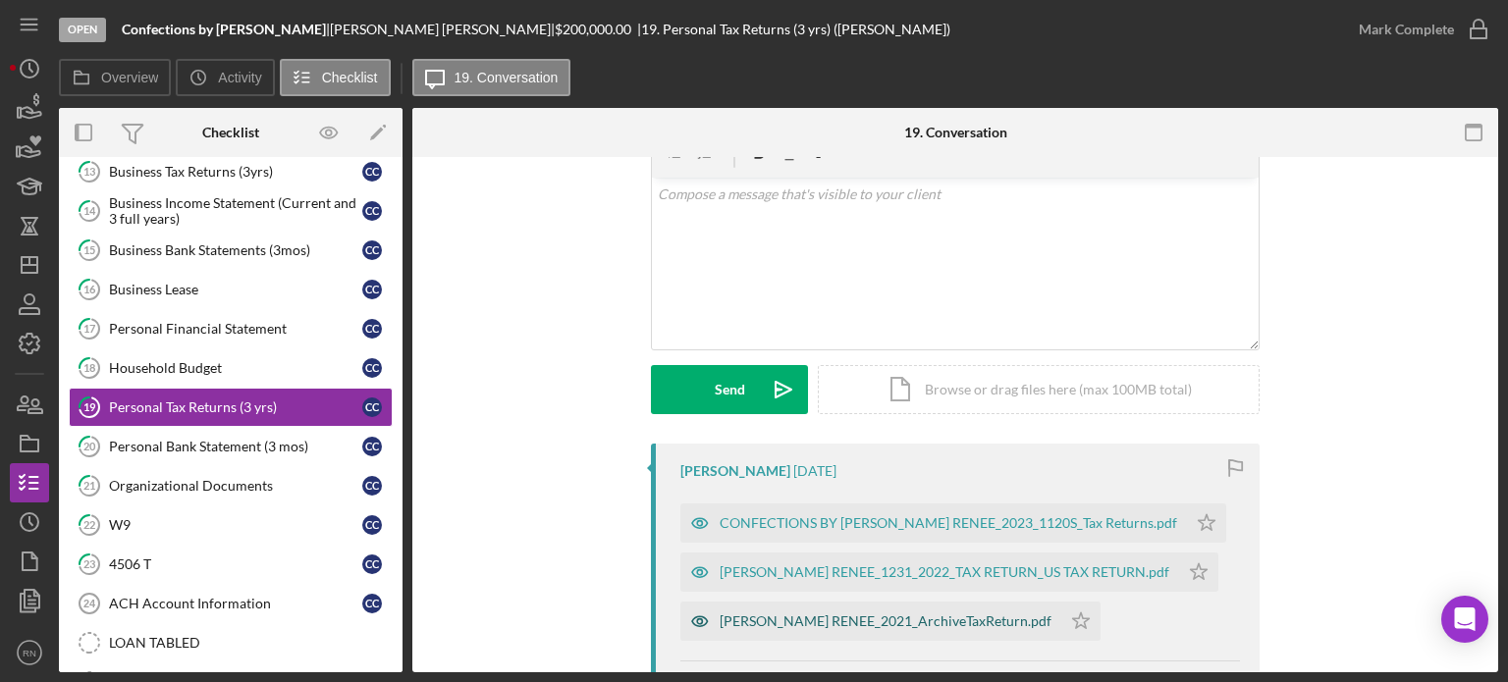
scroll to position [196, 0]
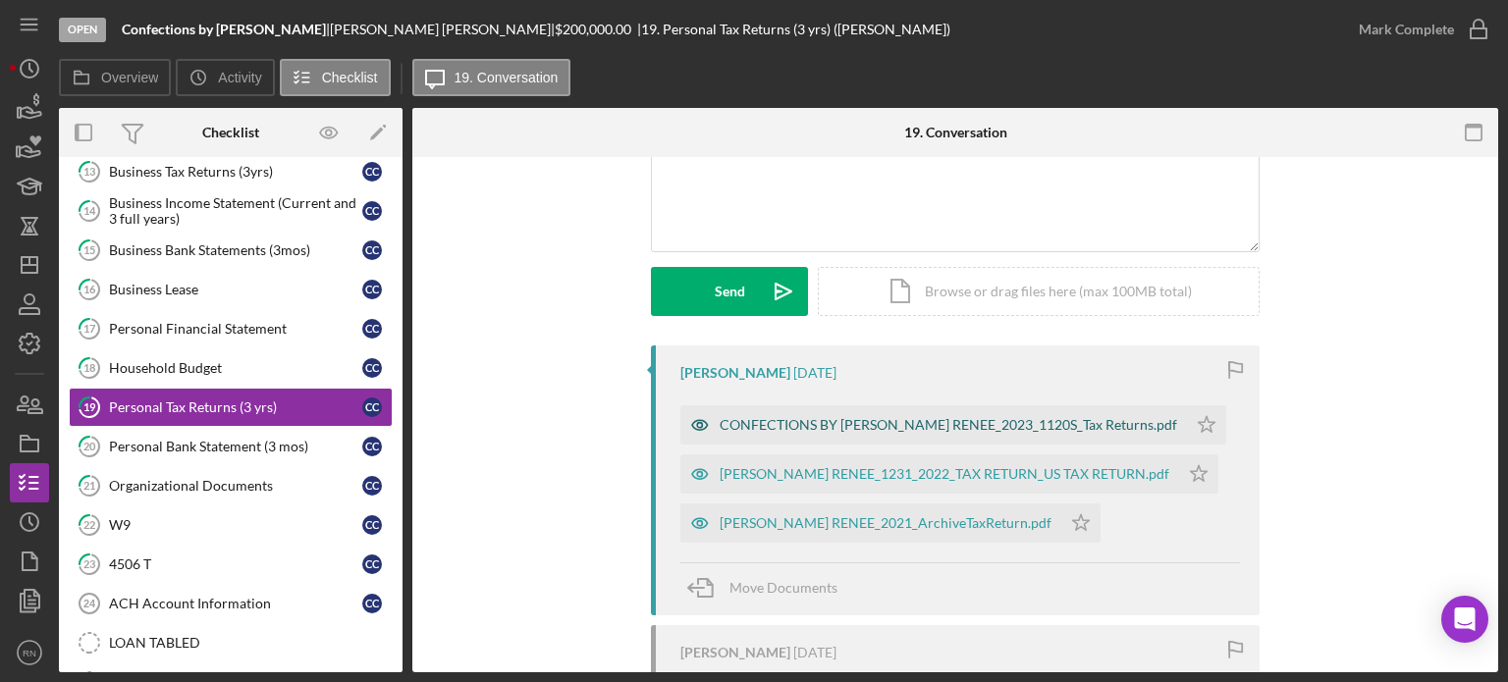
click at [866, 423] on div "CONFECTIONS BY [PERSON_NAME] RENEE_2023_1120S_Tax Returns.pdf" at bounding box center [949, 425] width 458 height 16
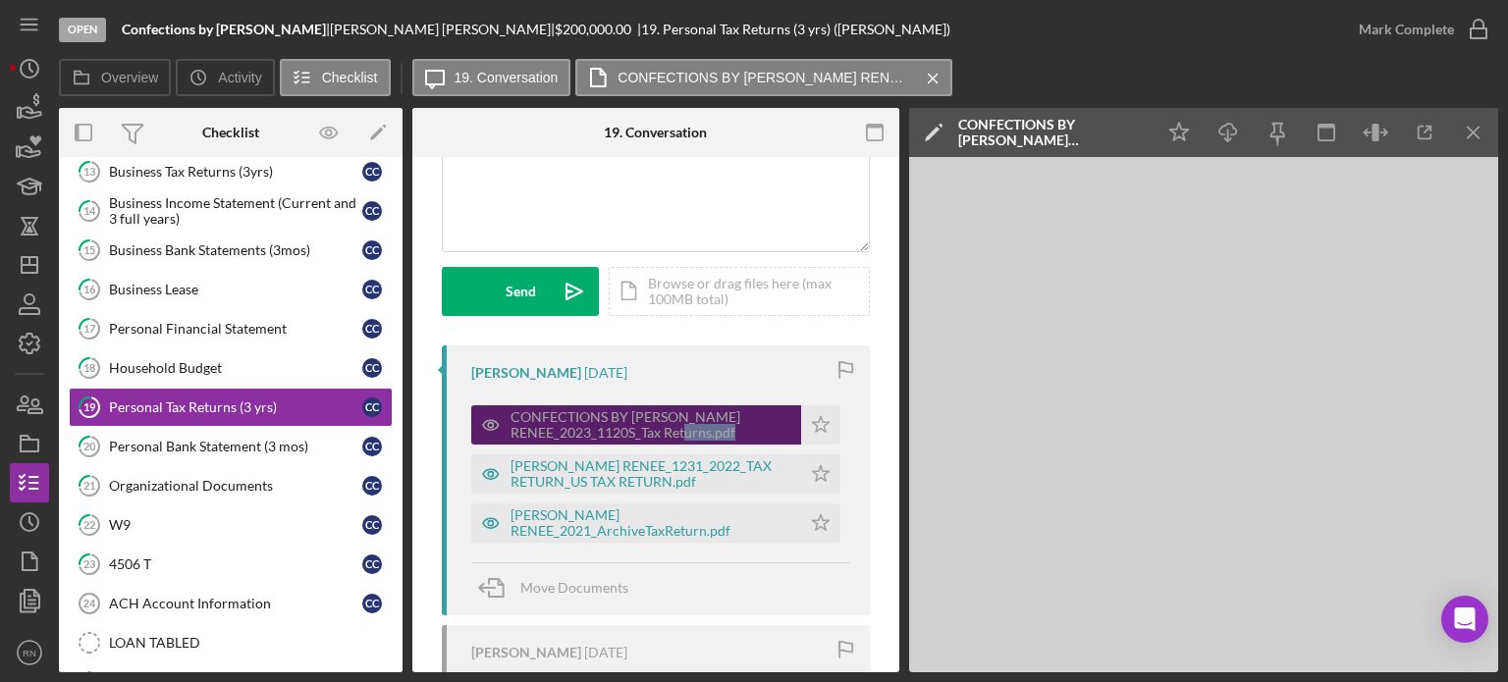
click at [866, 423] on div "Visible to Client Internal Request Docs v Color teal Color pink Remove color Ad…" at bounding box center [655, 417] width 487 height 912
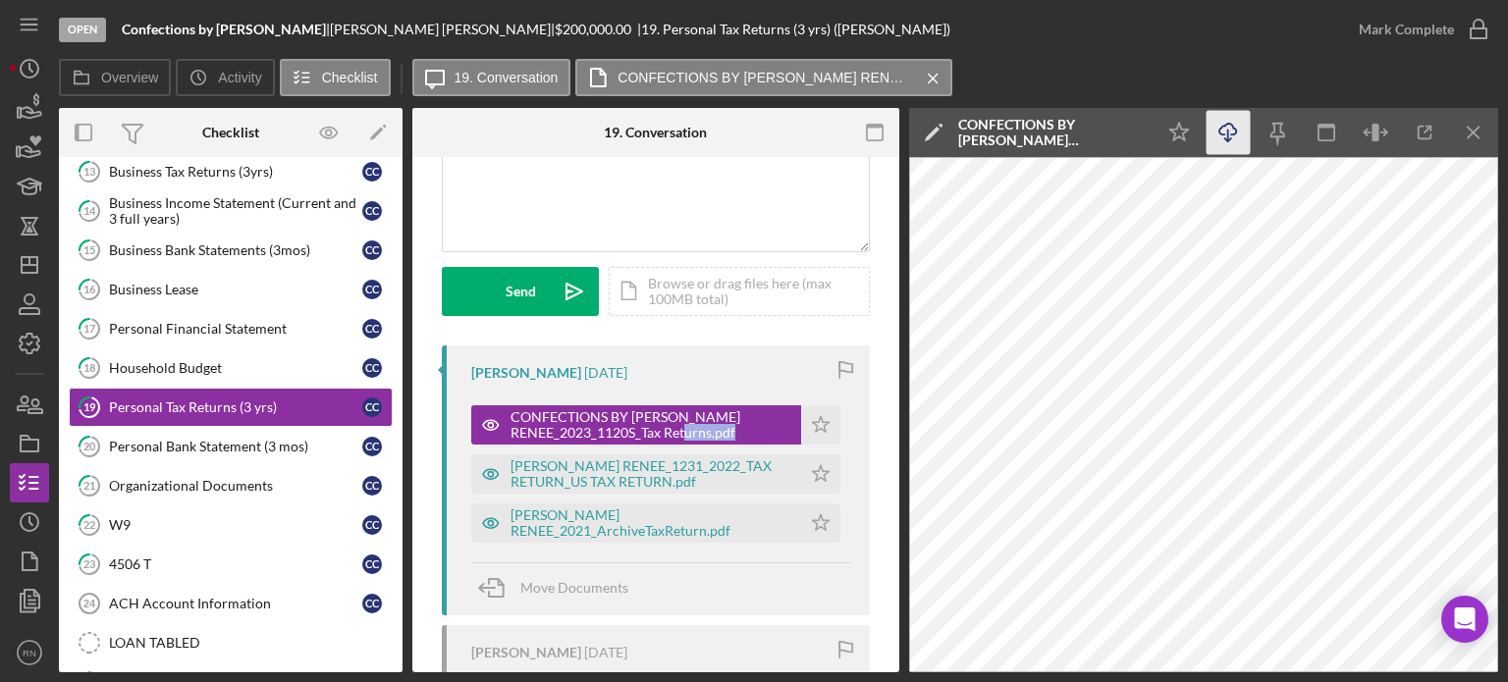
click at [1223, 141] on icon "Icon/Download" at bounding box center [1229, 133] width 44 height 44
click at [689, 478] on div "[PERSON_NAME] RENEE_1231_2022_TAX RETURN_US TAX RETURN.pdf" at bounding box center [651, 474] width 281 height 31
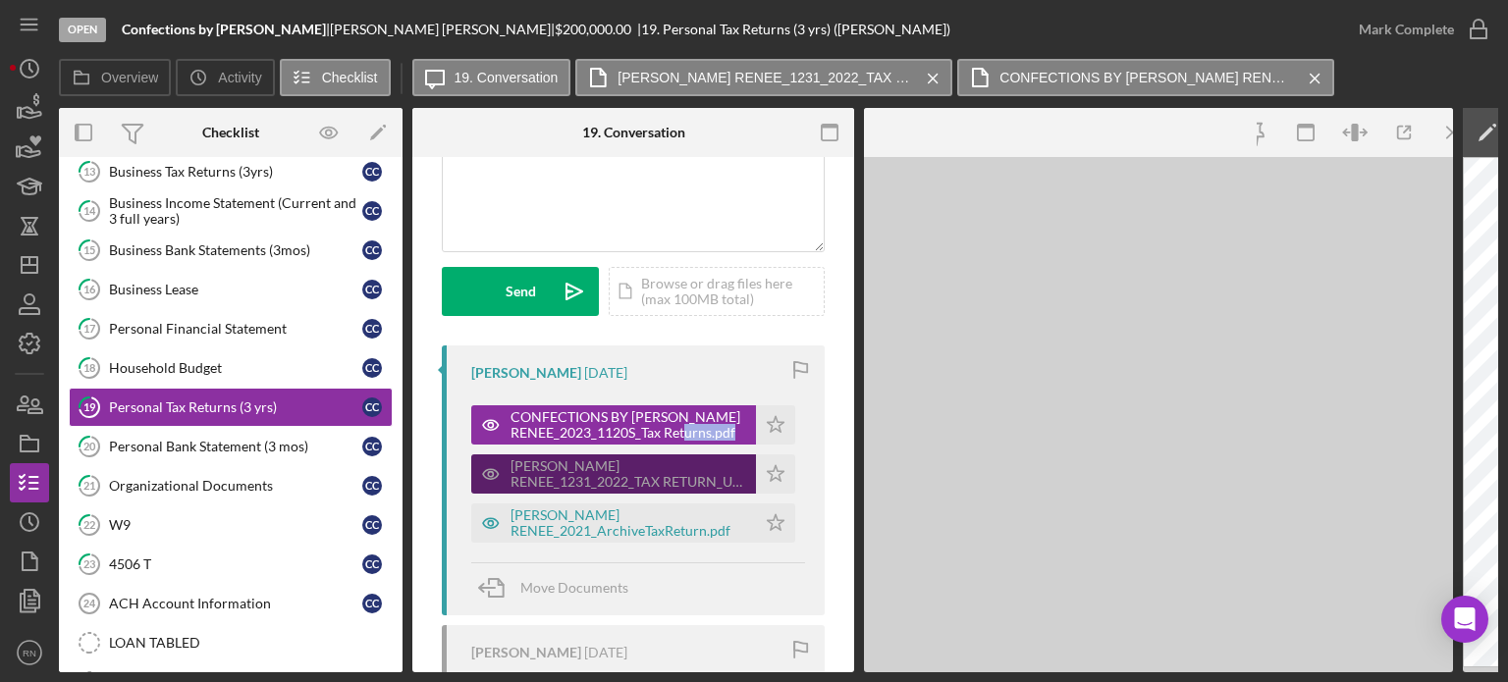
click at [689, 478] on div "[PERSON_NAME] RENEE_1231_2022_TAX RETURN_US TAX RETURN.pdf" at bounding box center [629, 474] width 236 height 31
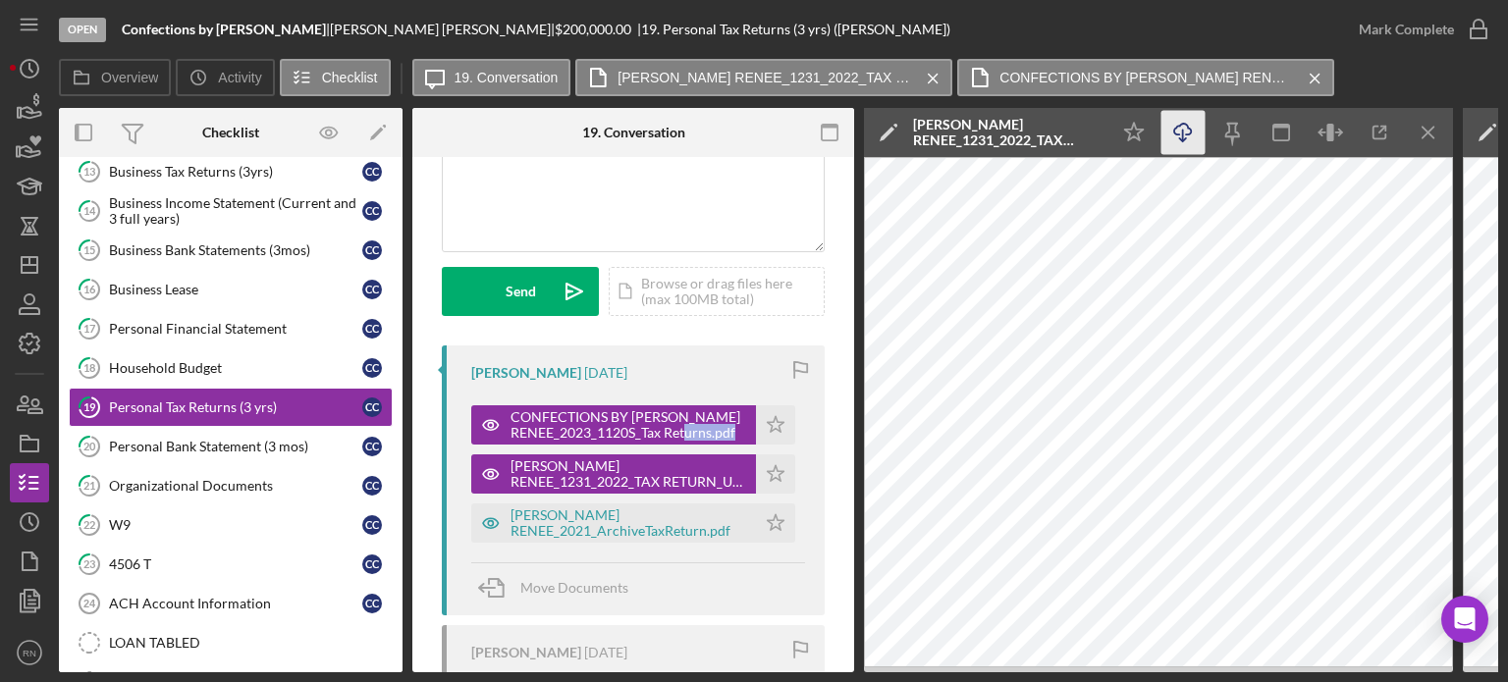
click at [1174, 130] on icon "Icon/Download" at bounding box center [1184, 133] width 44 height 44
click at [653, 520] on div "[PERSON_NAME] RENEE_2021_ArchiveTaxReturn.pdf" at bounding box center [629, 523] width 236 height 31
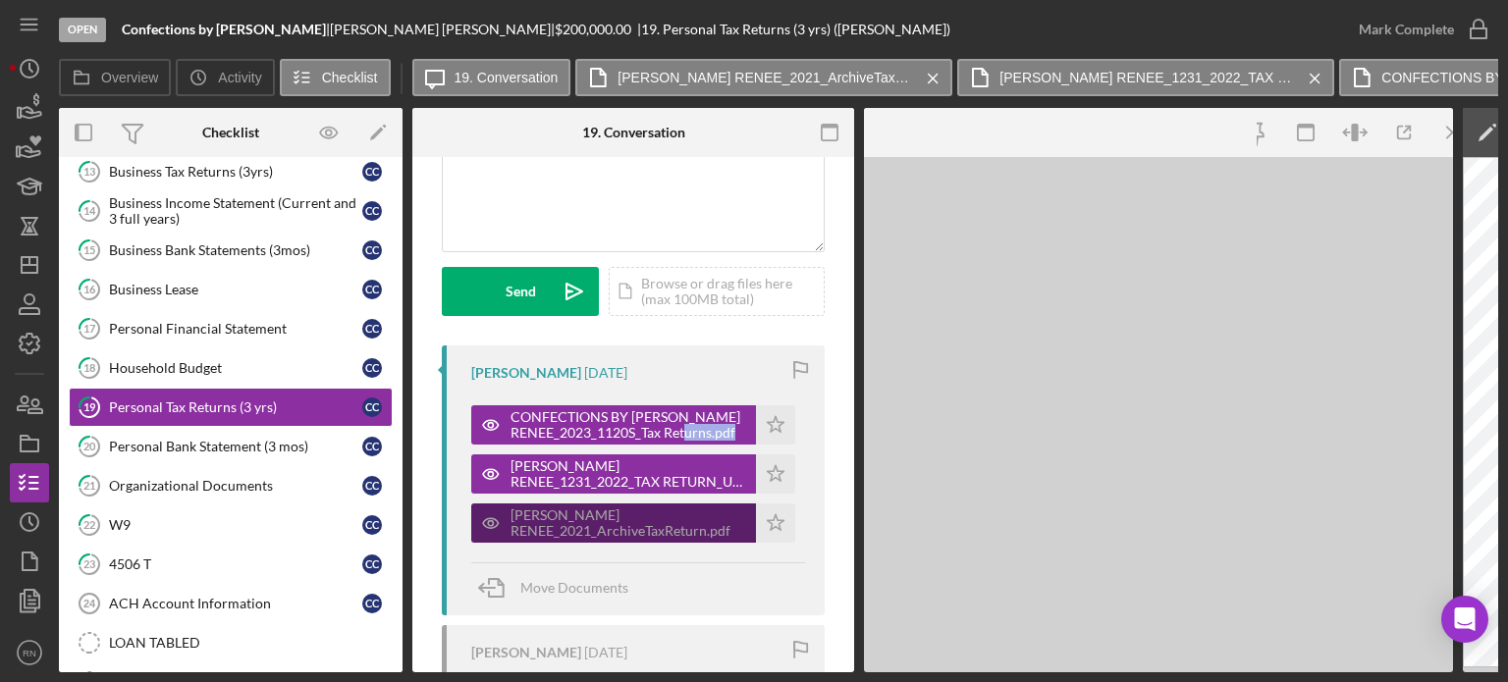
click at [653, 520] on div "[PERSON_NAME] RENEE_2021_ArchiveTaxReturn.pdf" at bounding box center [629, 523] width 236 height 31
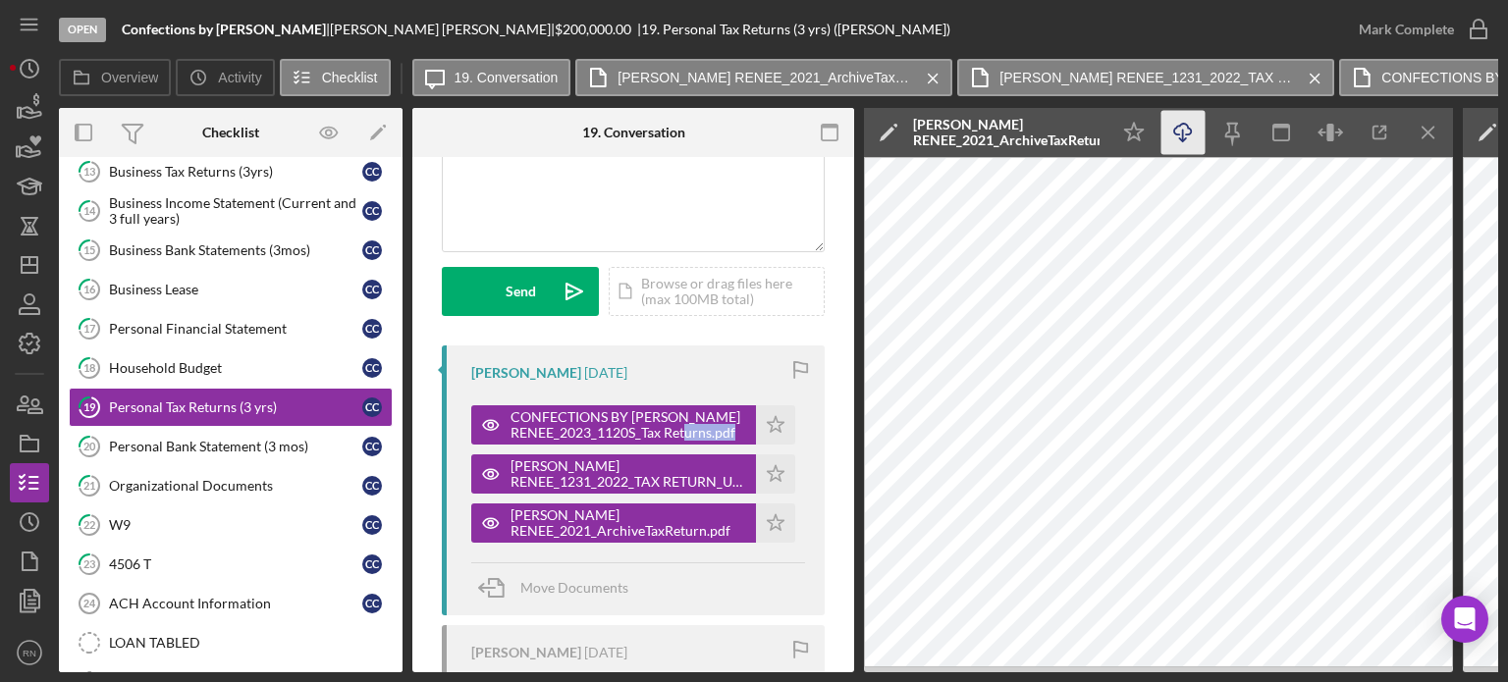
click at [1186, 131] on icon "Icon/Download" at bounding box center [1184, 133] width 44 height 44
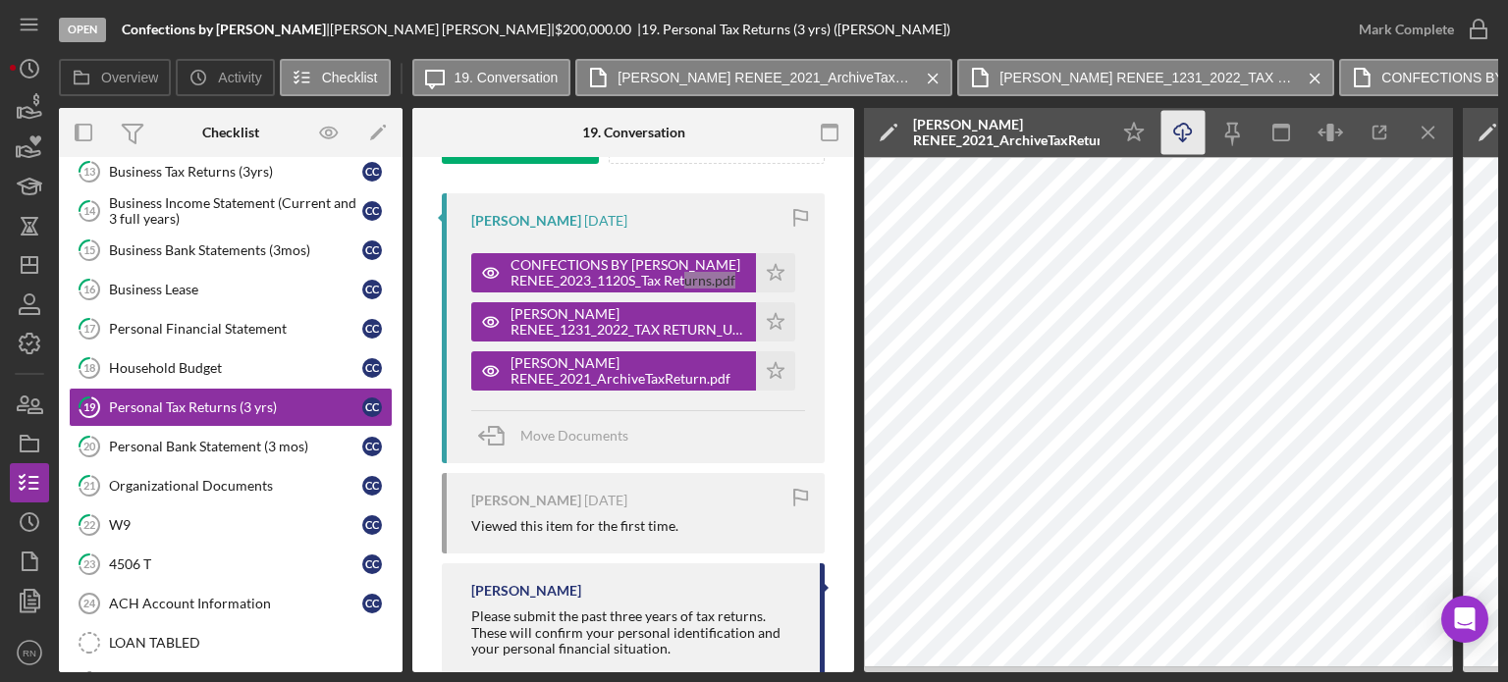
scroll to position [401, 0]
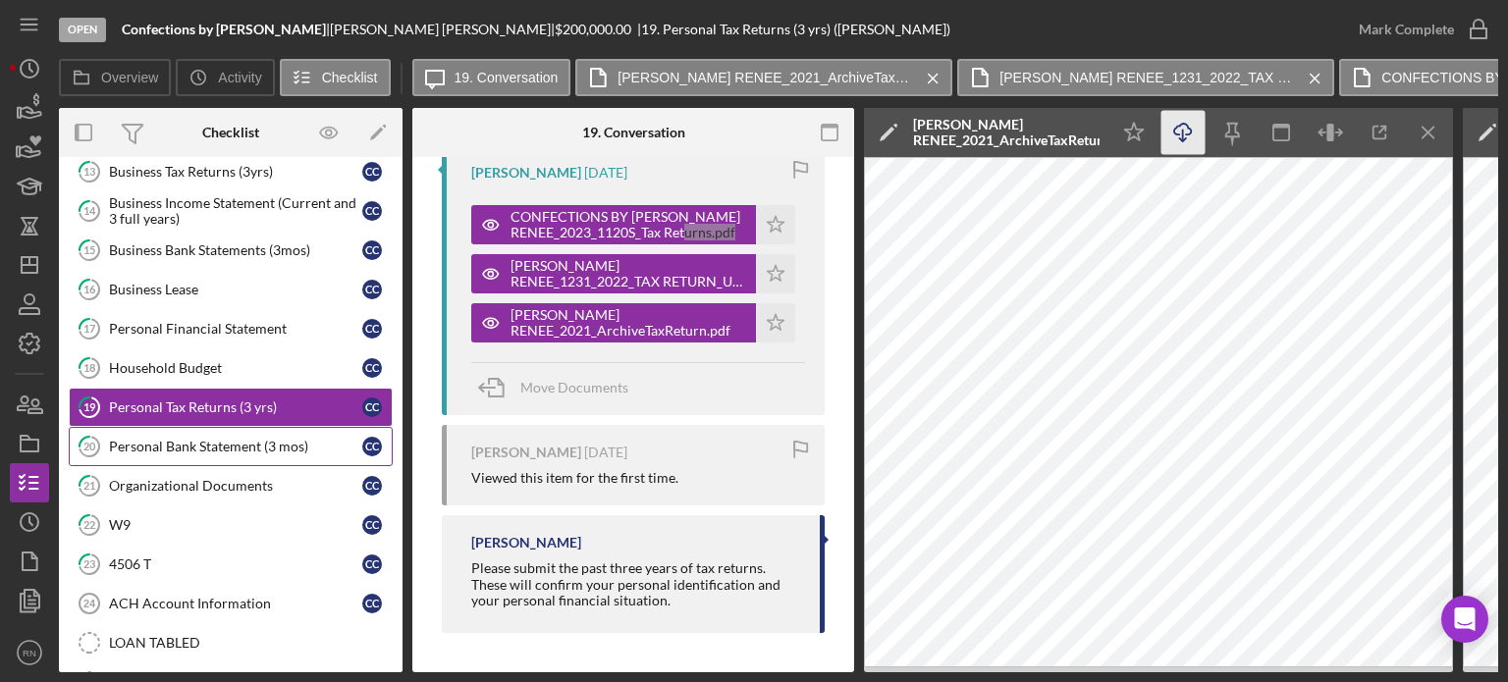
click at [250, 440] on div "Personal Bank Statement (3 mos)" at bounding box center [235, 447] width 253 height 16
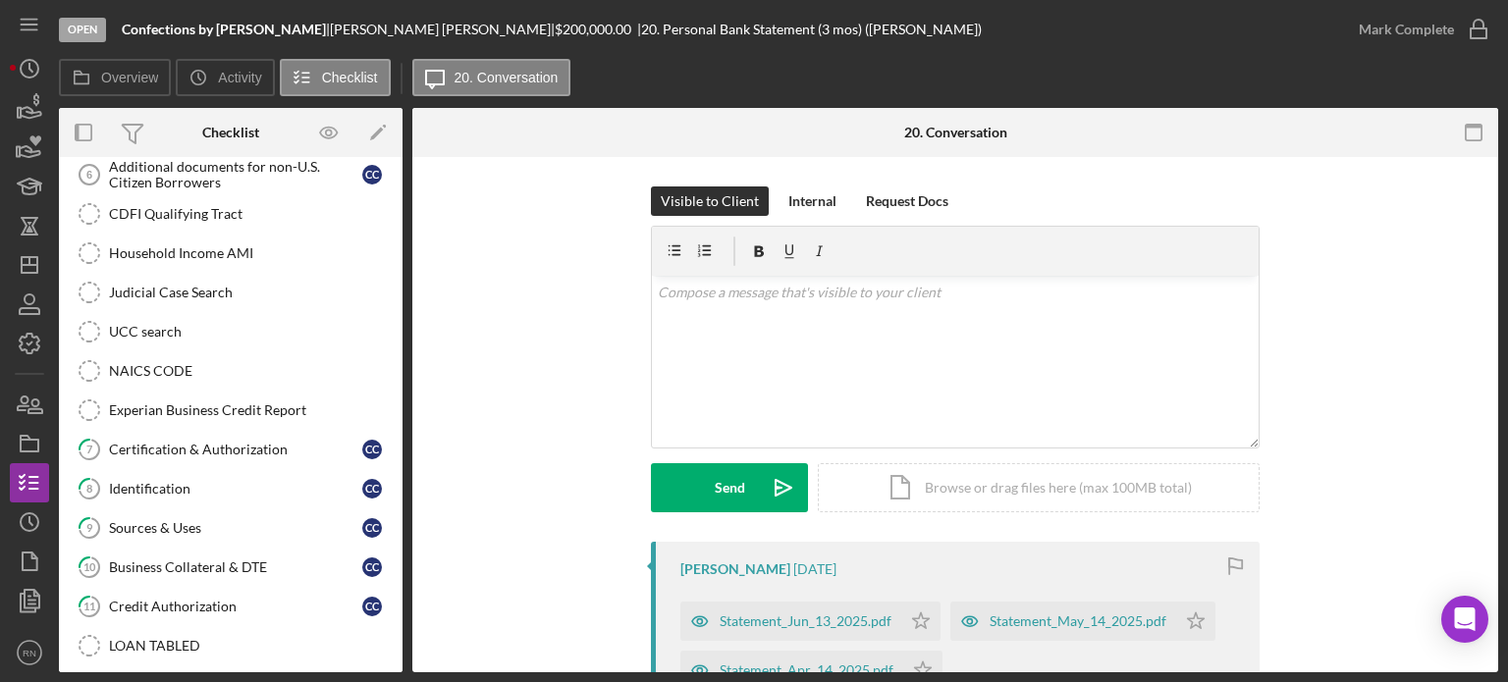
scroll to position [228, 0]
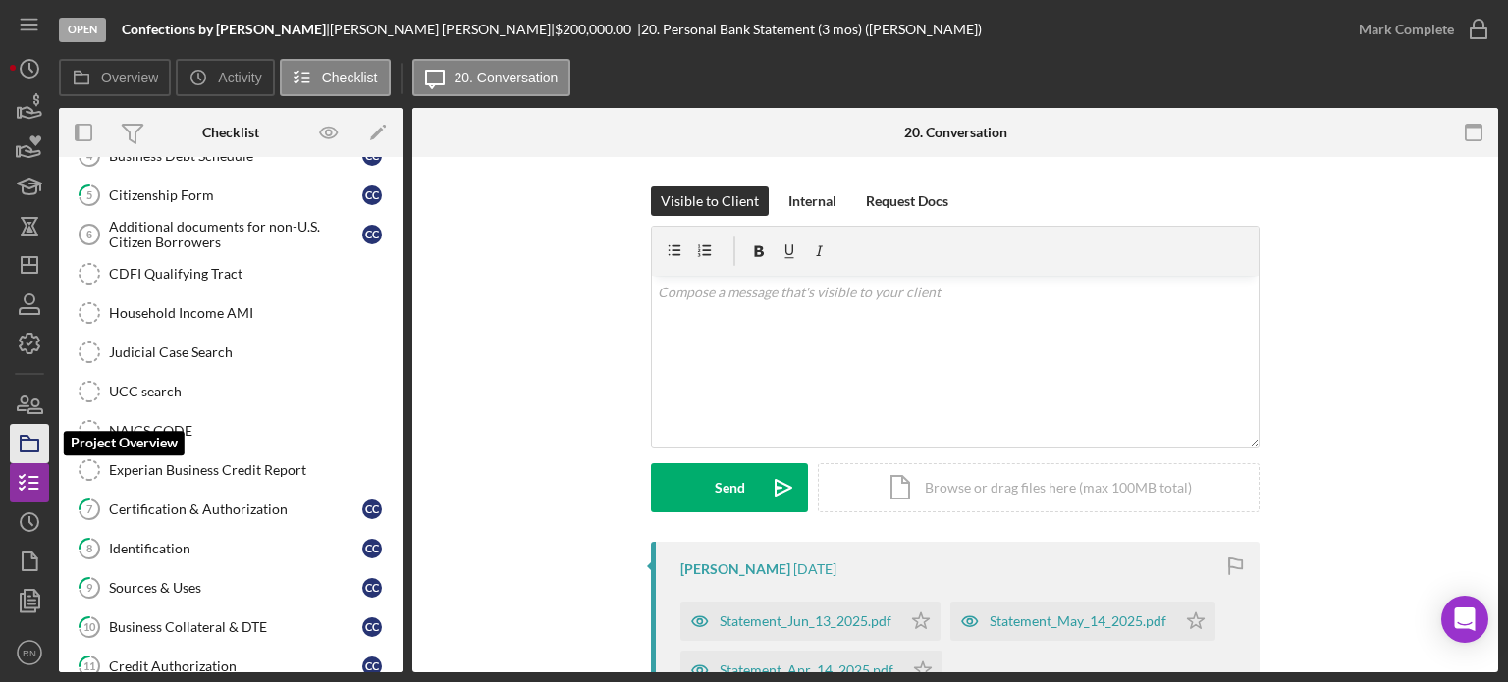
click at [24, 450] on icon "button" at bounding box center [29, 443] width 49 height 49
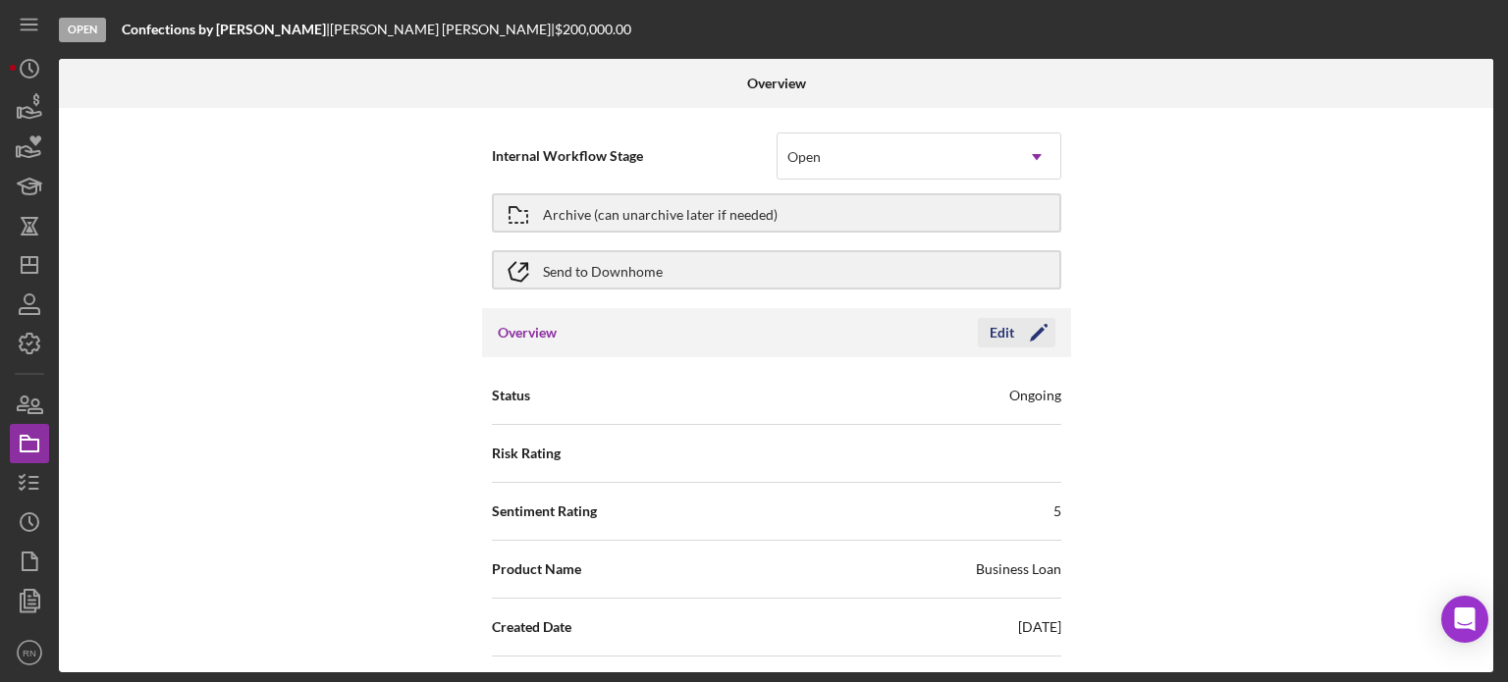
click at [1036, 329] on polygon "button" at bounding box center [1037, 334] width 15 height 15
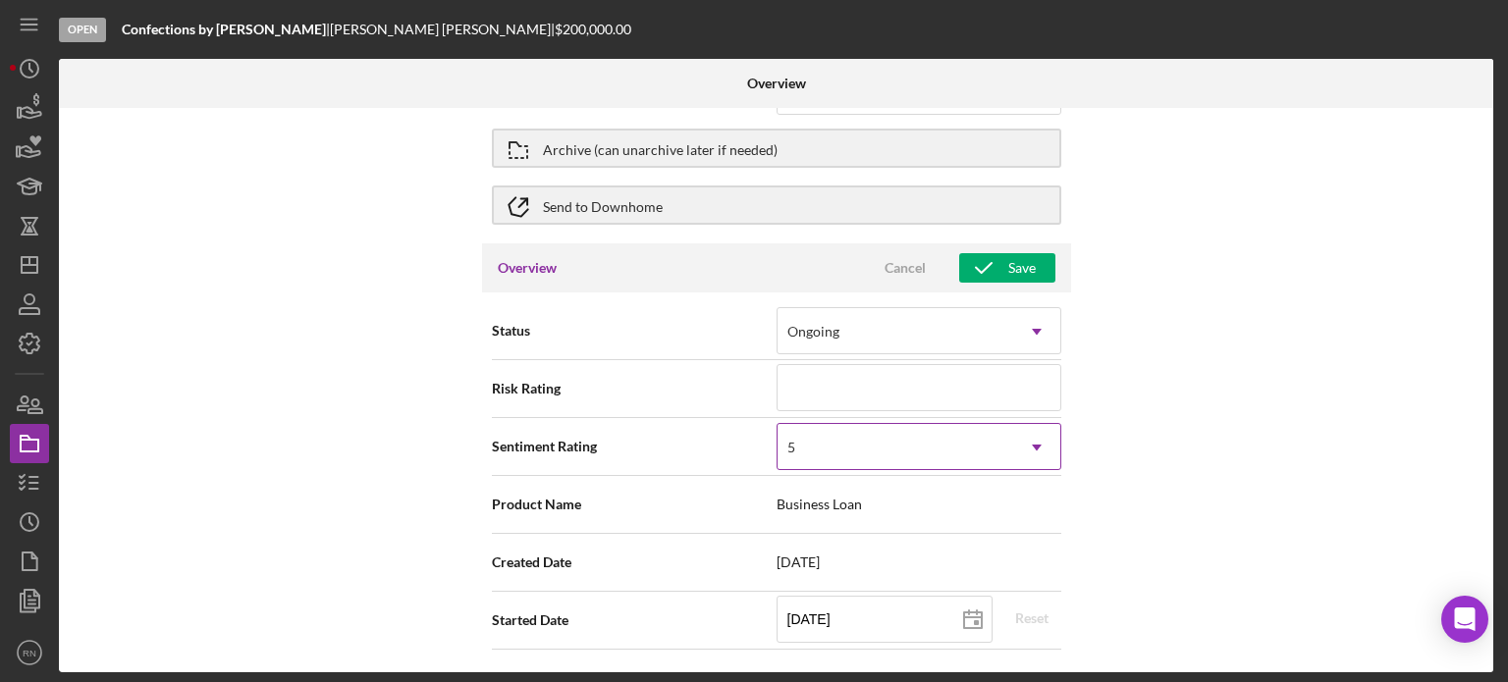
scroll to position [98, 0]
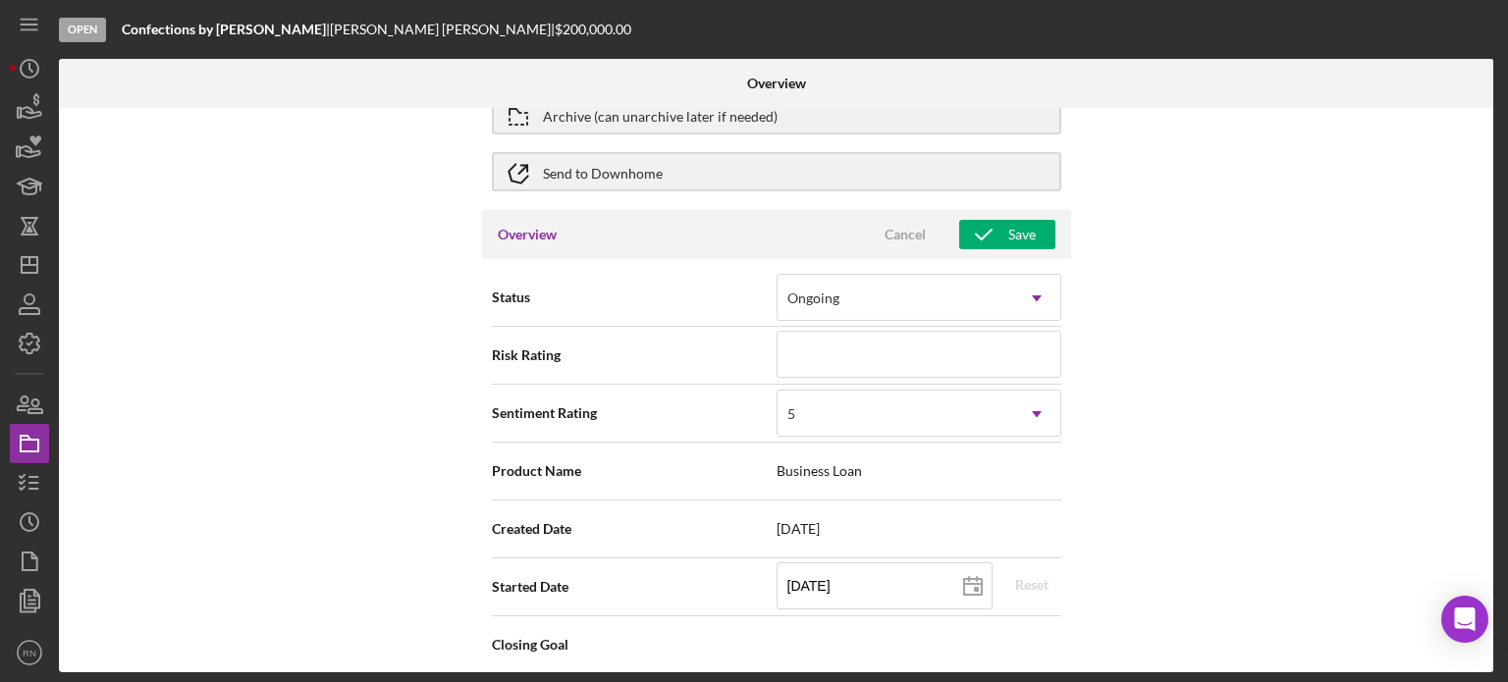
click at [320, 471] on div "Internal Workflow Stage Open Icon/Dropdown Arrow Archive (can unarchive later i…" at bounding box center [776, 390] width 1435 height 565
click at [982, 229] on icon "button" at bounding box center [983, 234] width 49 height 49
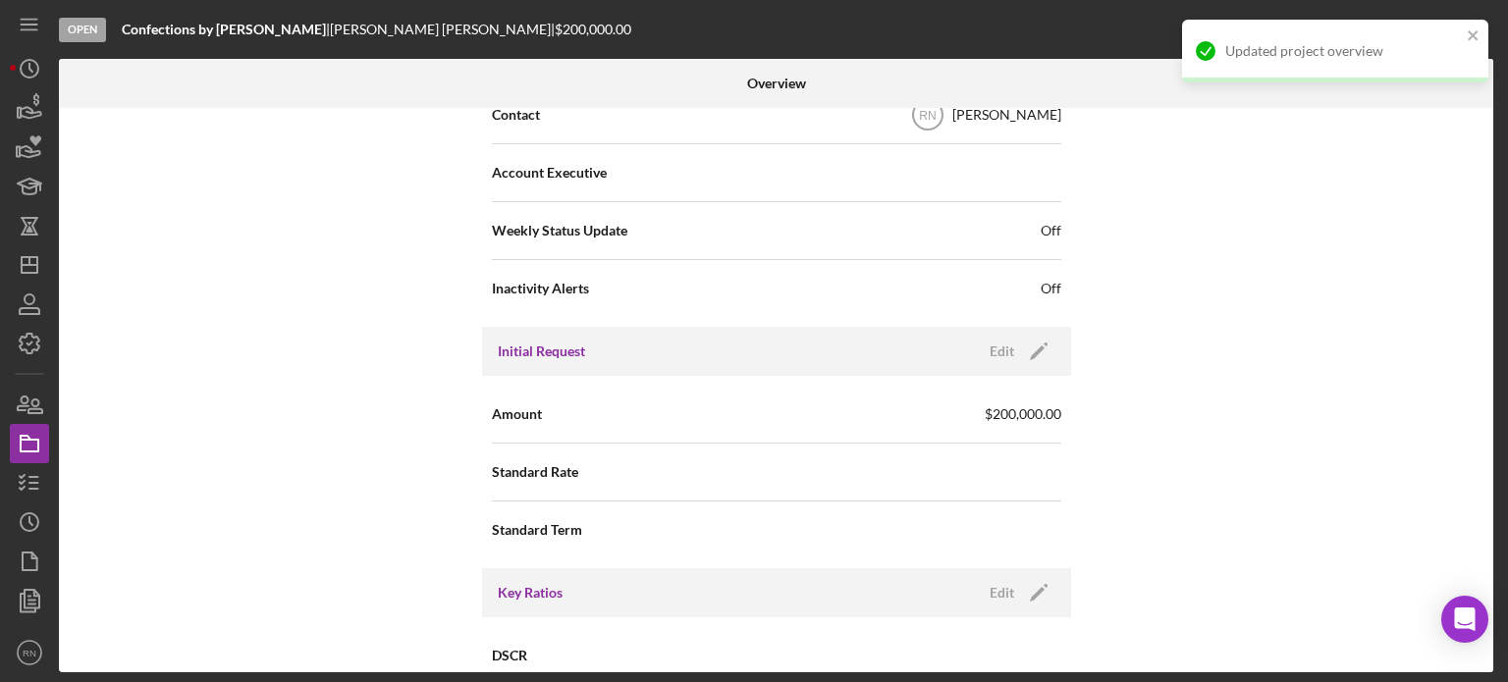
scroll to position [687, 0]
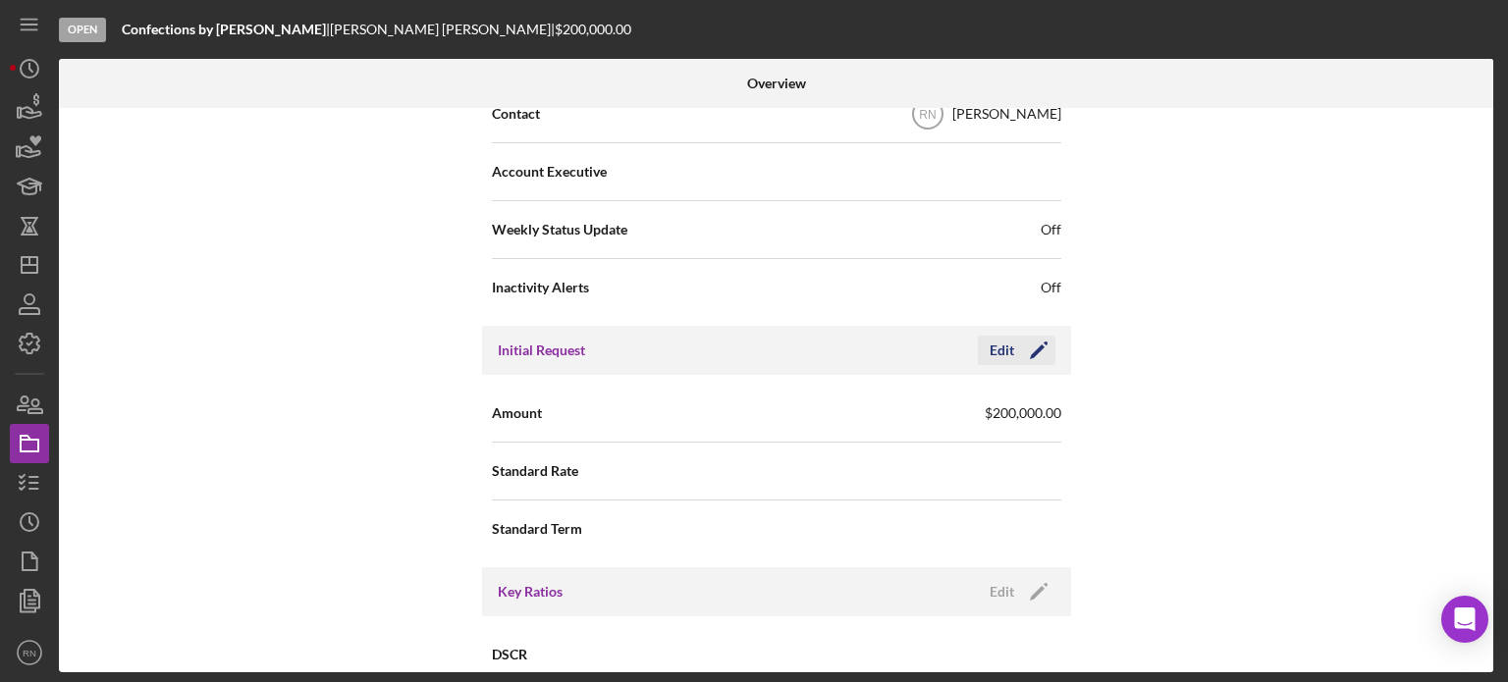
click at [1029, 349] on icon "Icon/Edit" at bounding box center [1038, 350] width 49 height 49
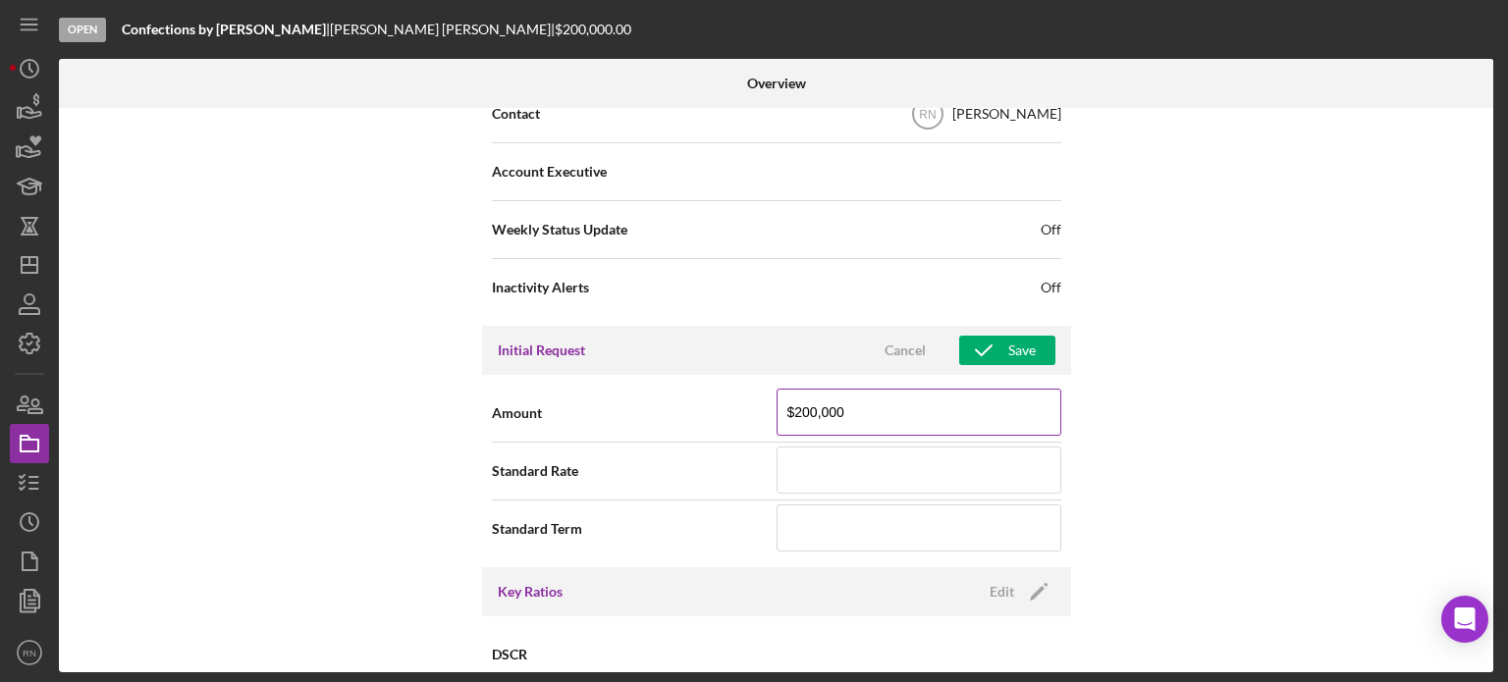
click at [898, 415] on input "$200,000" at bounding box center [919, 412] width 285 height 47
type input "$250,000"
click at [889, 477] on input at bounding box center [919, 470] width 285 height 47
type input "8.000%"
click at [809, 533] on input at bounding box center [919, 528] width 285 height 47
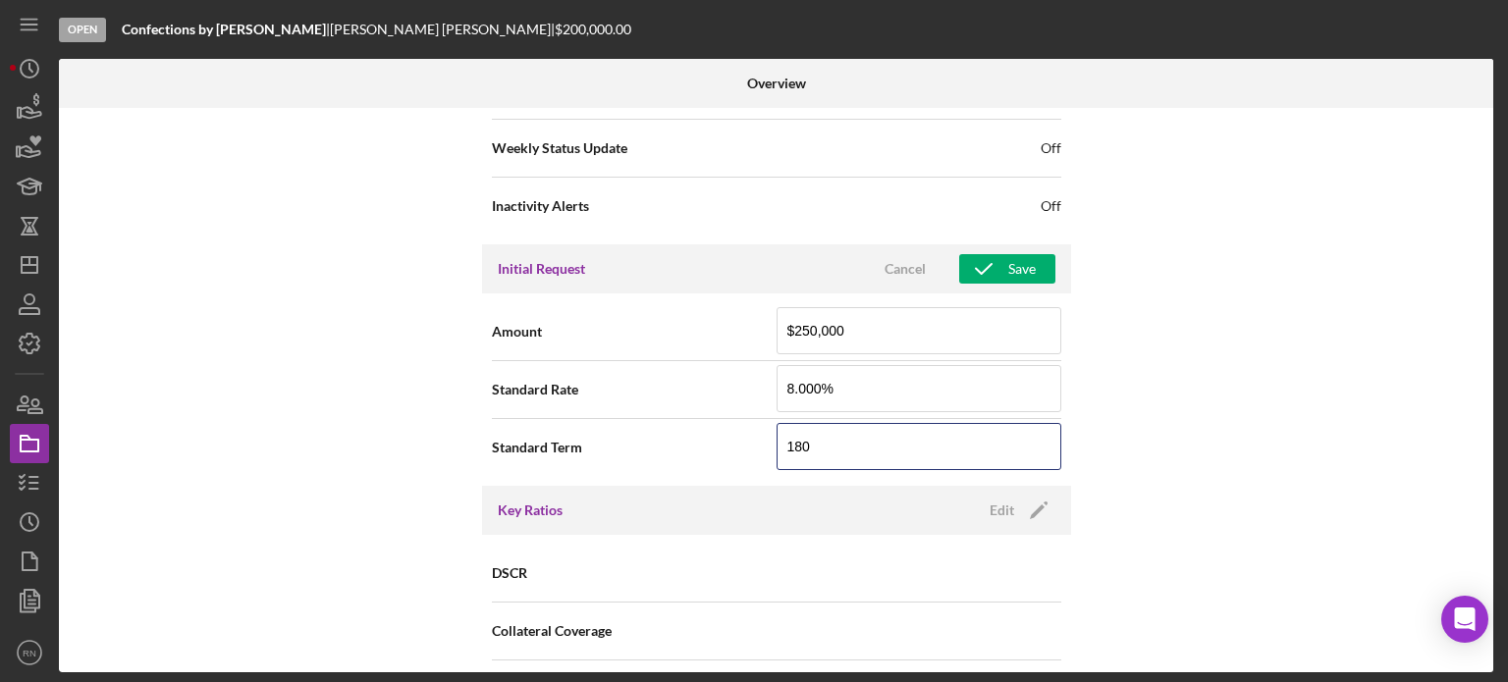
scroll to position [589, 0]
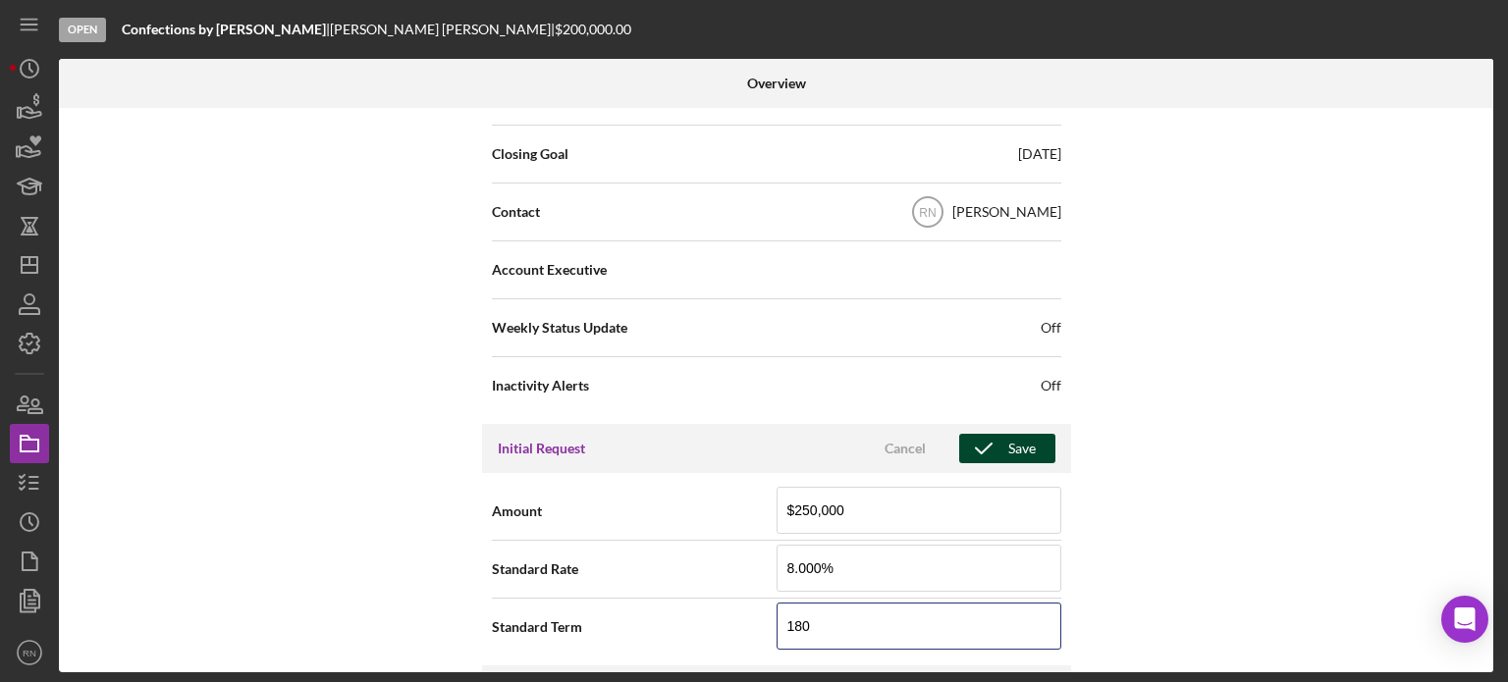
type input "180"
click at [1021, 443] on div "Save" at bounding box center [1021, 448] width 27 height 29
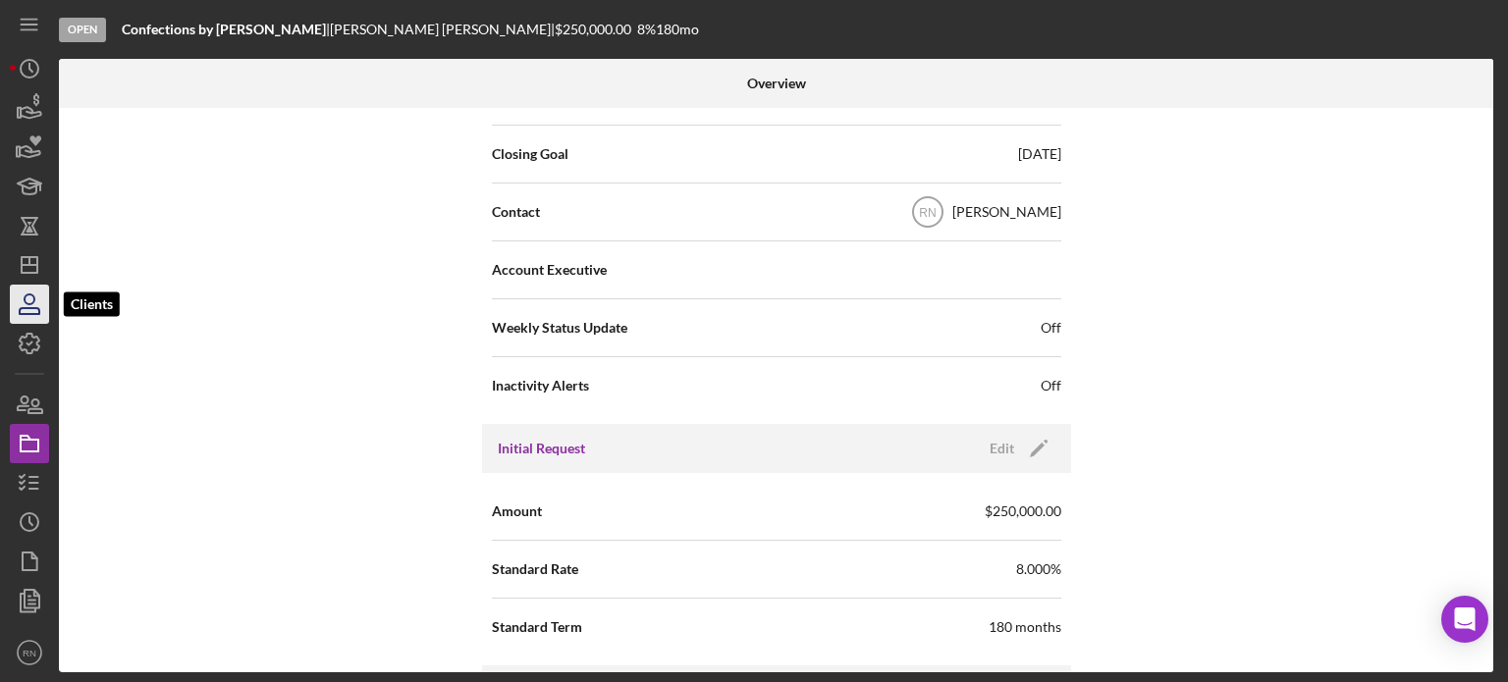
click at [29, 308] on icon "button" at bounding box center [30, 311] width 20 height 6
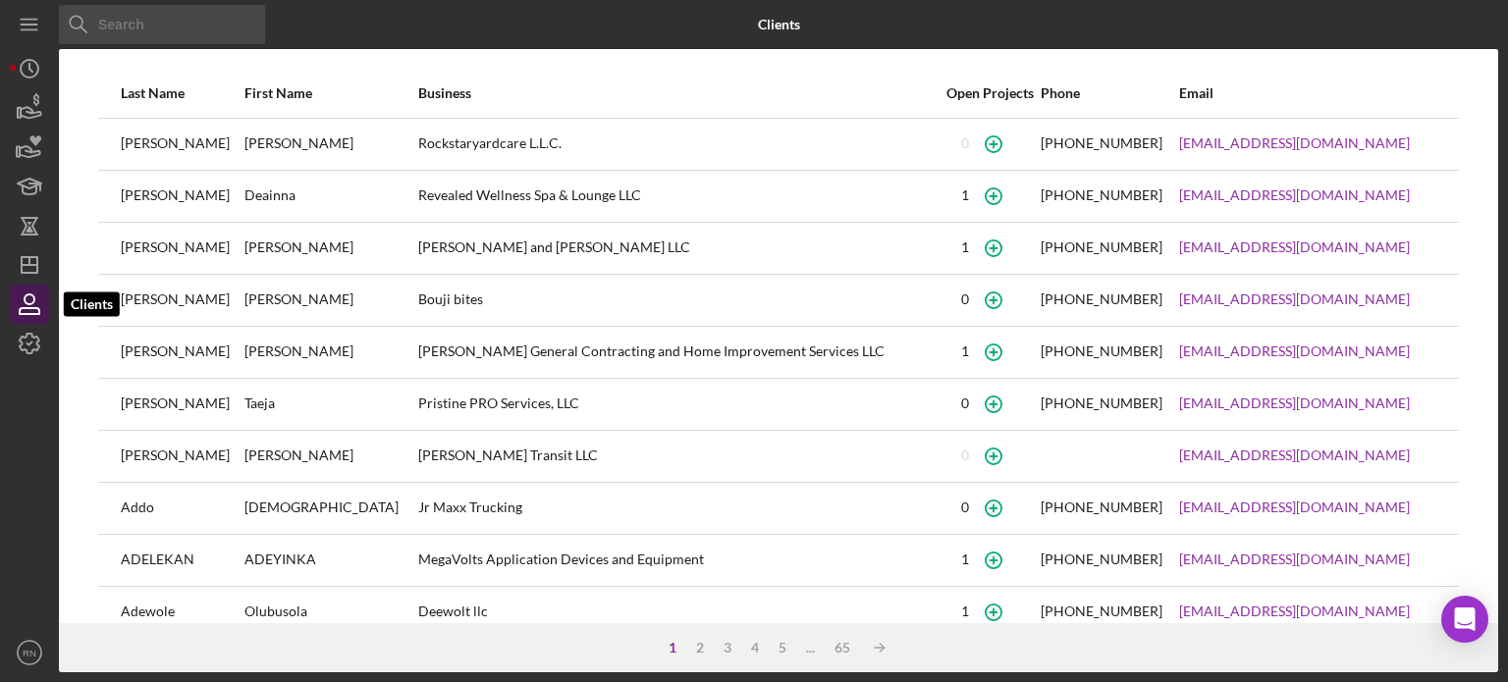
click at [36, 312] on icon "button" at bounding box center [29, 304] width 49 height 49
click at [31, 261] on icon "Icon/Dashboard" at bounding box center [29, 265] width 49 height 49
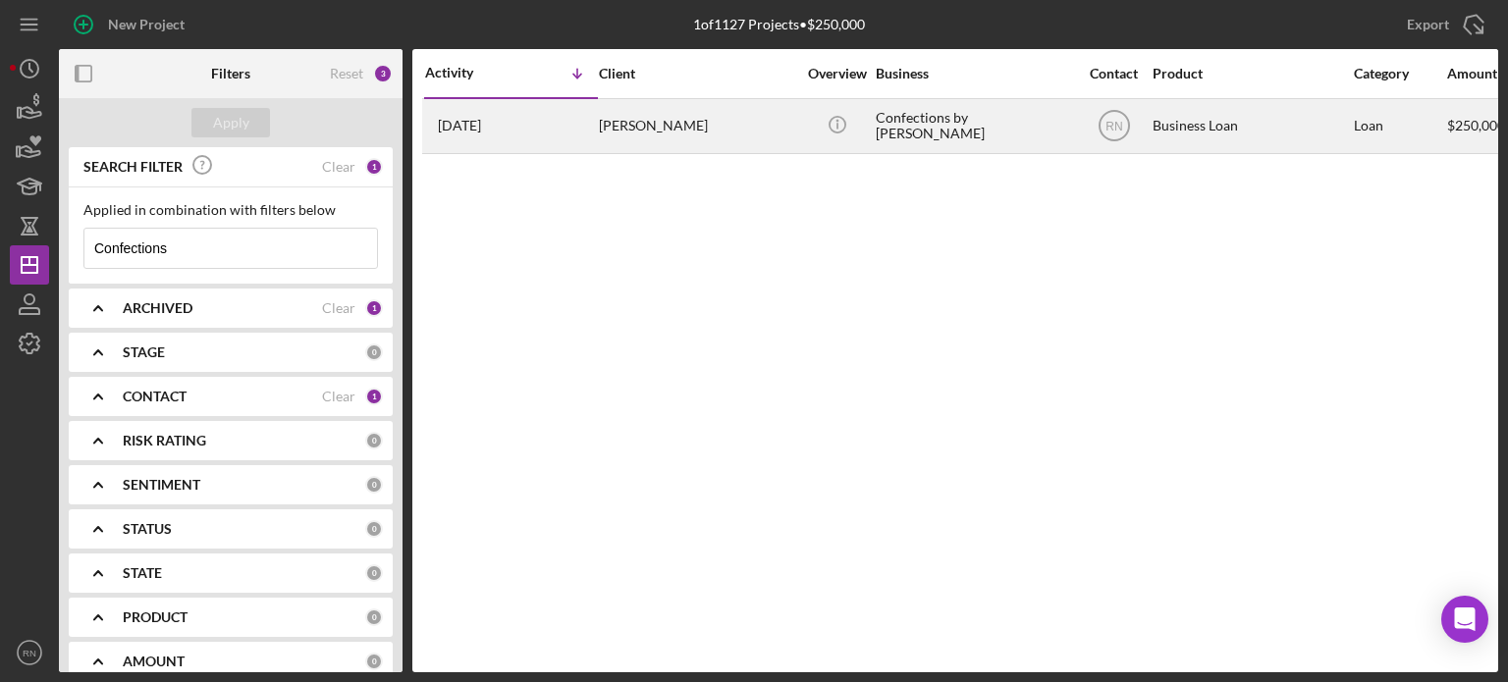
click at [962, 118] on div "Confections by [PERSON_NAME]" at bounding box center [974, 126] width 196 height 52
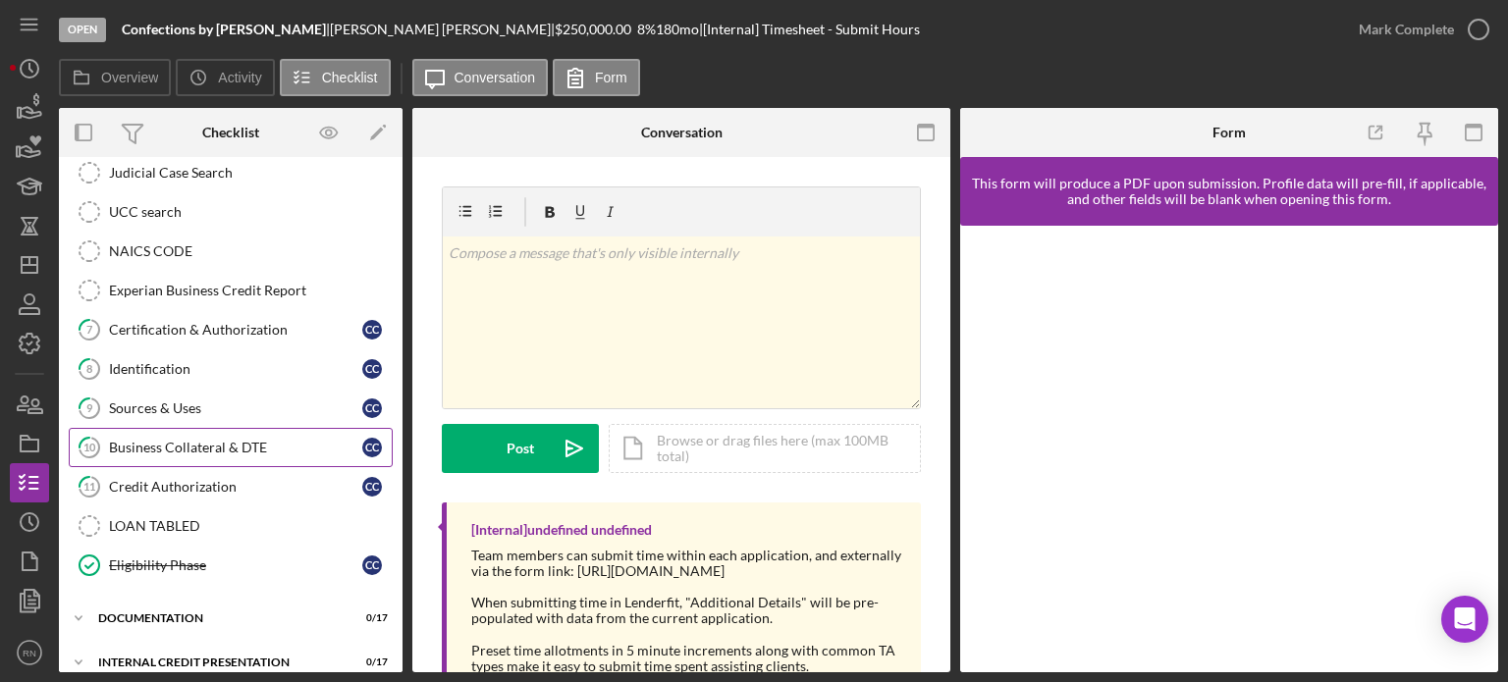
scroll to position [419, 0]
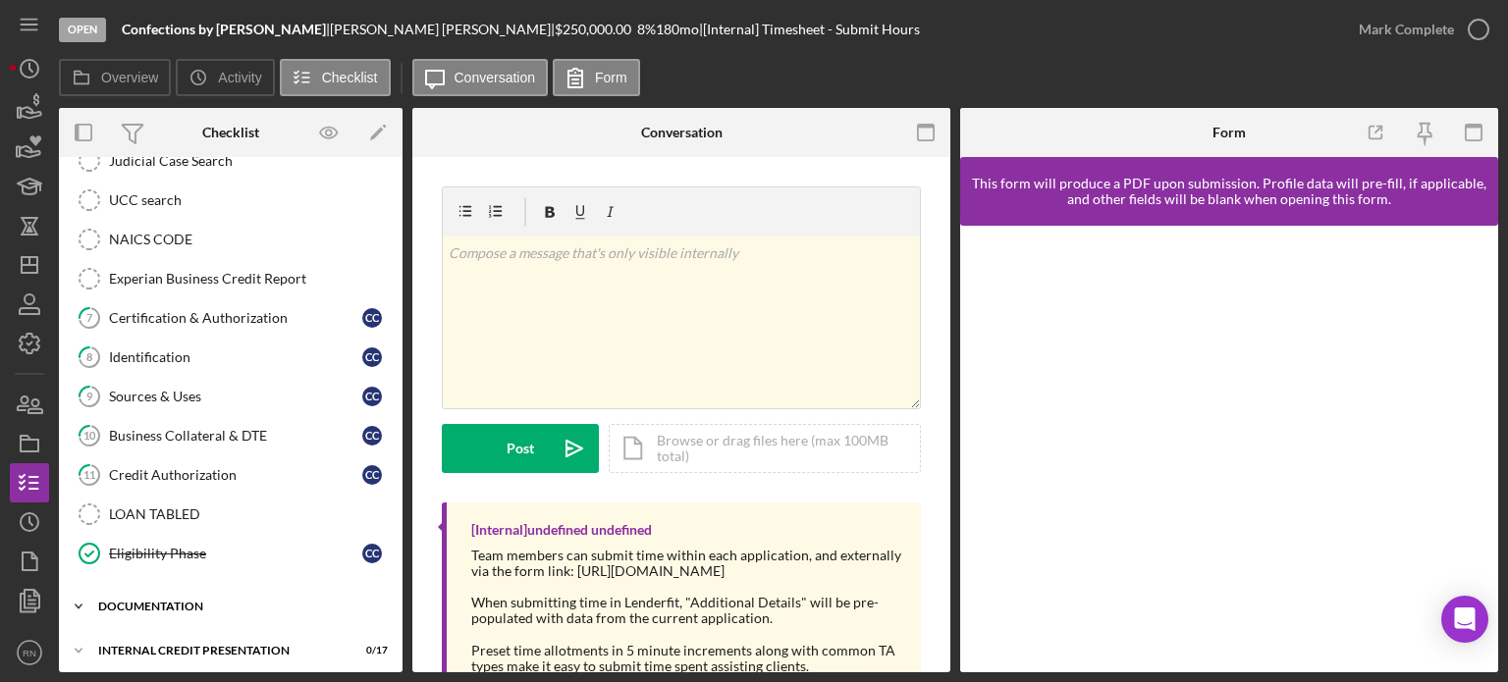
click at [192, 588] on div "Icon/Expander documentation 0 / 17" at bounding box center [231, 606] width 344 height 39
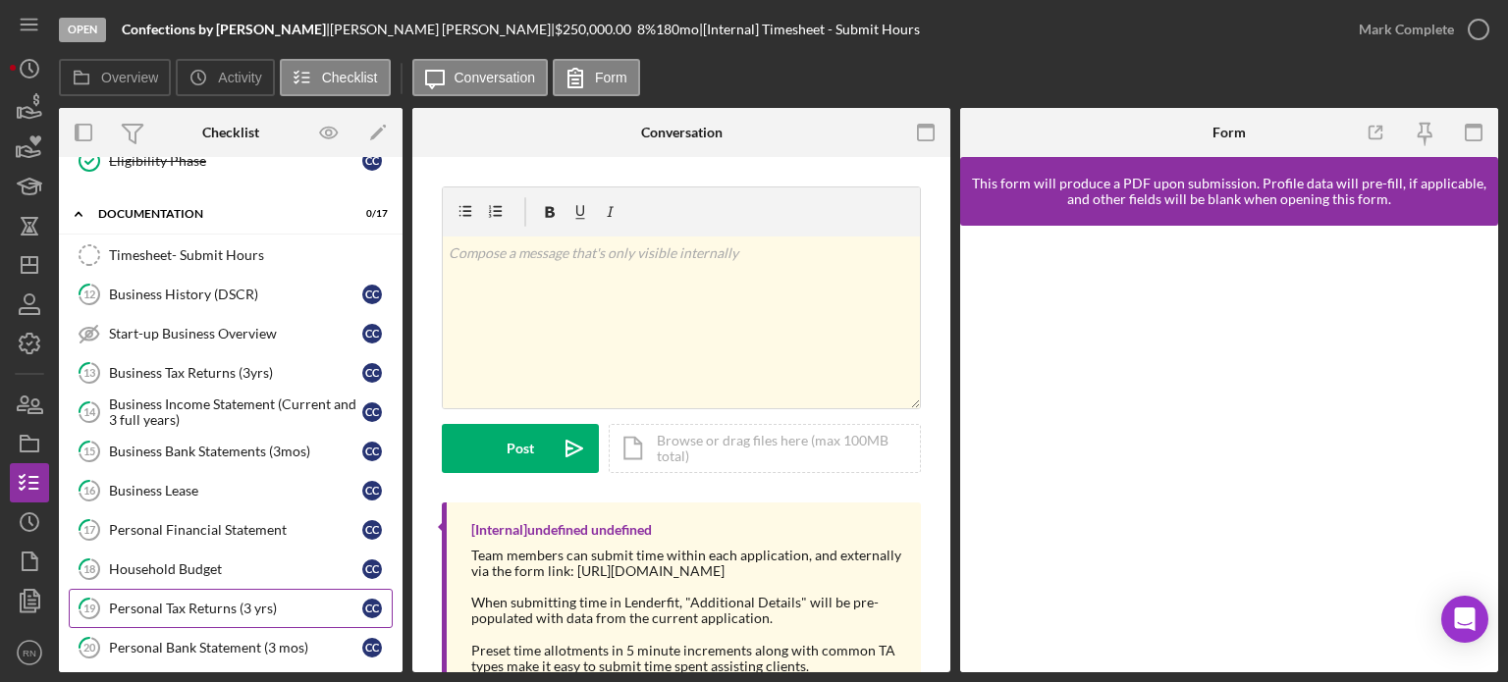
scroll to position [910, 0]
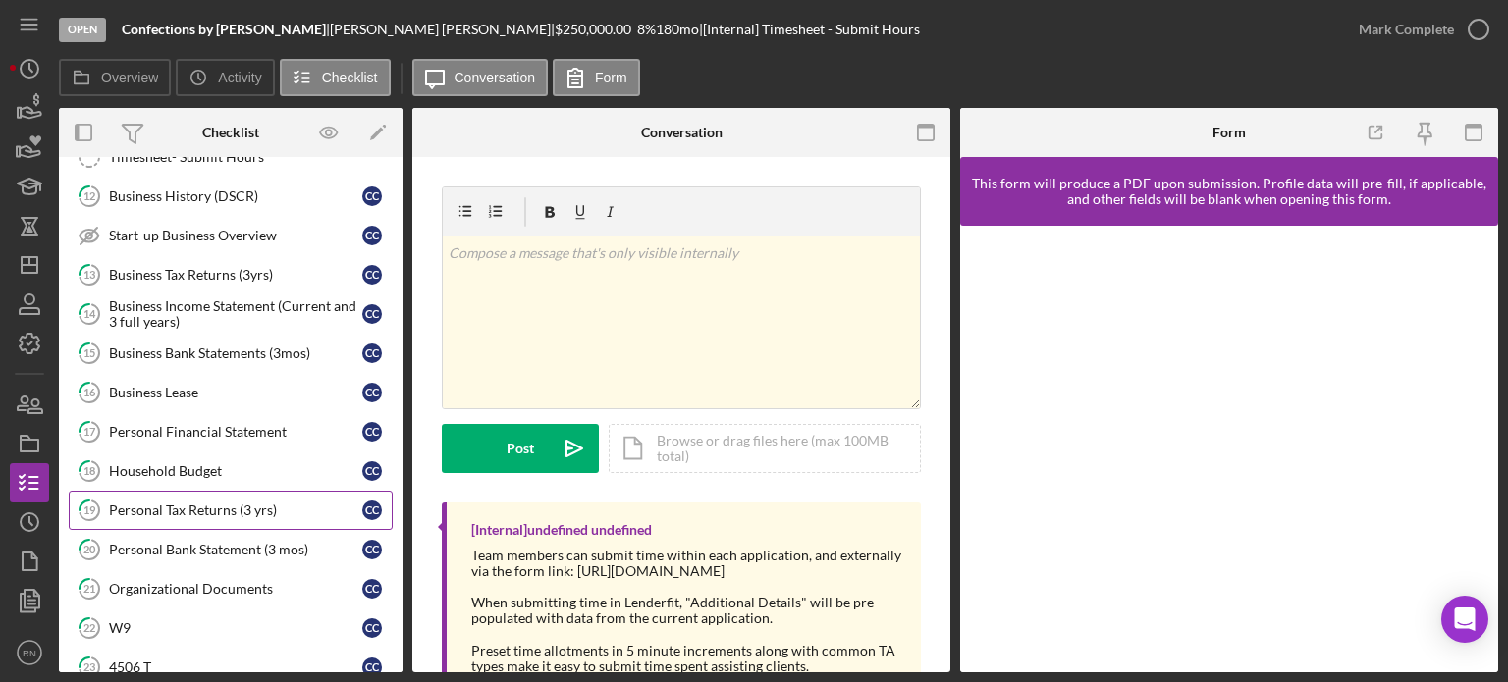
click at [213, 506] on div "Personal Tax Returns (3 yrs)" at bounding box center [235, 511] width 253 height 16
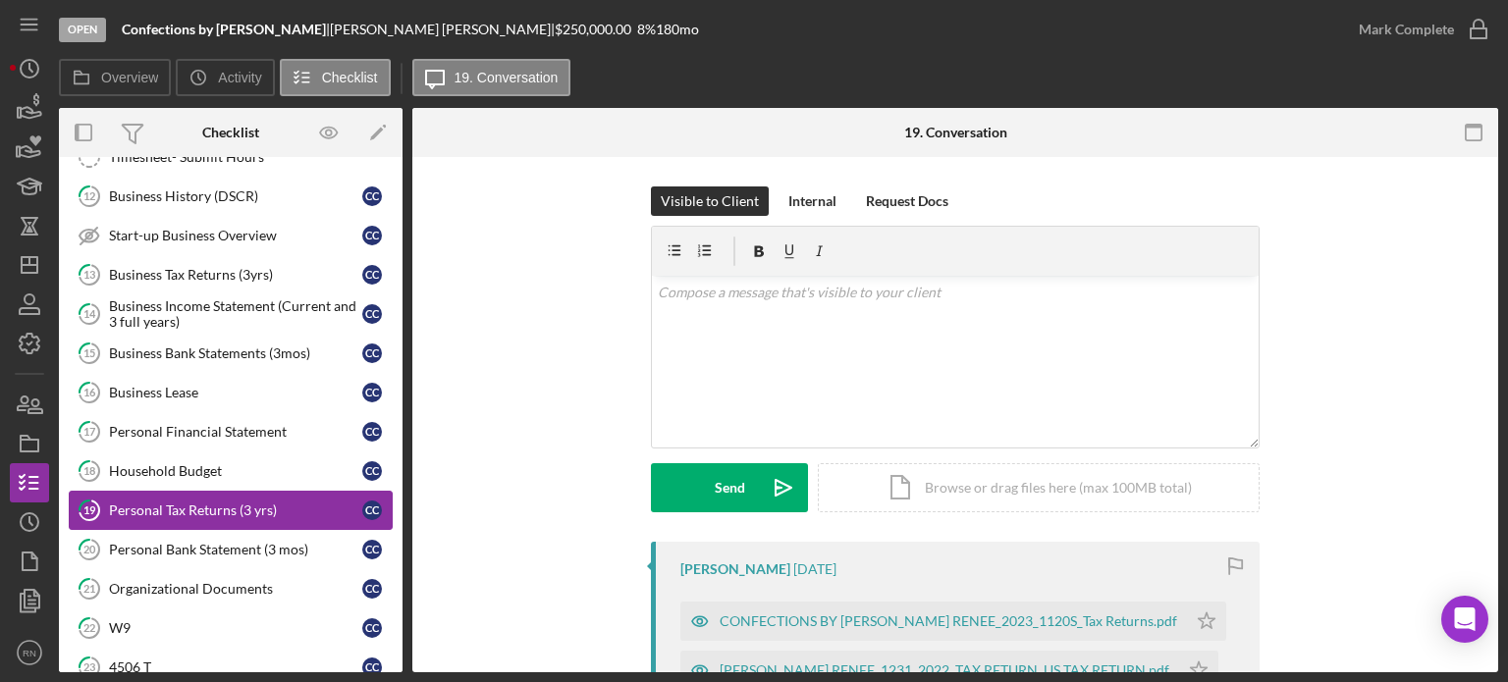
click at [213, 506] on div "Personal Tax Returns (3 yrs)" at bounding box center [235, 511] width 253 height 16
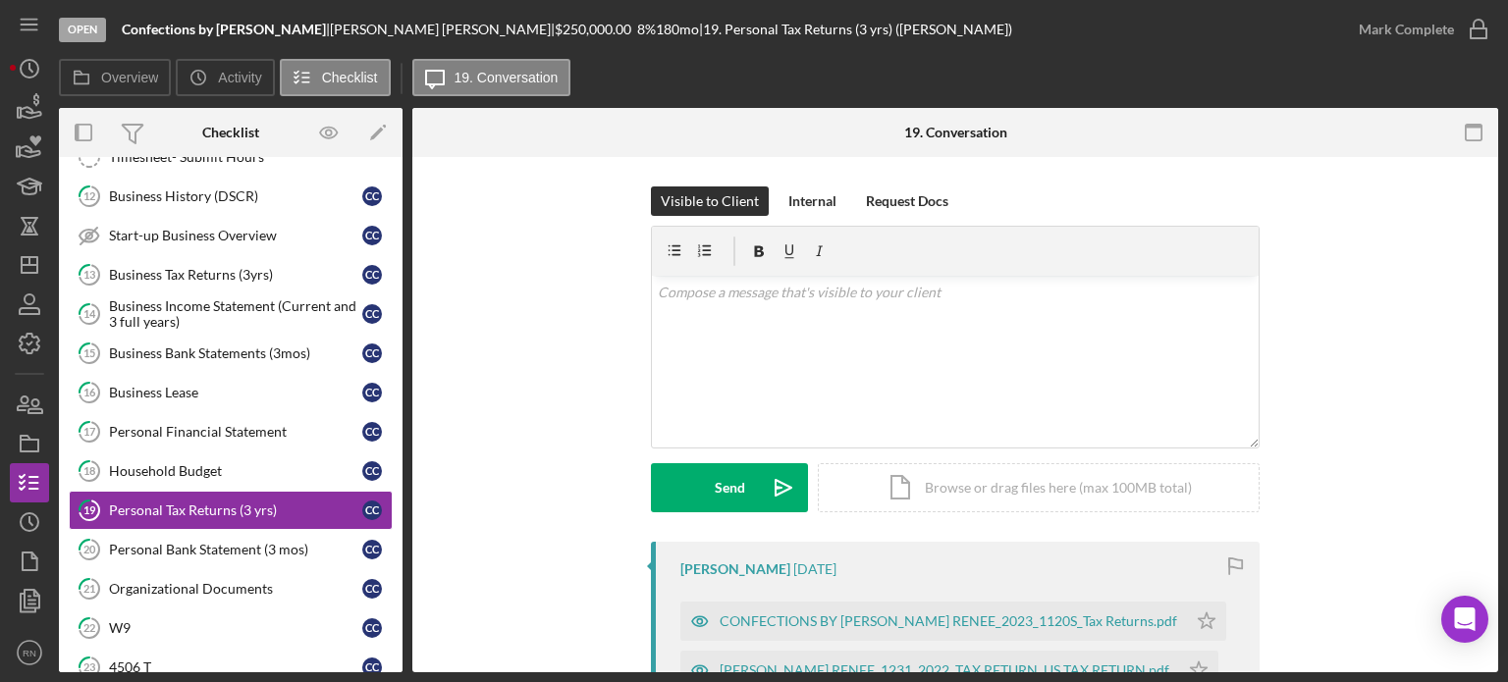
scroll to position [98, 0]
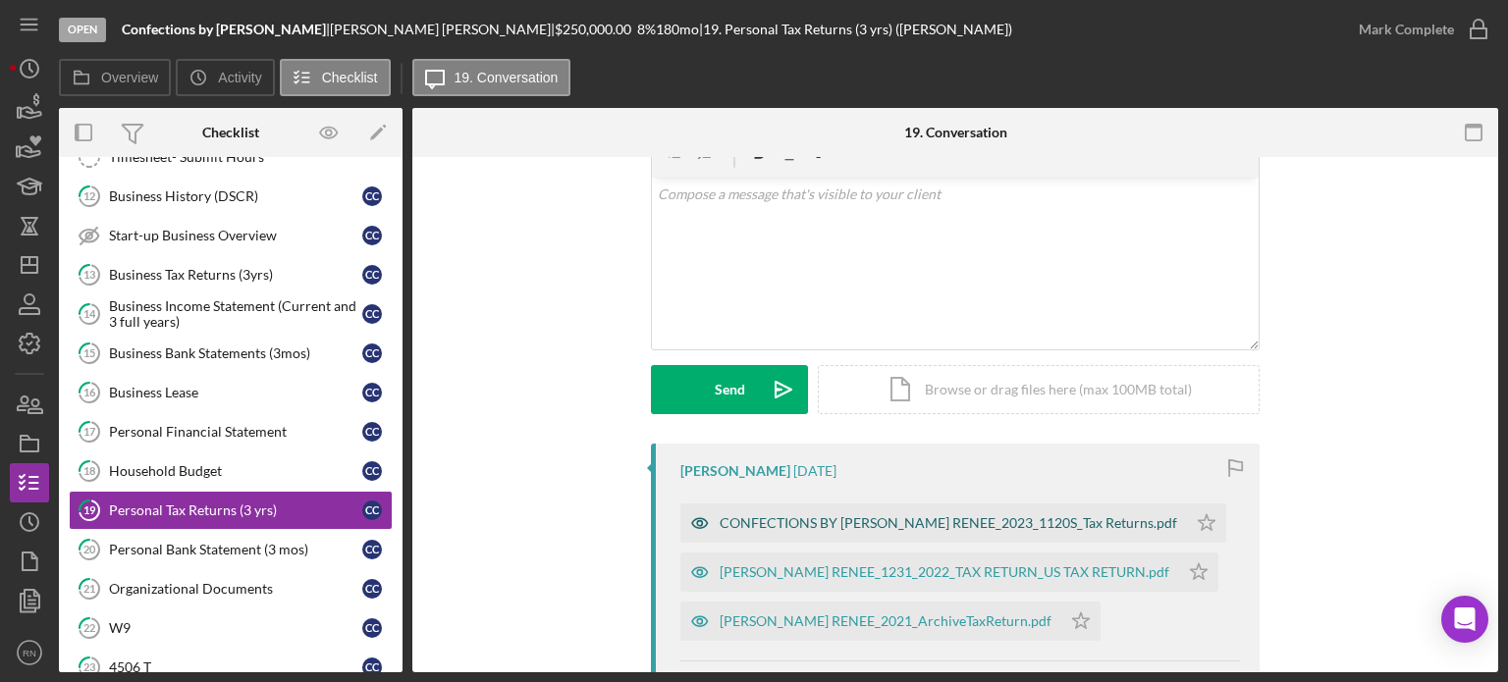
click at [859, 514] on div "CONFECTIONS BY [PERSON_NAME] RENEE_2023_1120S_Tax Returns.pdf" at bounding box center [934, 523] width 507 height 39
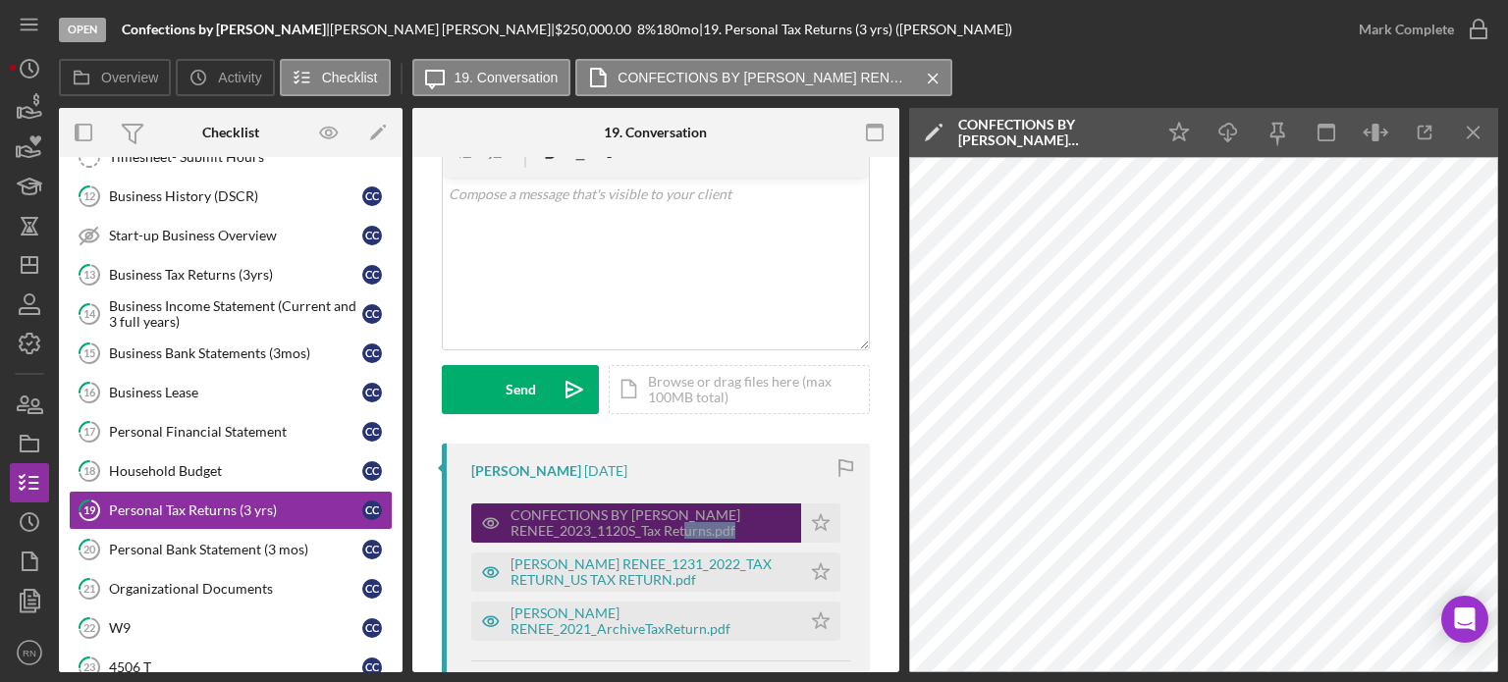
click at [859, 514] on div "[PERSON_NAME] [DATE] CONFECTIONS BY [PERSON_NAME] RENEE_2023_1120S_Tax Returns.…" at bounding box center [656, 579] width 428 height 270
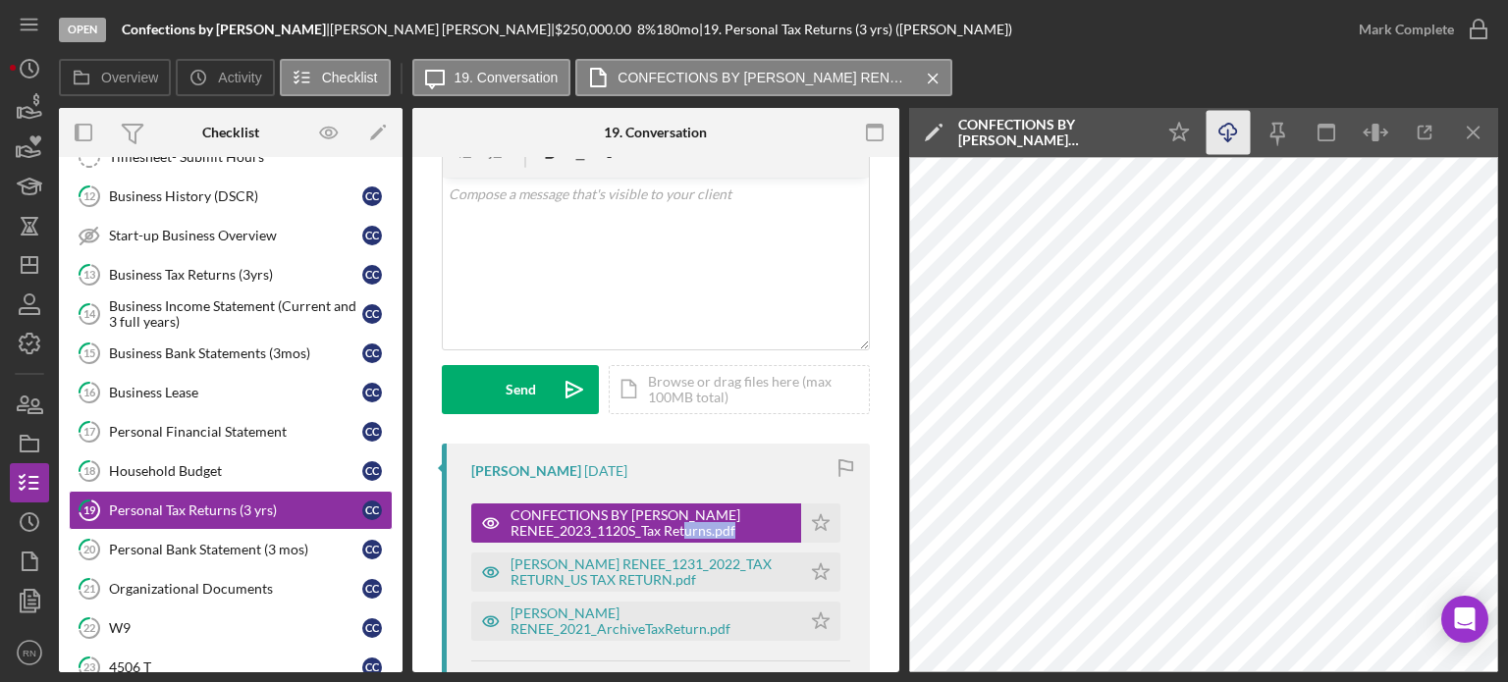
click at [1230, 126] on icon "Icon/Download" at bounding box center [1229, 133] width 44 height 44
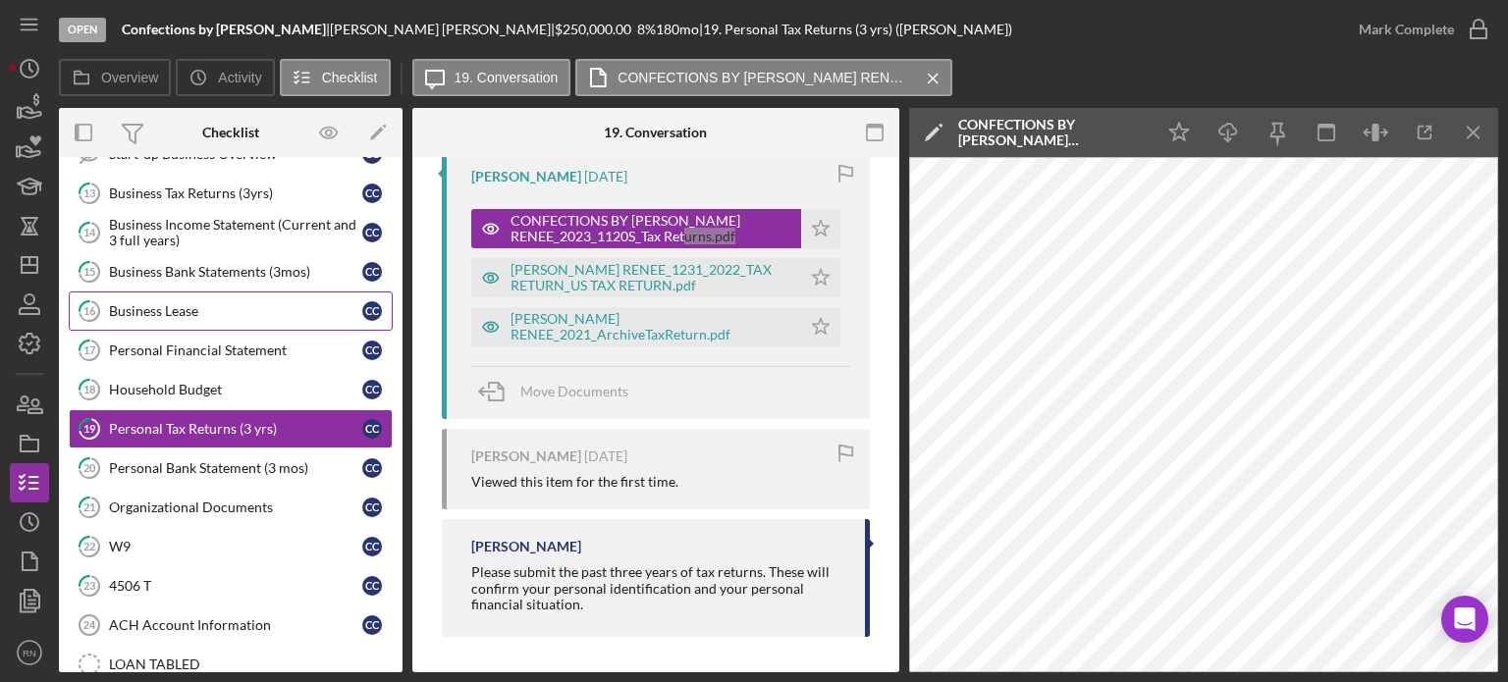
scroll to position [993, 0]
click at [627, 277] on div "[PERSON_NAME] RENEE_1231_2022_TAX RETURN_US TAX RETURN.pdf" at bounding box center [651, 277] width 281 height 31
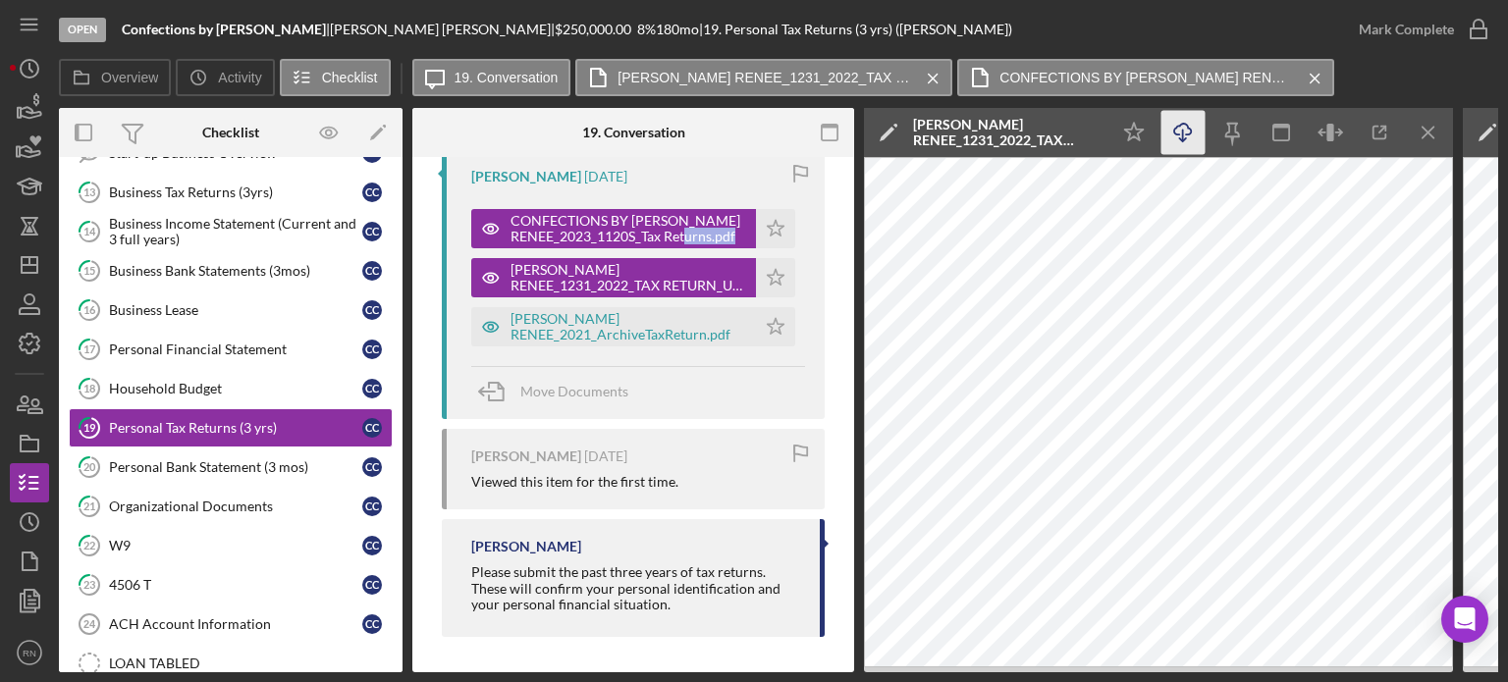
click at [1189, 131] on icon "Icon/Download" at bounding box center [1184, 133] width 44 height 44
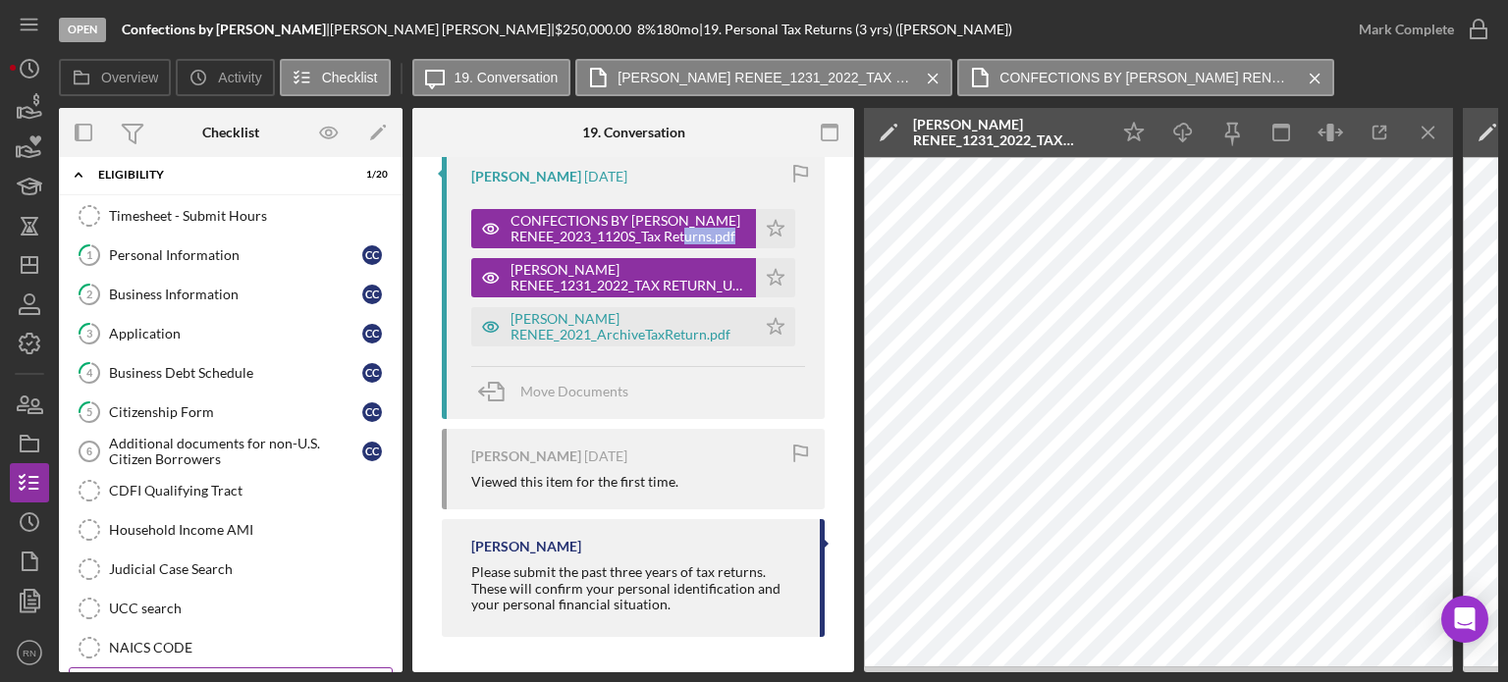
scroll to position [0, 0]
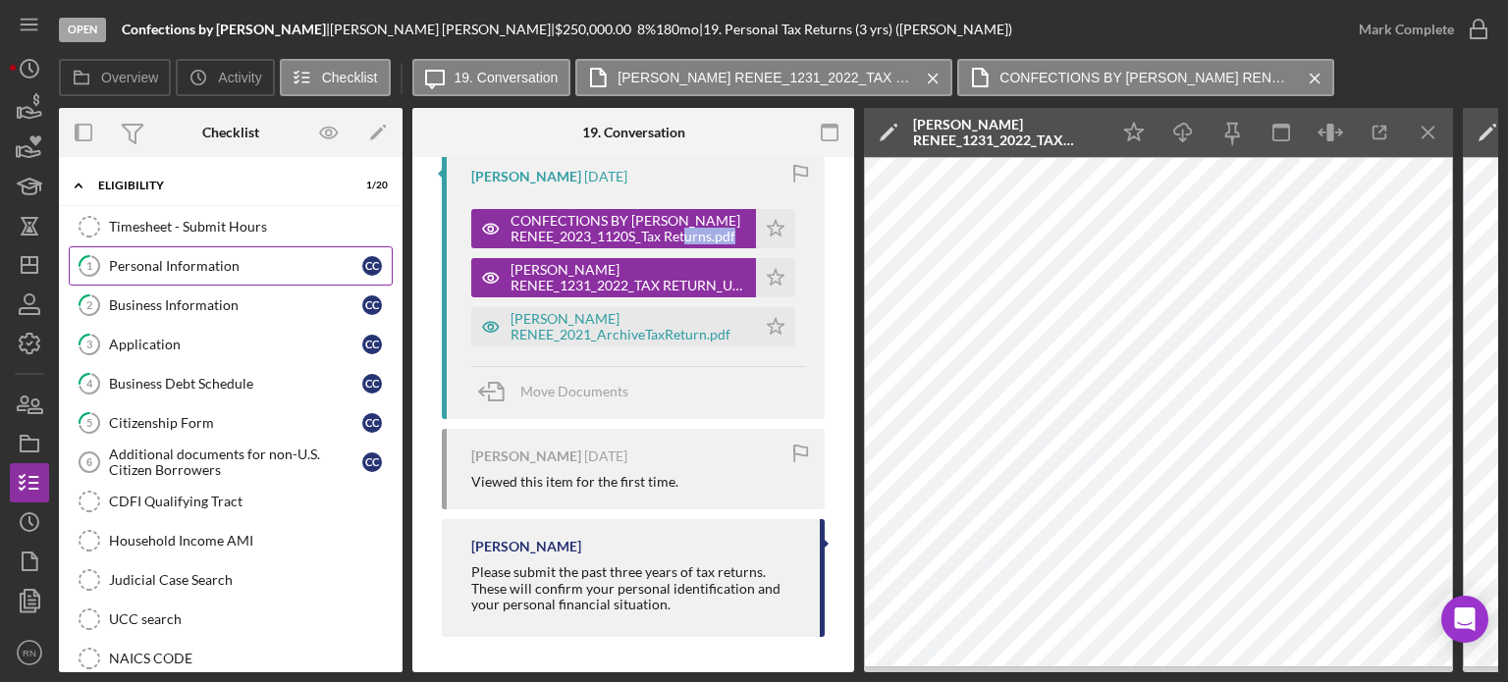
click at [157, 264] on div "Personal Information" at bounding box center [235, 266] width 253 height 16
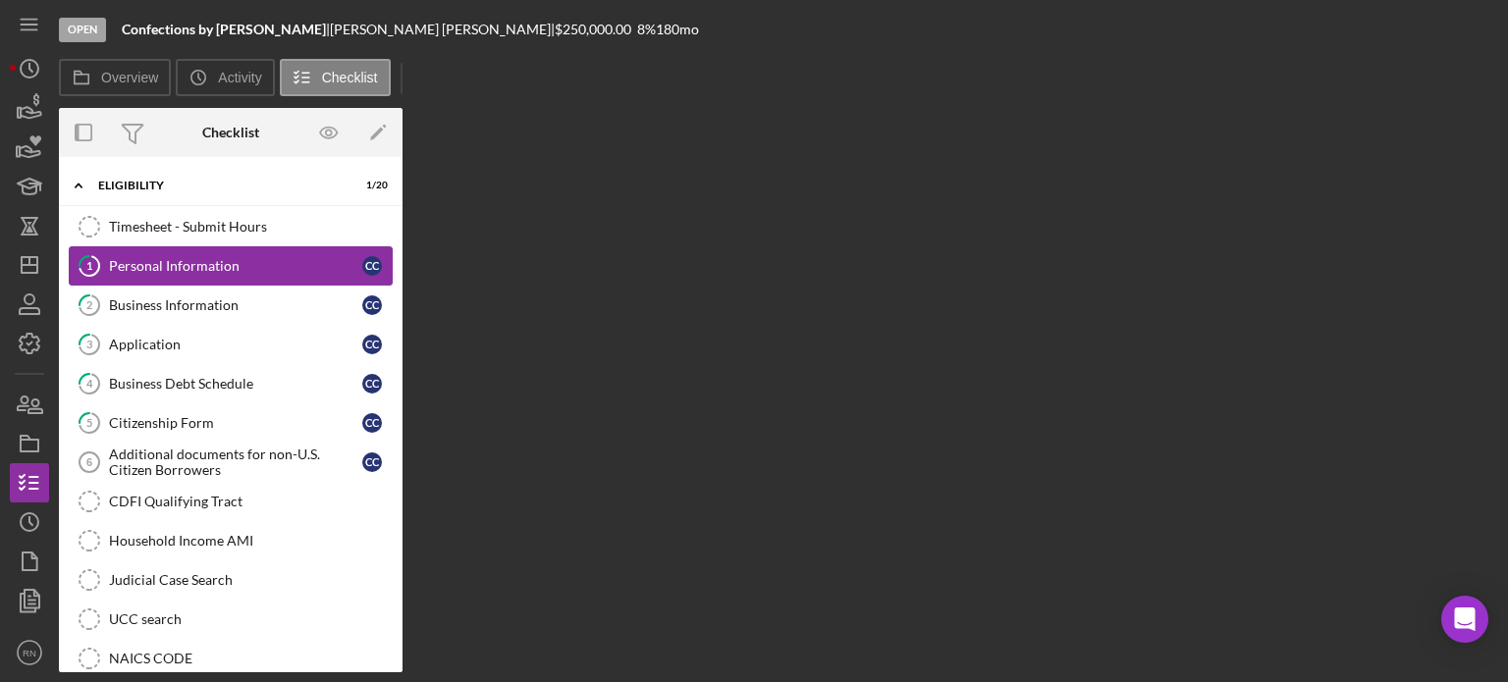
click at [157, 264] on div "Personal Information" at bounding box center [235, 266] width 253 height 16
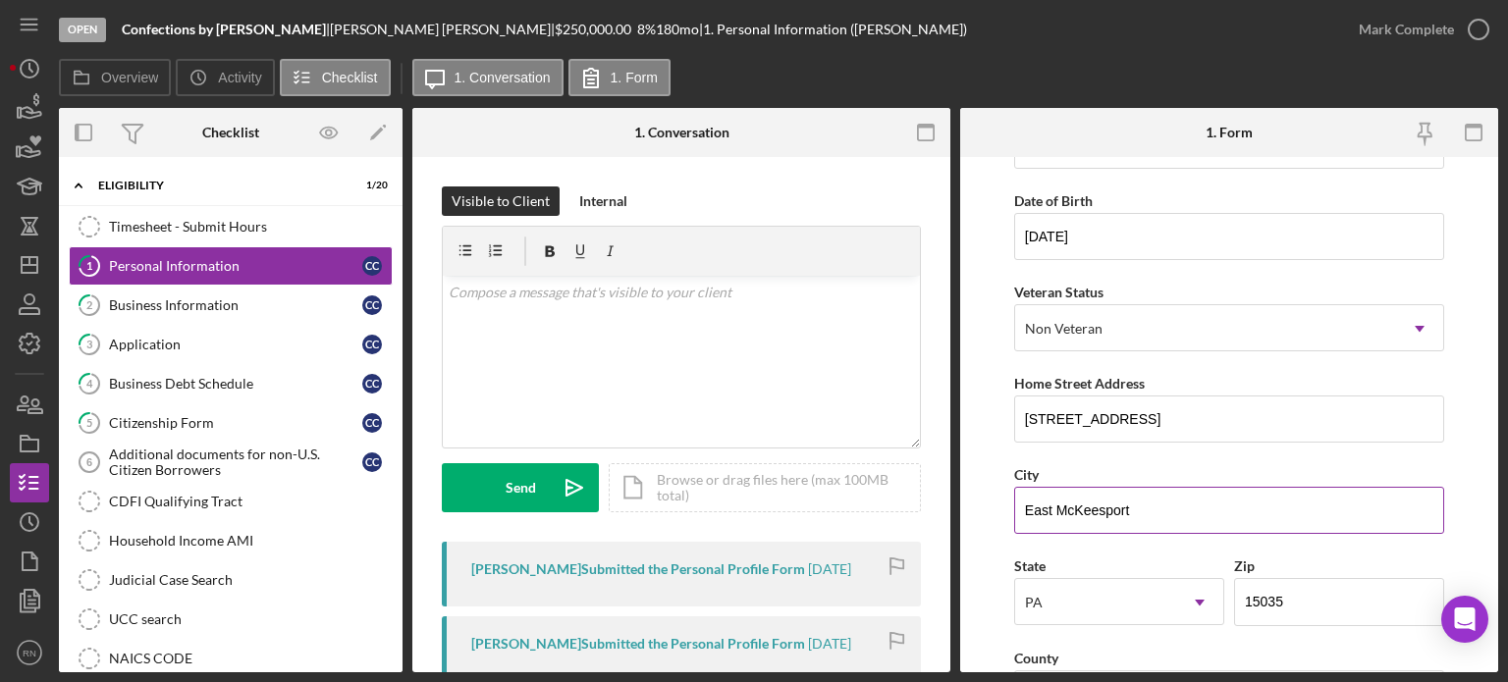
scroll to position [196, 0]
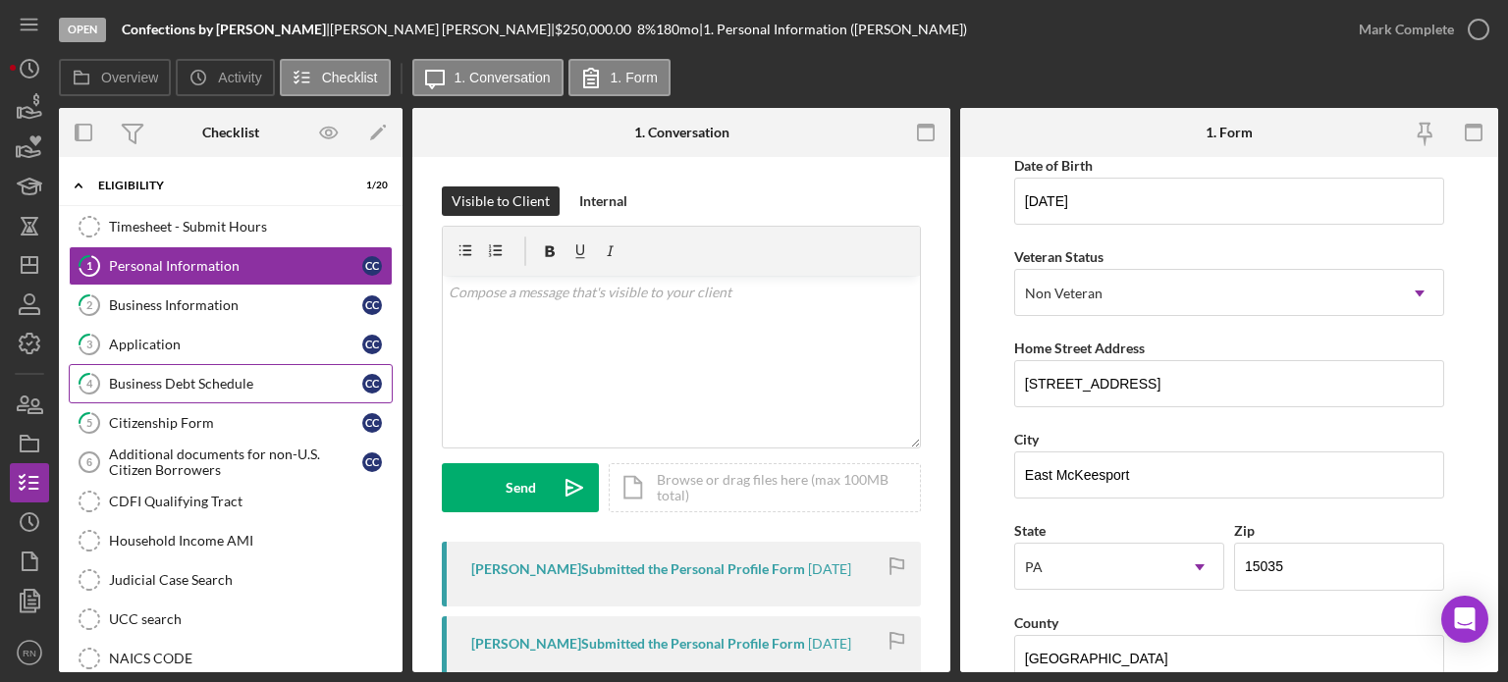
drag, startPoint x: 215, startPoint y: 388, endPoint x: 226, endPoint y: 380, distance: 13.4
click at [215, 387] on div "Business Debt Schedule" at bounding box center [235, 384] width 253 height 16
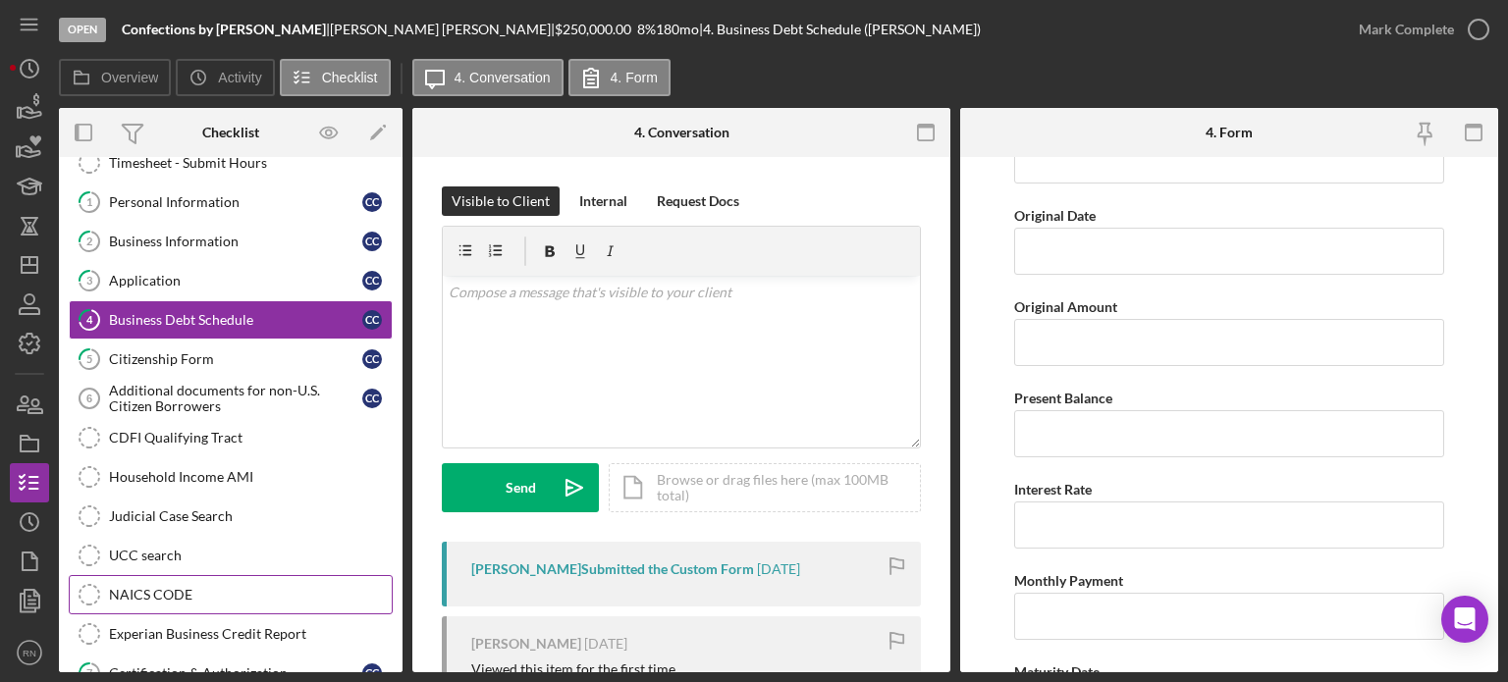
scroll to position [98, 0]
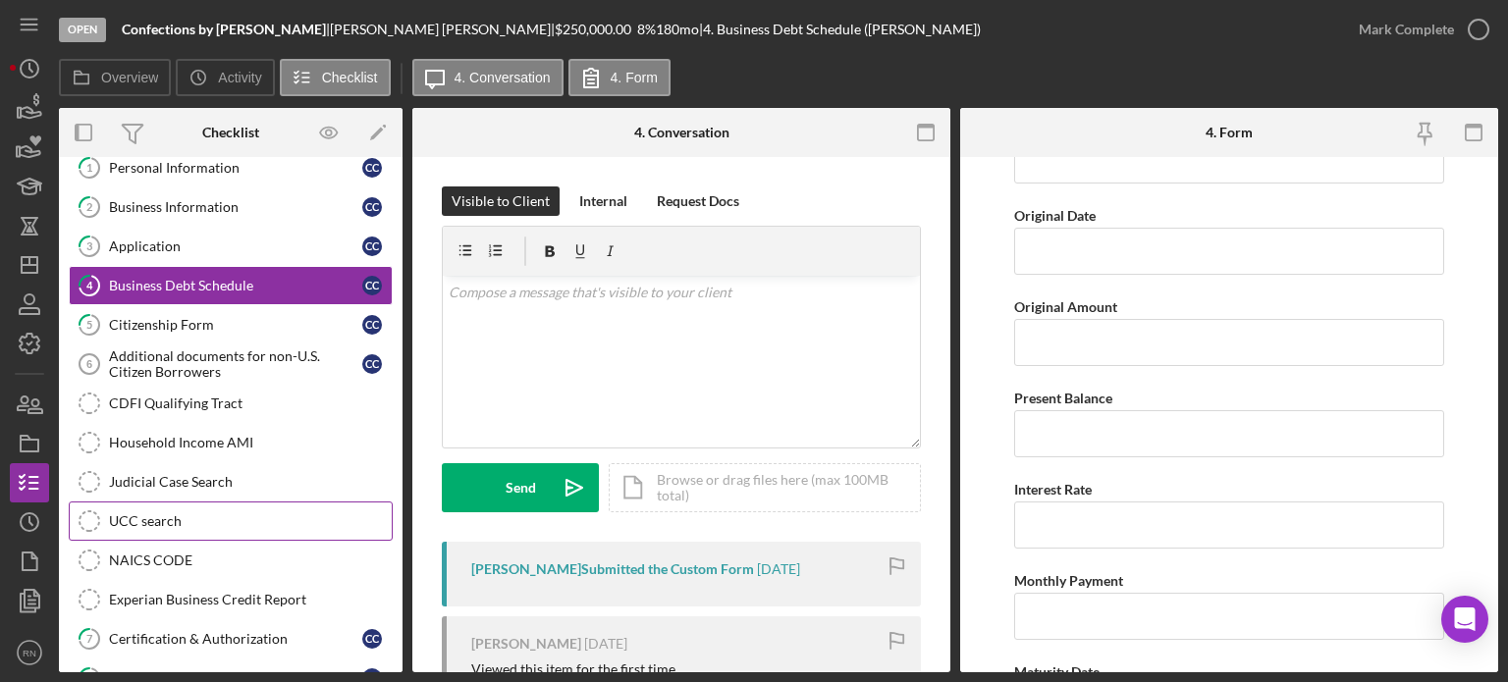
click at [189, 515] on div "UCC search" at bounding box center [250, 522] width 283 height 16
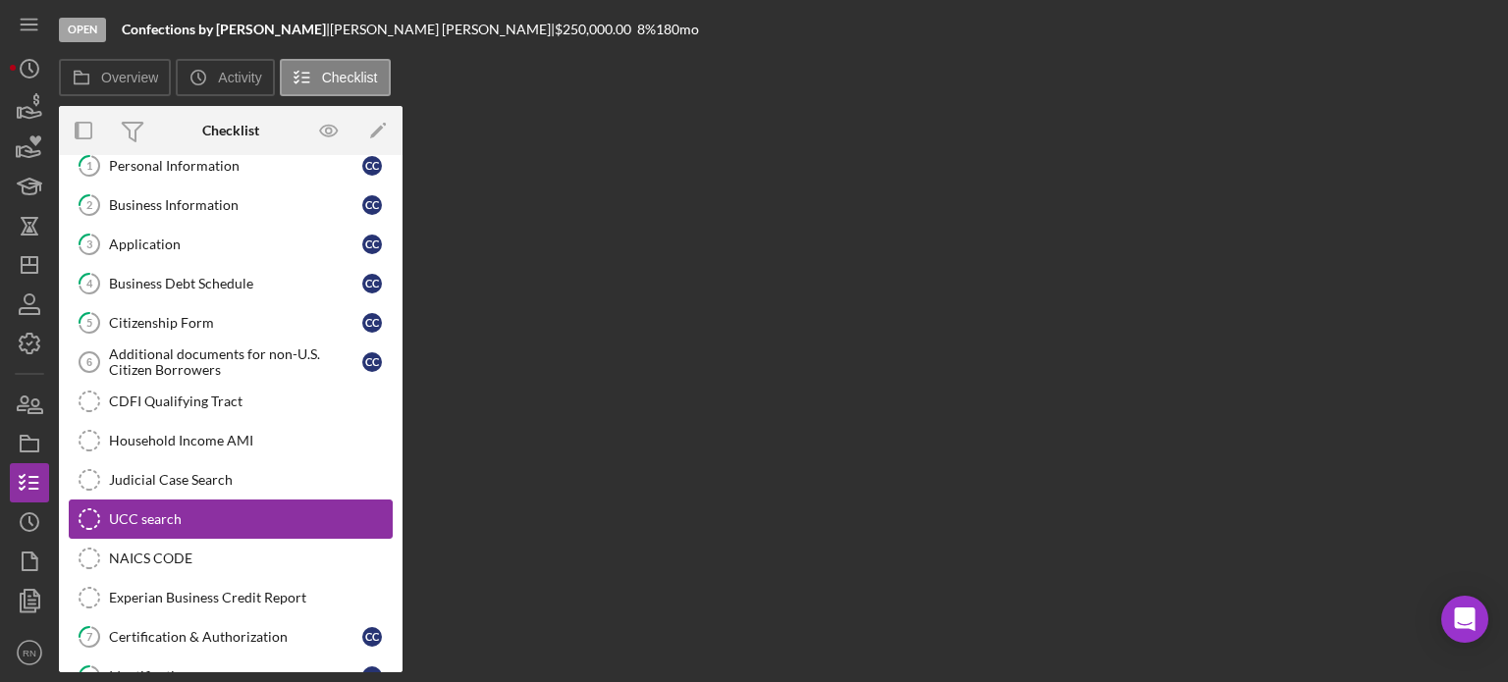
click at [189, 515] on div "UCC search" at bounding box center [250, 520] width 283 height 16
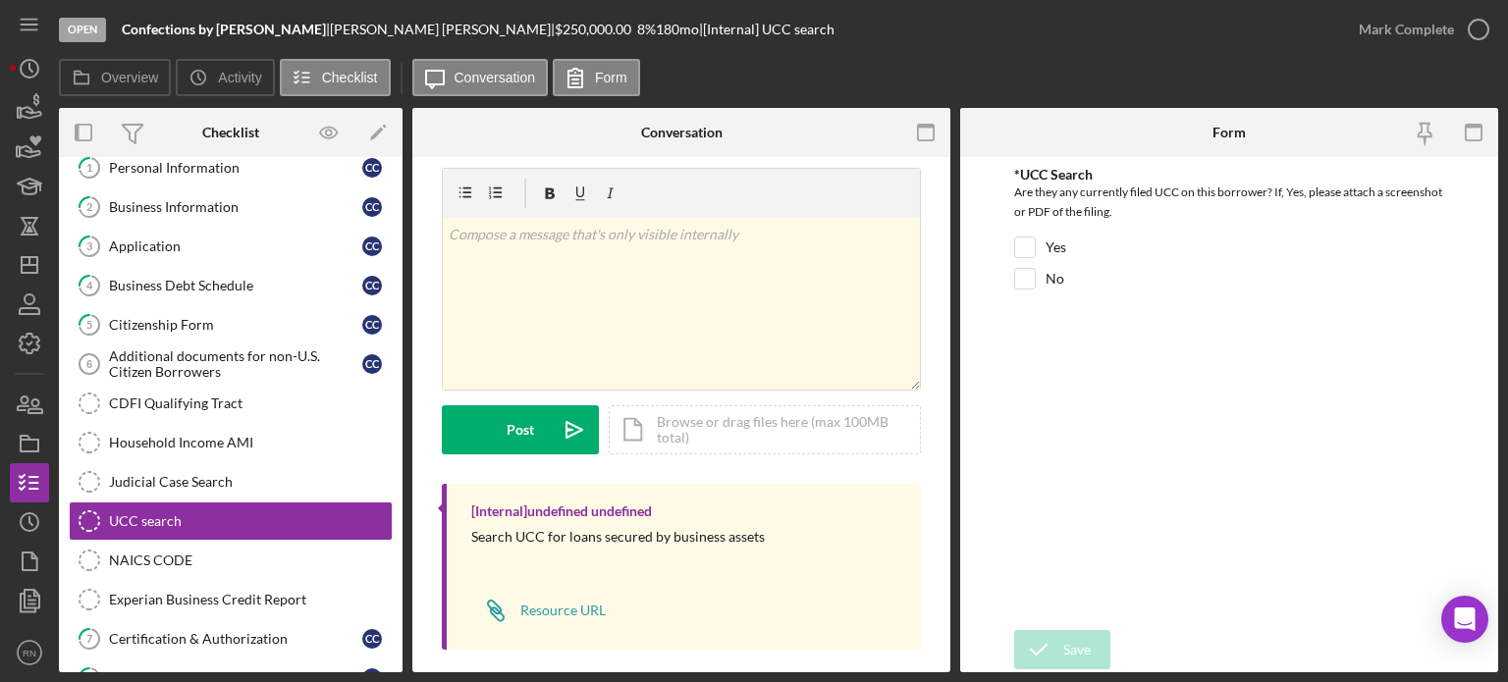
scroll to position [34, 0]
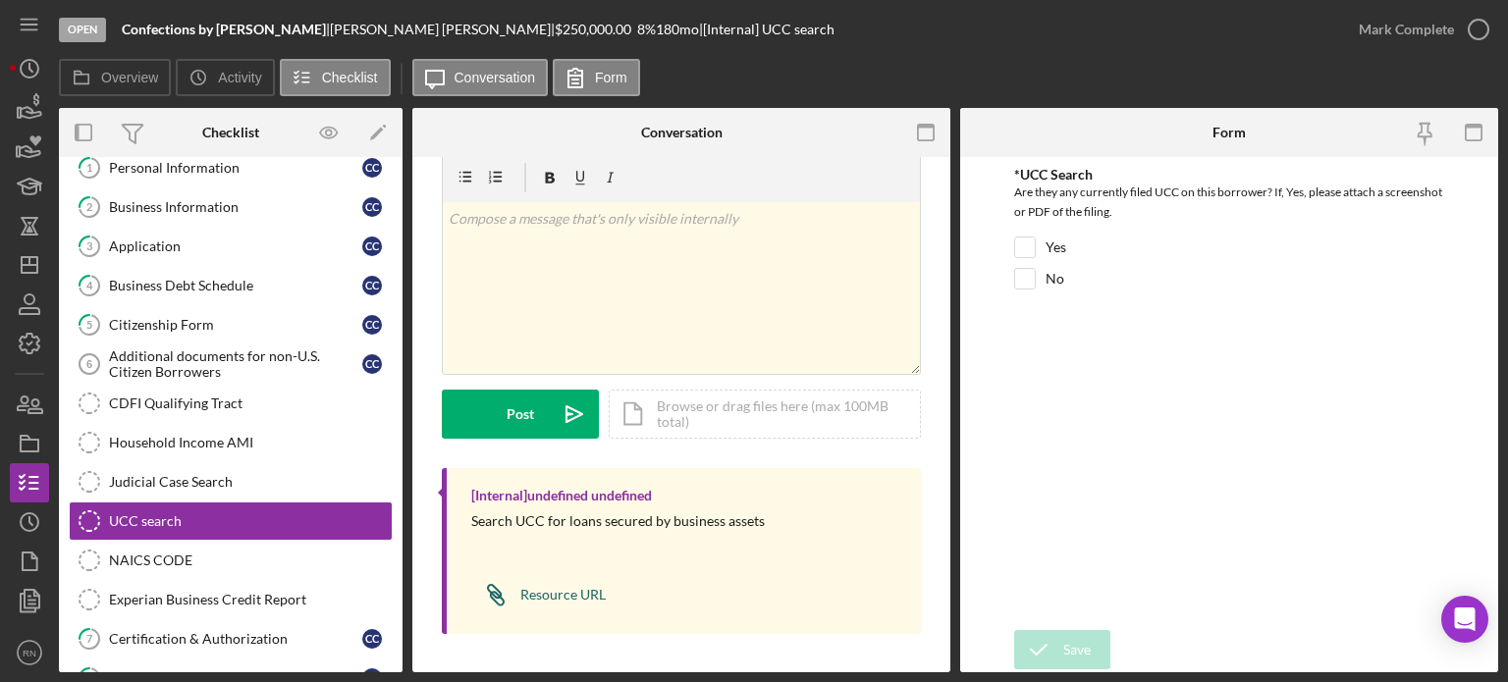
click at [597, 588] on div "Resource URL" at bounding box center [562, 595] width 85 height 16
click at [1021, 282] on input "No" at bounding box center [1025, 279] width 20 height 20
checkbox input "true"
click at [1065, 642] on div "Save" at bounding box center [1076, 649] width 27 height 39
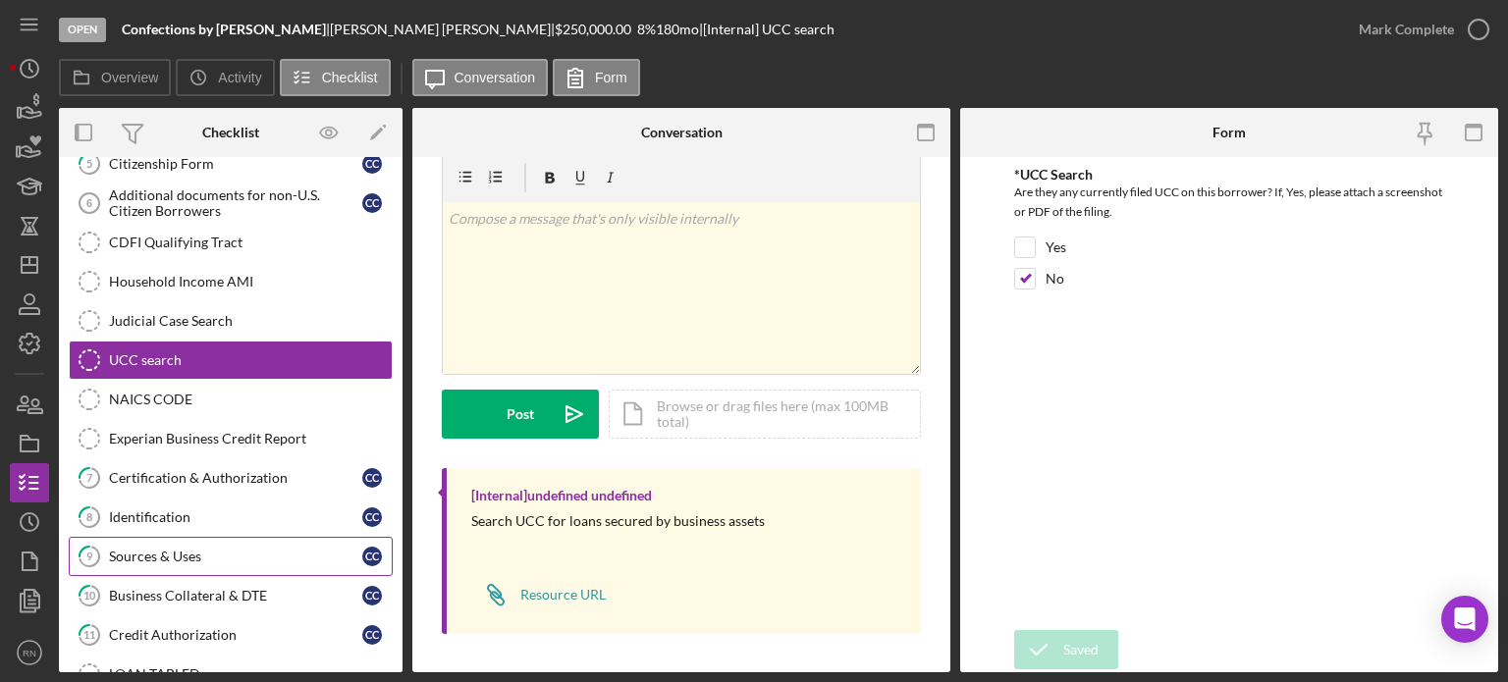
scroll to position [295, 0]
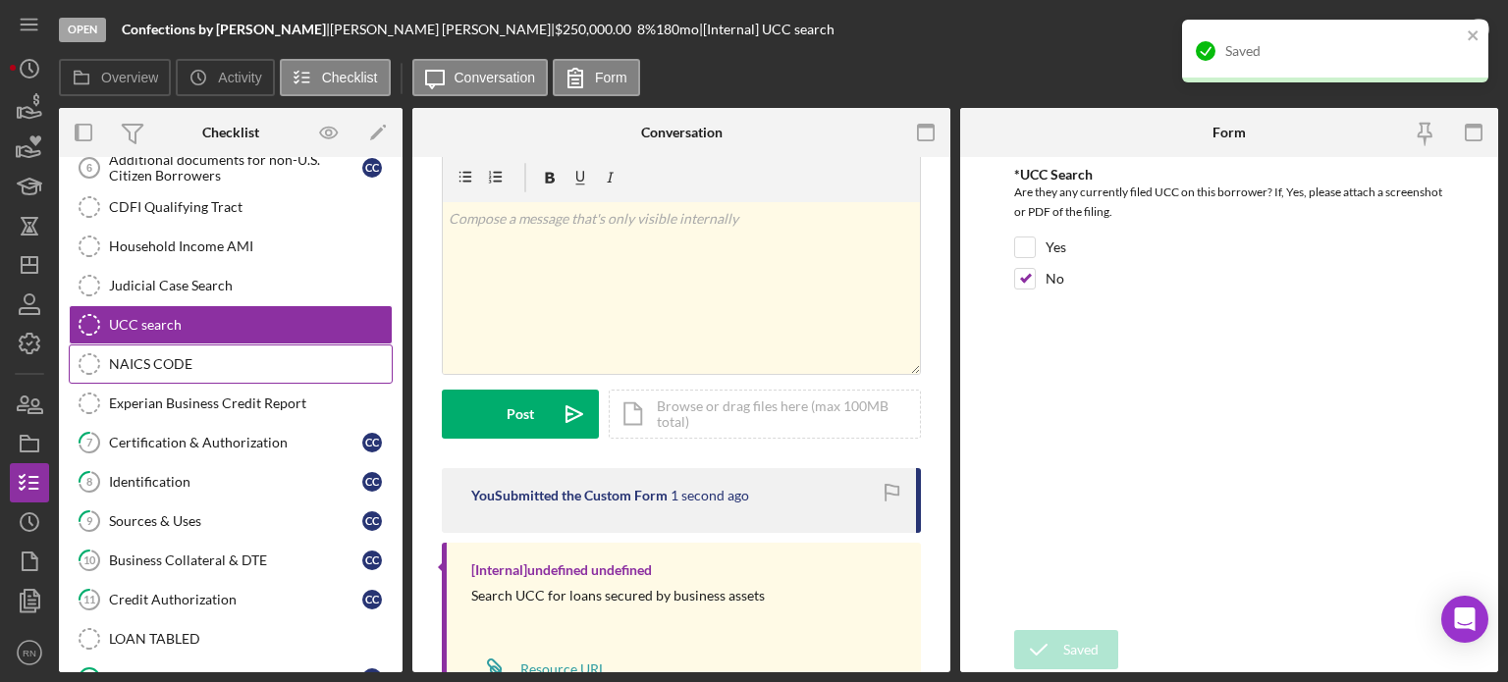
click at [175, 356] on div "NAICS CODE" at bounding box center [250, 364] width 283 height 16
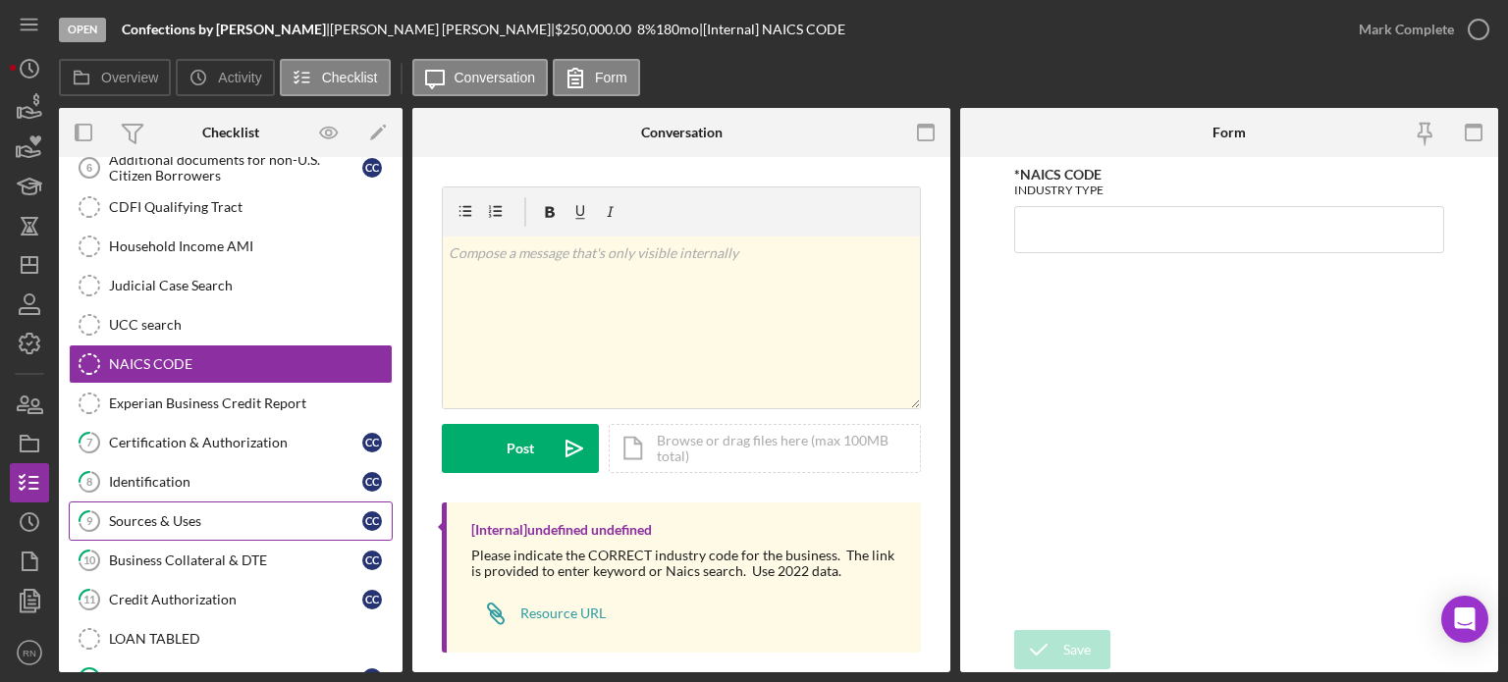
scroll to position [393, 0]
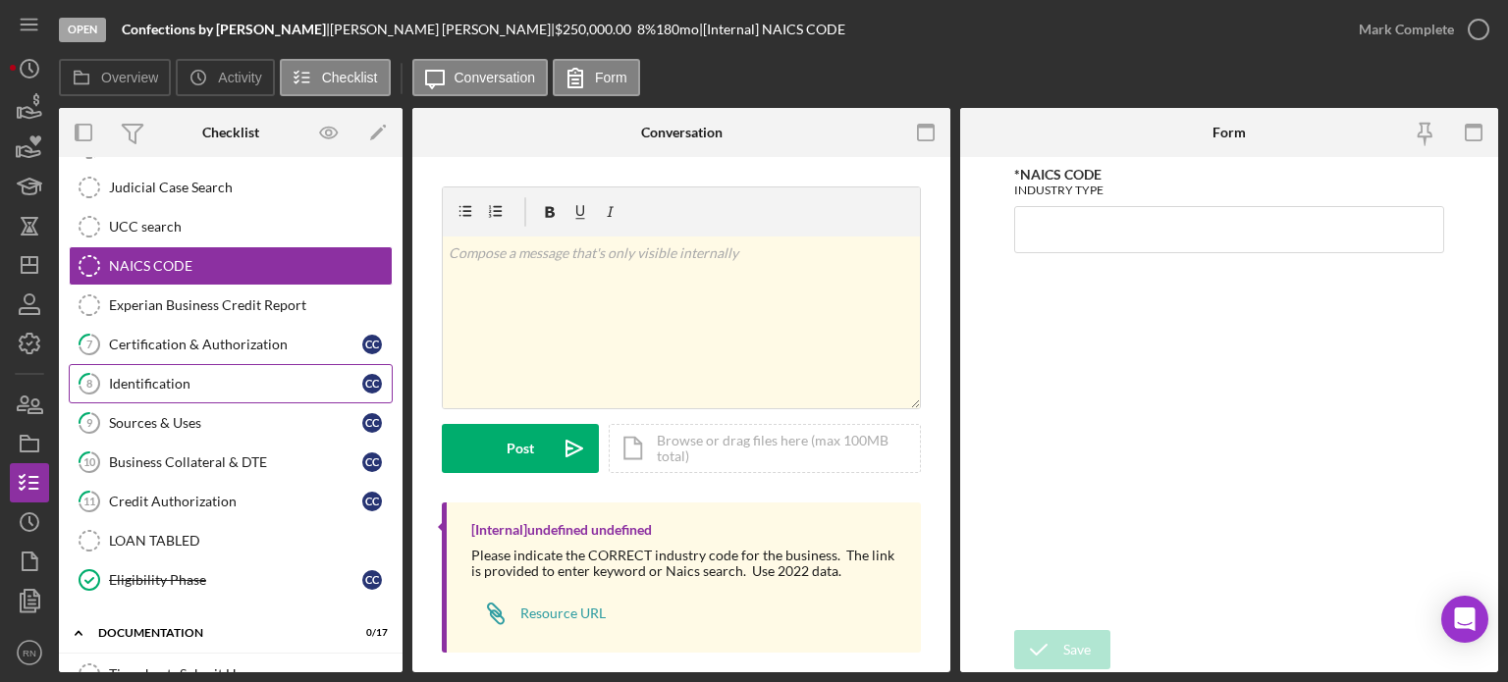
drag, startPoint x: 188, startPoint y: 373, endPoint x: 202, endPoint y: 367, distance: 15.9
click at [188, 376] on div "Identification" at bounding box center [235, 384] width 253 height 16
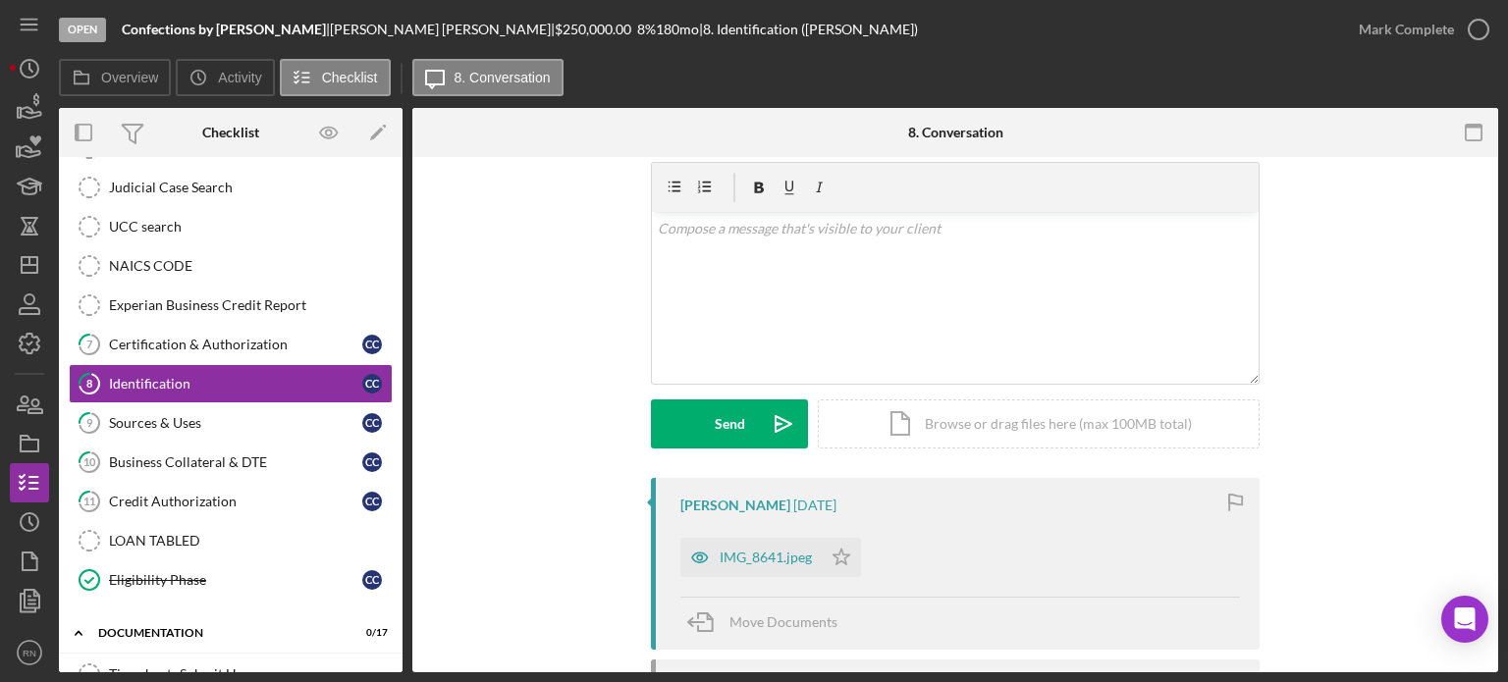
scroll to position [98, 0]
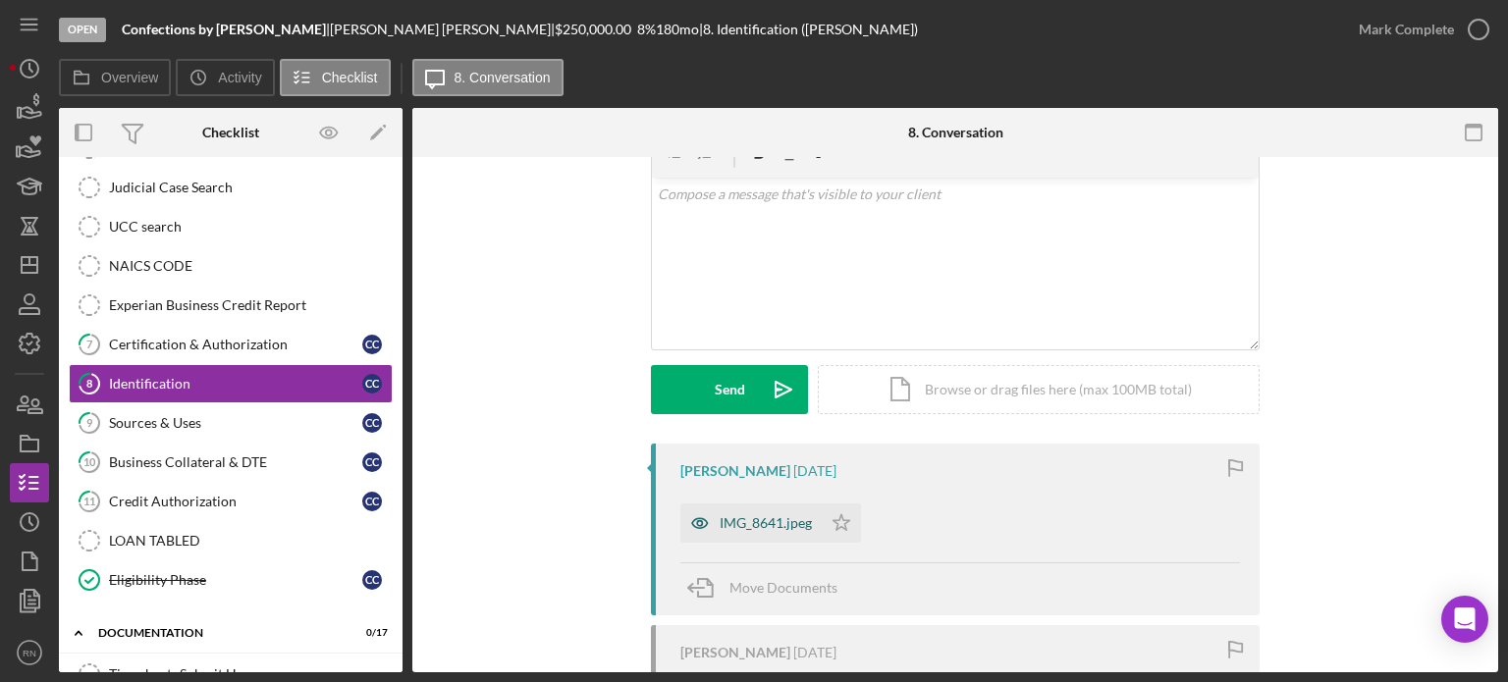
click at [769, 524] on div "IMG_8641.jpeg" at bounding box center [766, 524] width 92 height 16
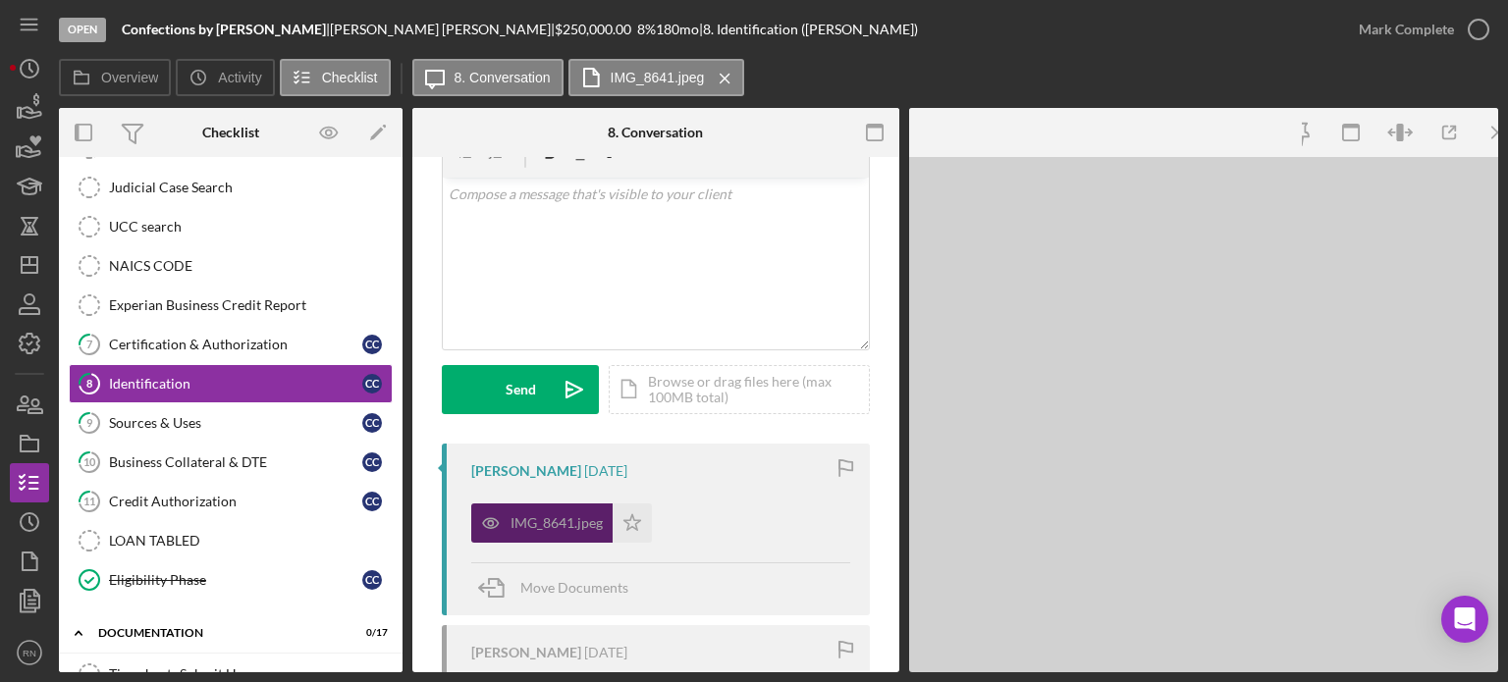
click at [769, 524] on div "IMG_8641.jpeg Icon/Star" at bounding box center [660, 518] width 379 height 49
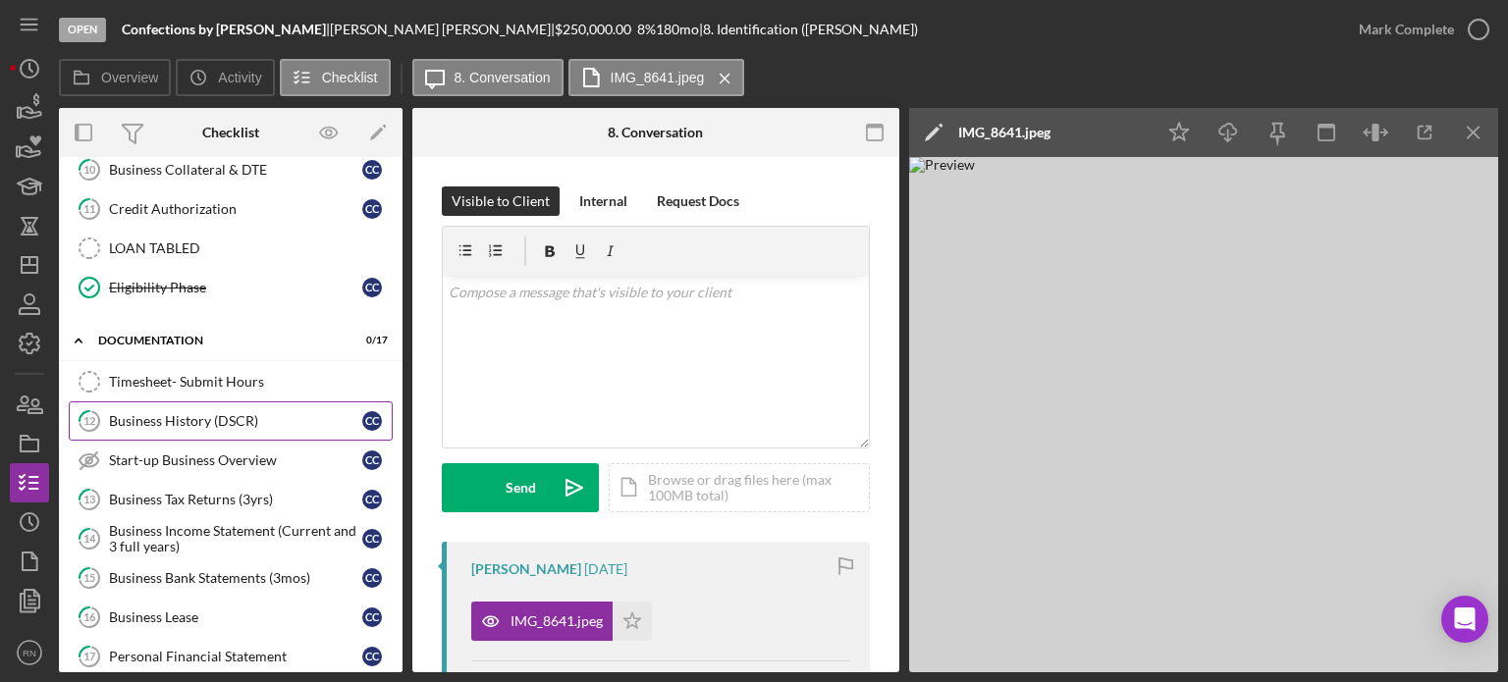
scroll to position [687, 0]
click at [203, 411] on div "Business History (DSCR)" at bounding box center [235, 419] width 253 height 16
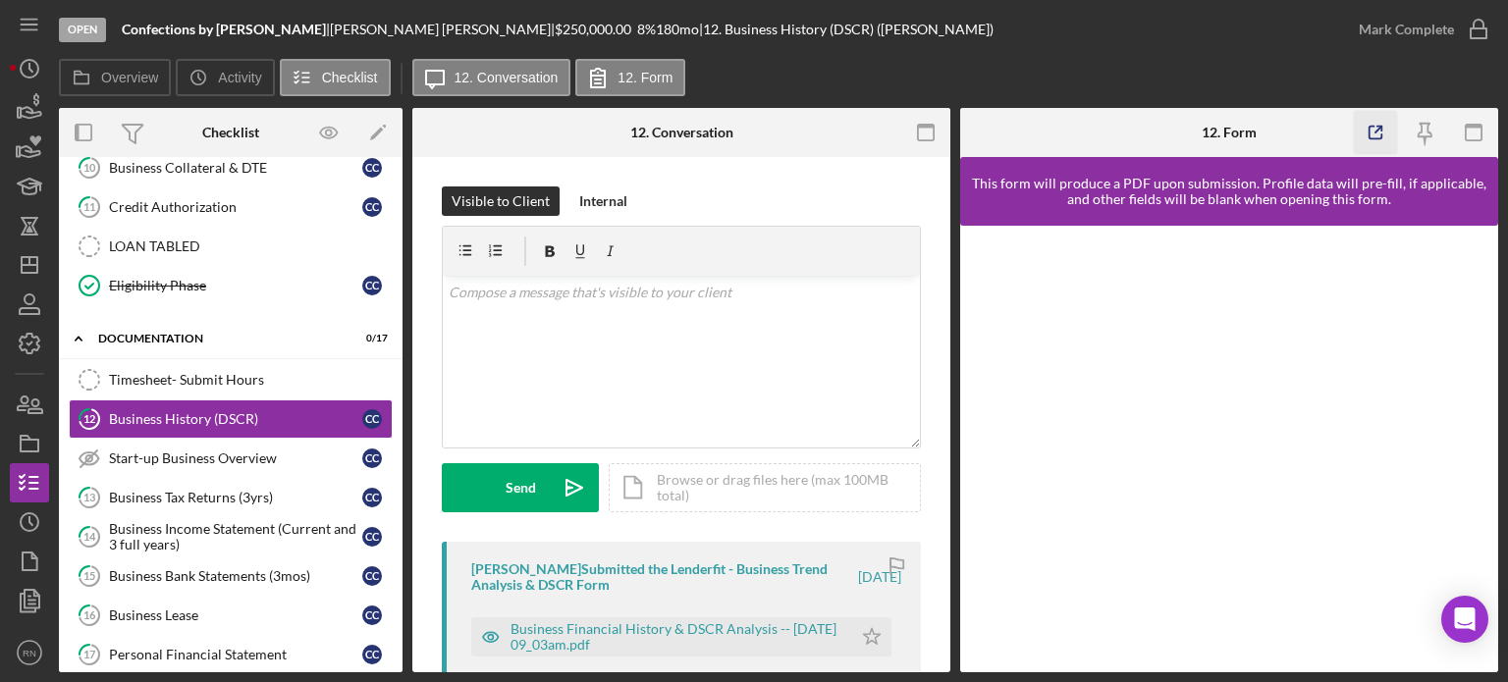
click at [1375, 135] on icon "button" at bounding box center [1376, 133] width 44 height 44
click at [153, 453] on div "Start-up Business Overview" at bounding box center [235, 459] width 253 height 16
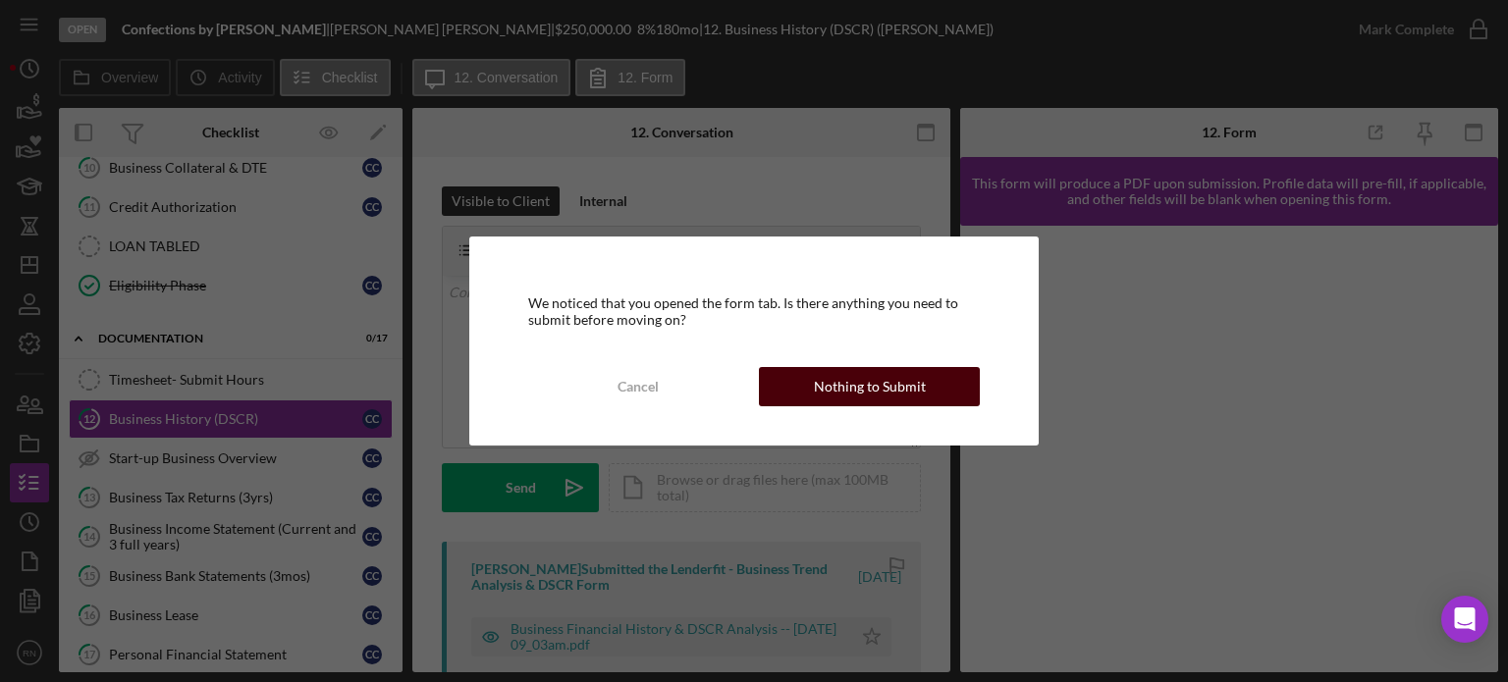
click at [823, 395] on div "Nothing to Submit" at bounding box center [870, 386] width 112 height 39
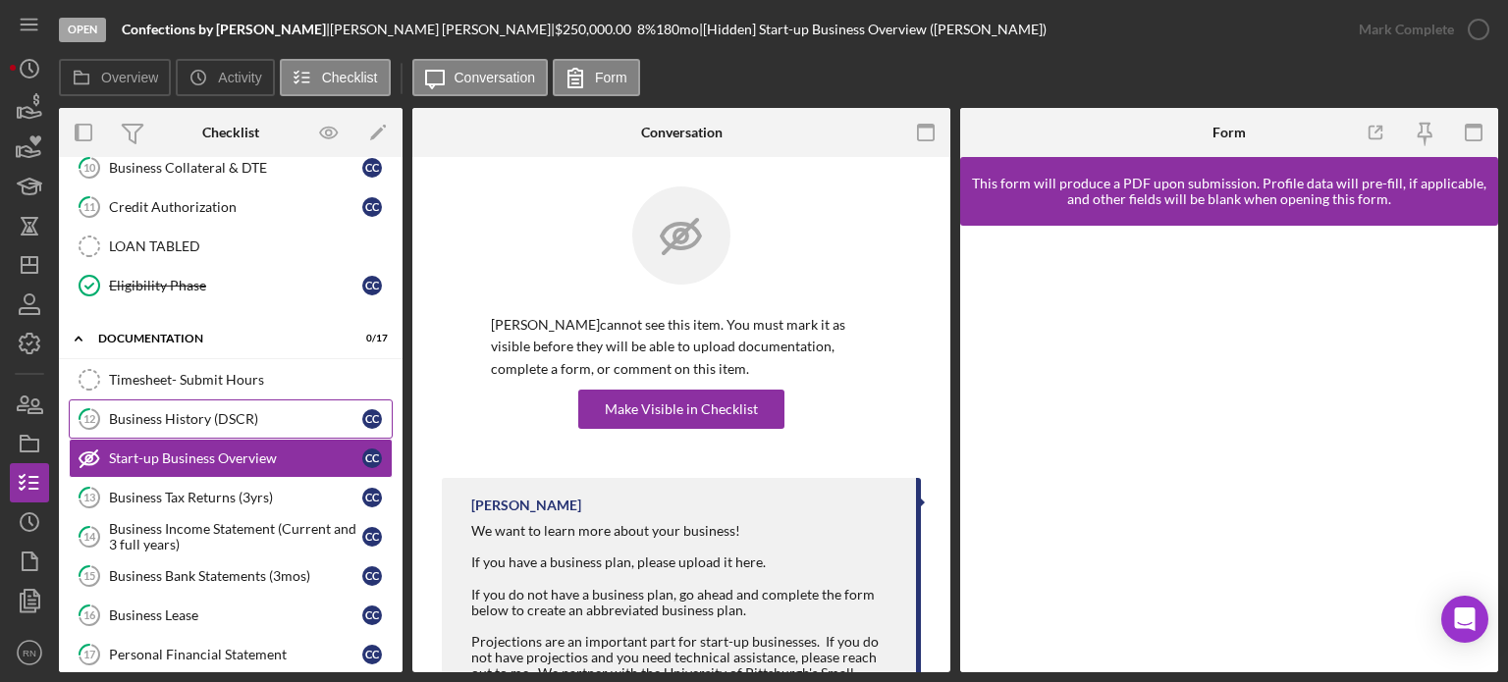
click at [224, 400] on link "12 Business History (DSCR) C C" at bounding box center [231, 419] width 324 height 39
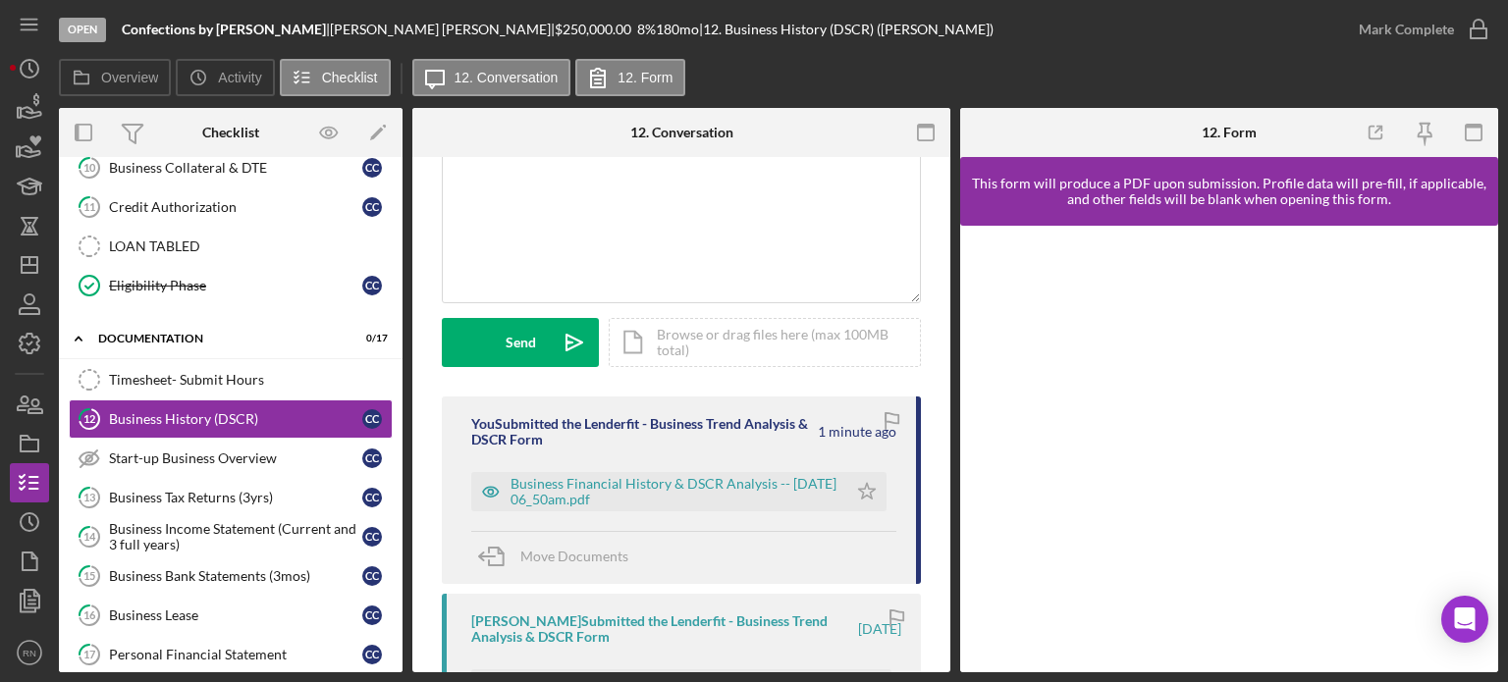
scroll to position [196, 0]
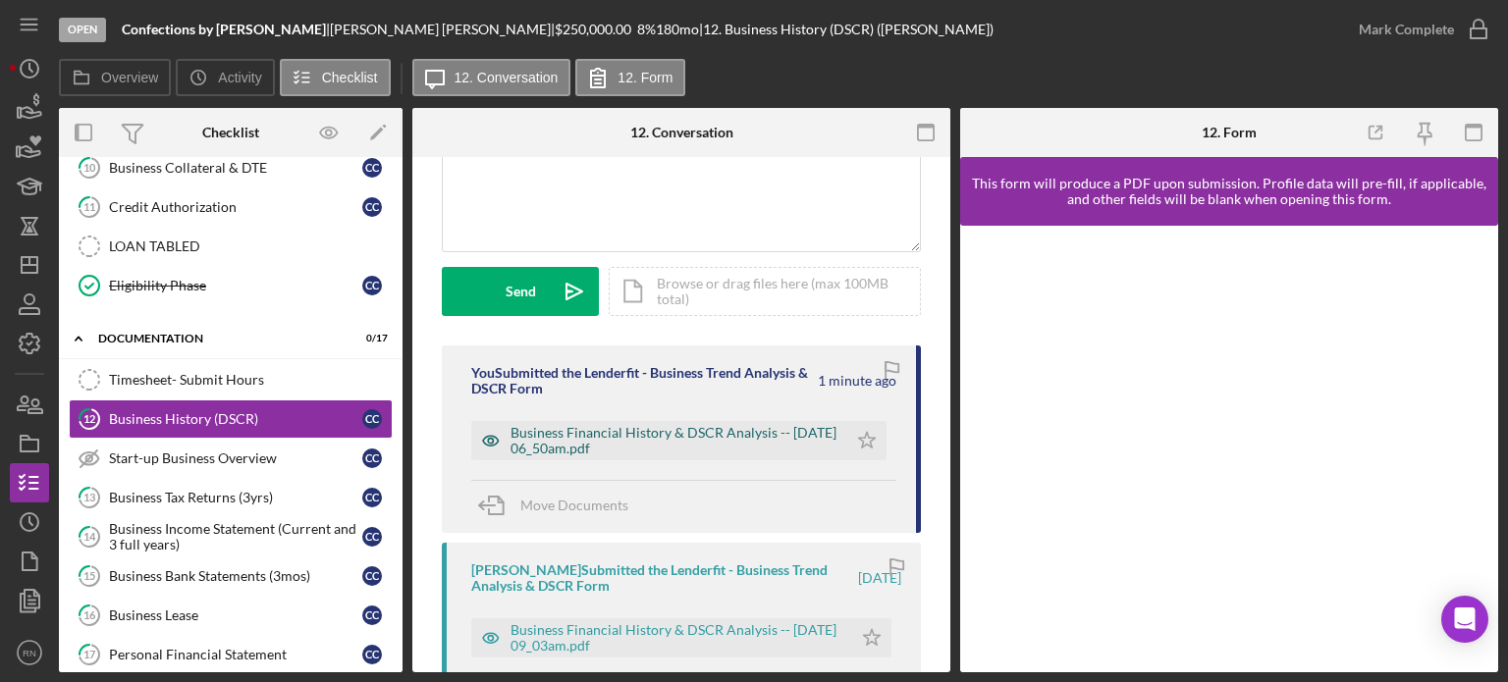
click at [696, 443] on div "Business Financial History & DSCR Analysis -- [DATE] 06_50am.pdf" at bounding box center [674, 440] width 327 height 31
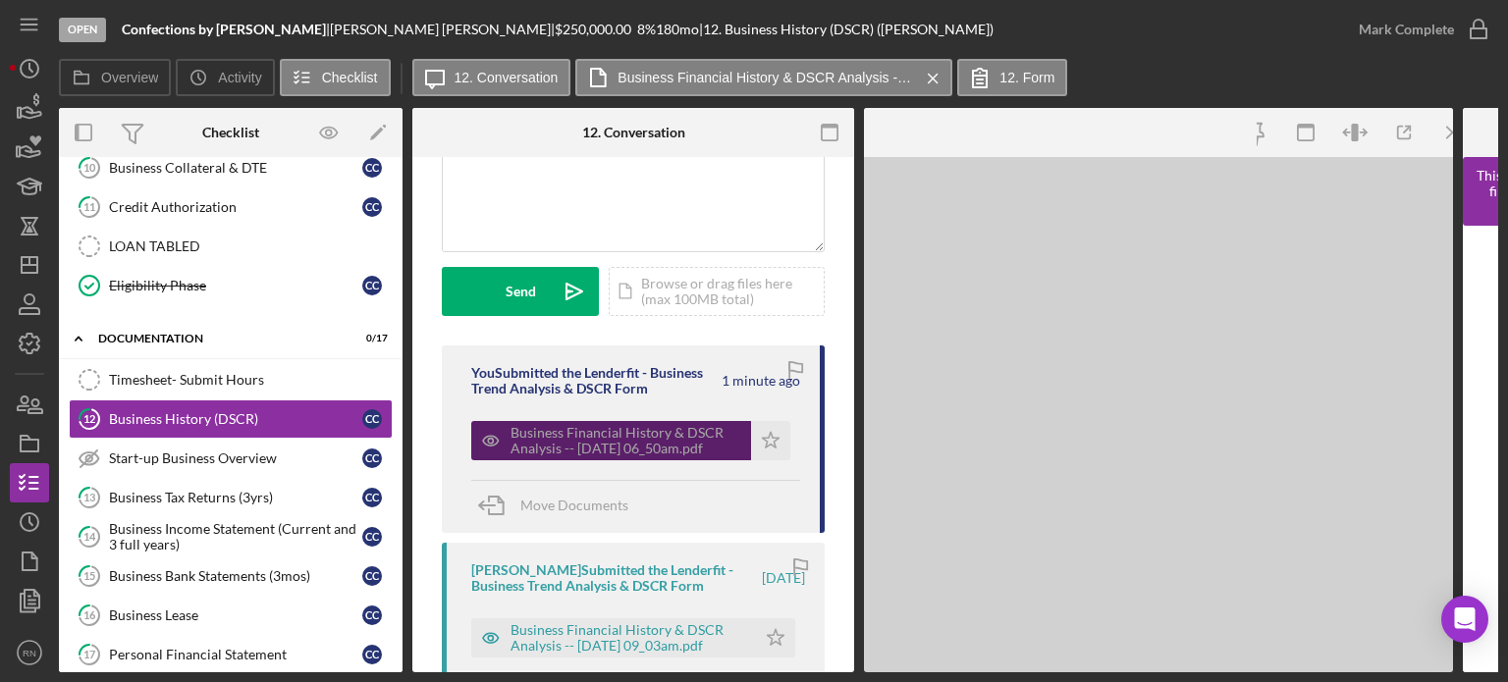
click at [696, 443] on div "Business Financial History & DSCR Analysis -- [DATE] 06_50am.pdf" at bounding box center [626, 440] width 231 height 31
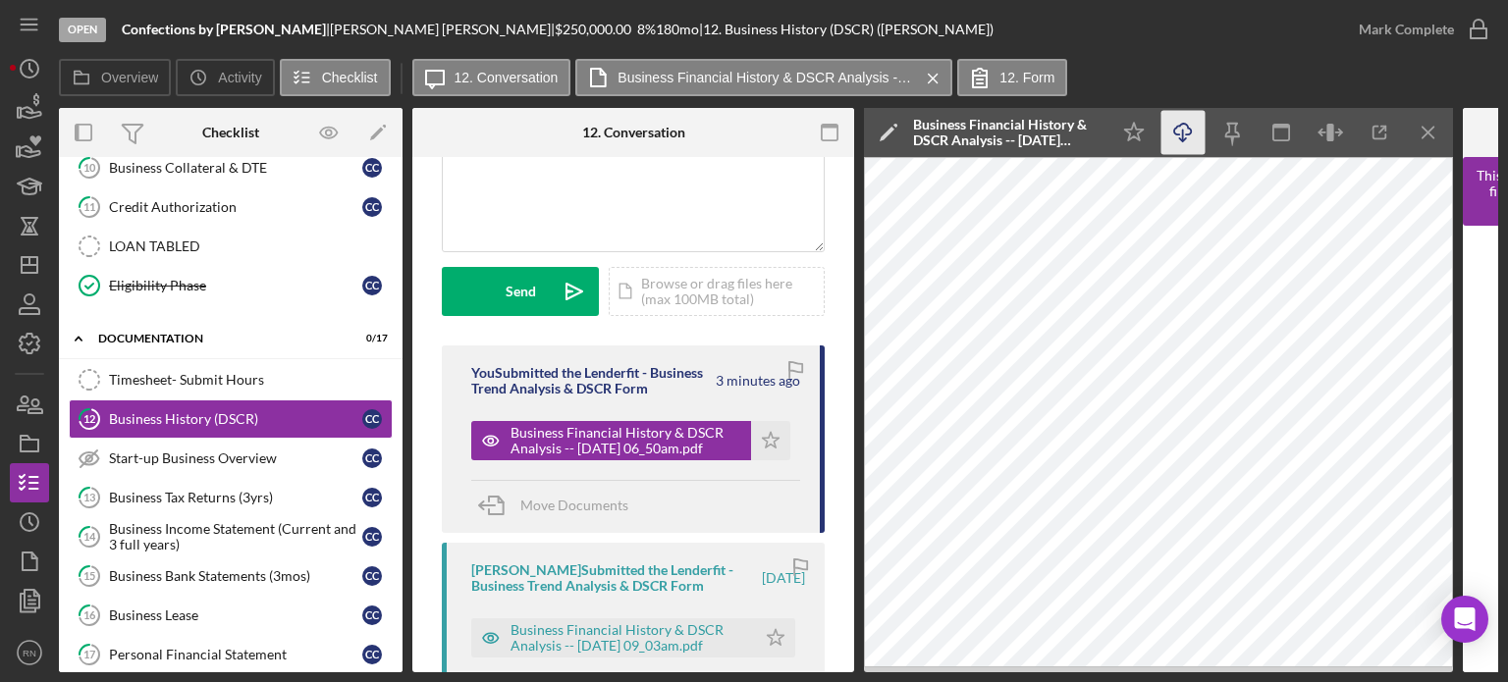
click at [1180, 136] on icon "Icon/Download" at bounding box center [1184, 133] width 44 height 44
